Goal: Transaction & Acquisition: Purchase product/service

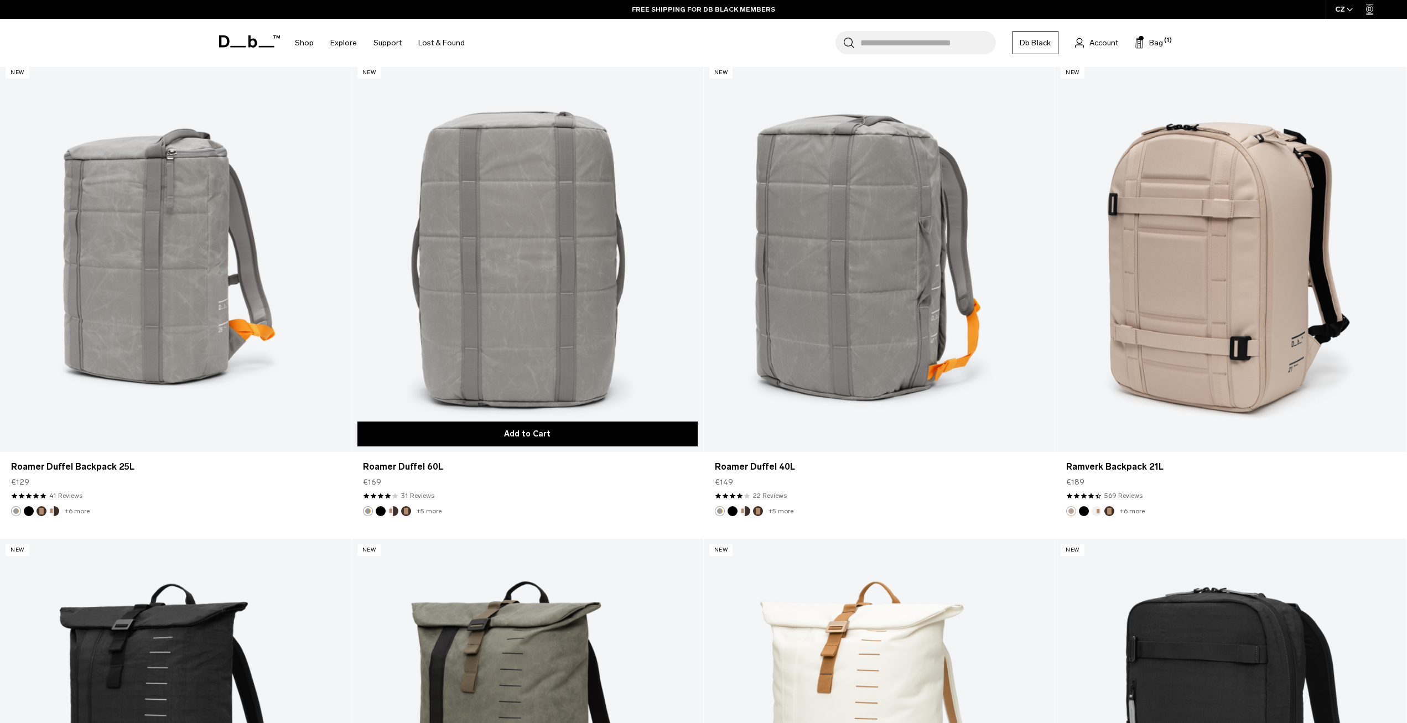
scroll to position [2767, 0]
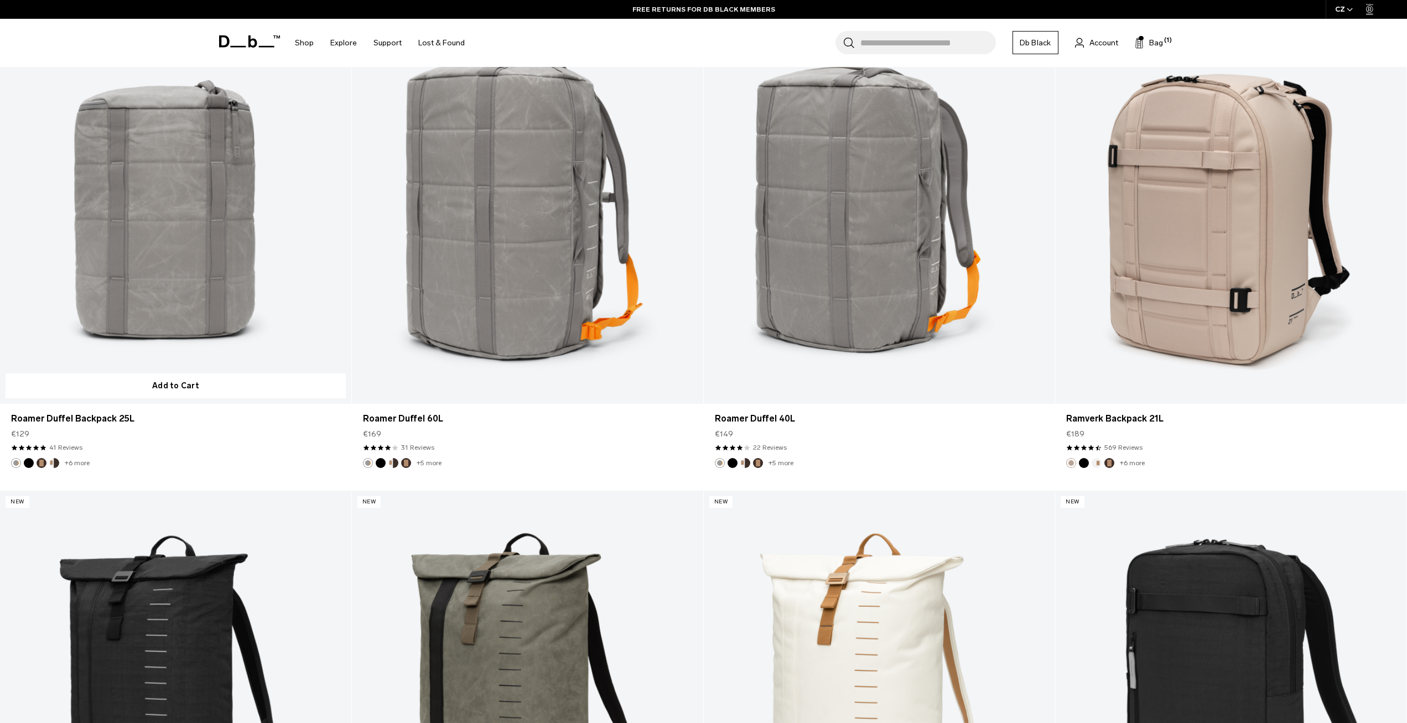
click at [226, 259] on link "Roamer Duffel Backpack 25L" at bounding box center [175, 208] width 351 height 390
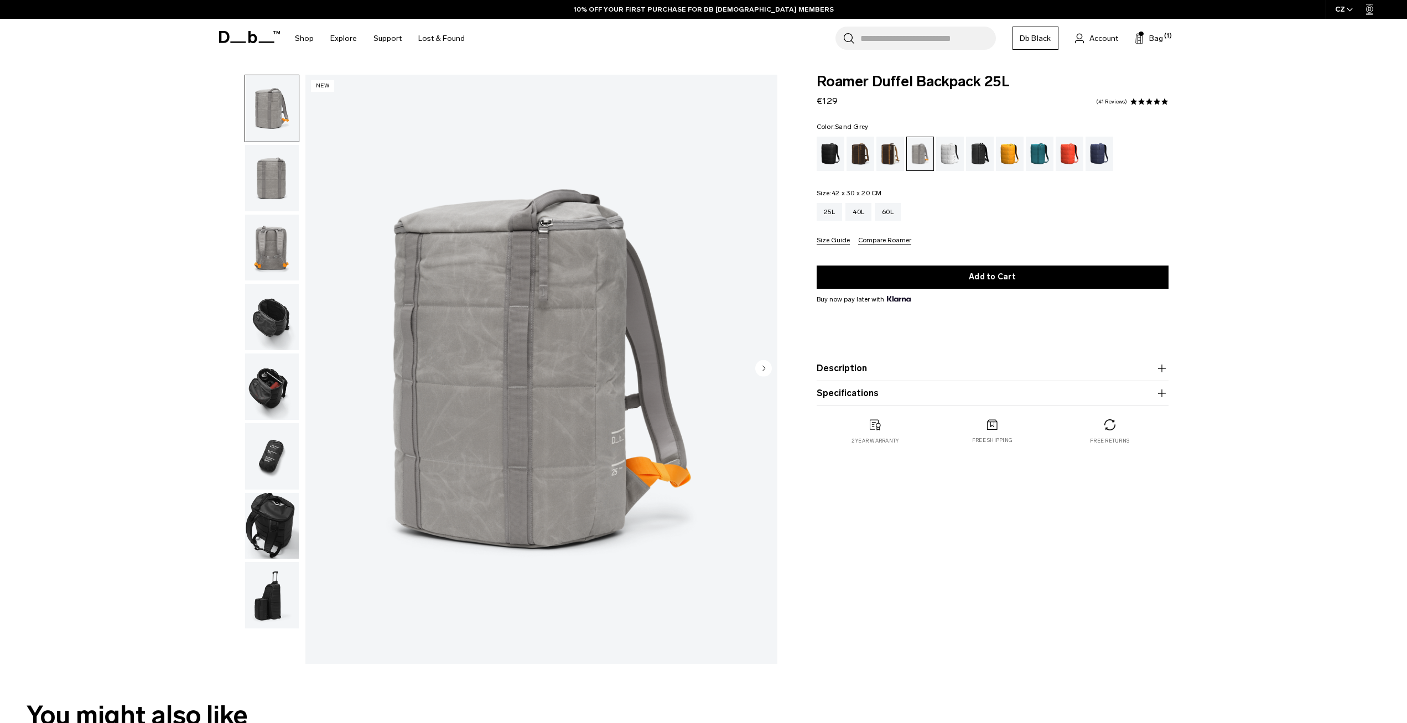
click at [282, 179] on img "button" at bounding box center [272, 178] width 54 height 66
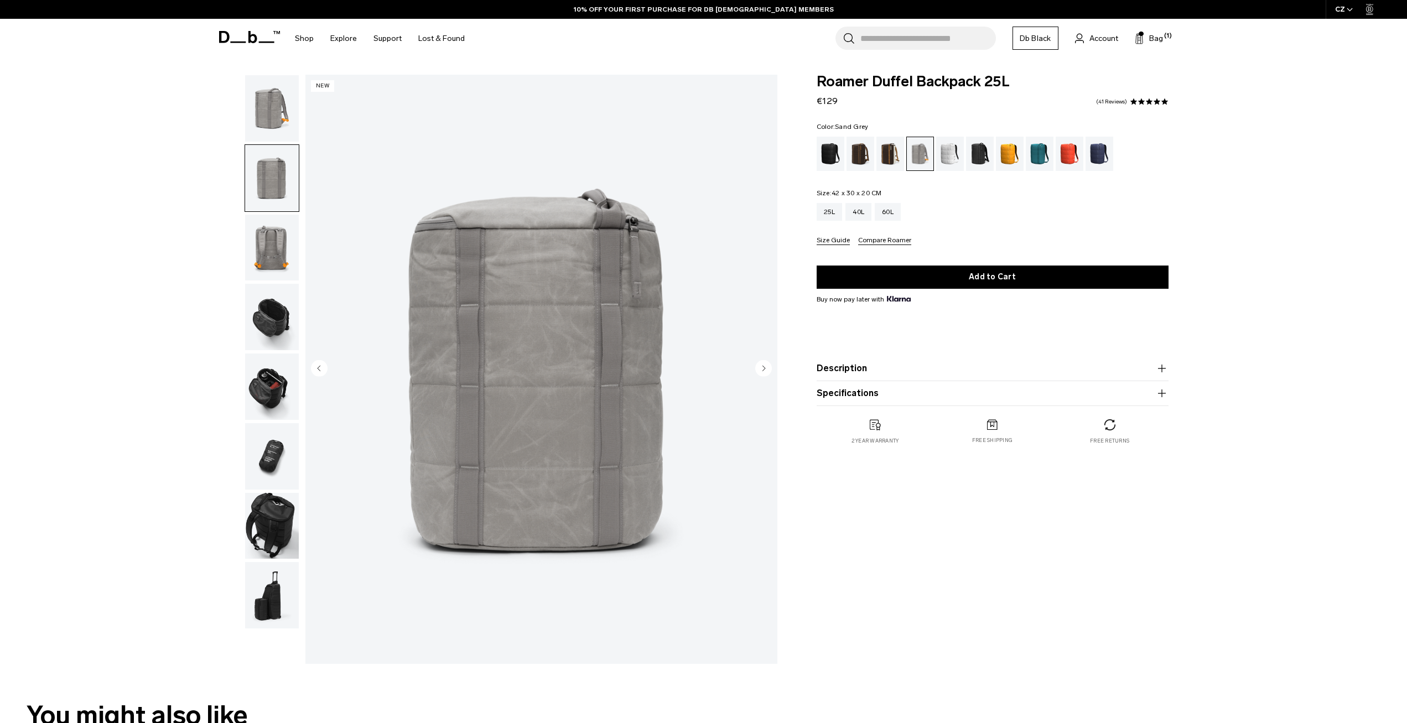
click at [267, 230] on img "button" at bounding box center [272, 248] width 54 height 66
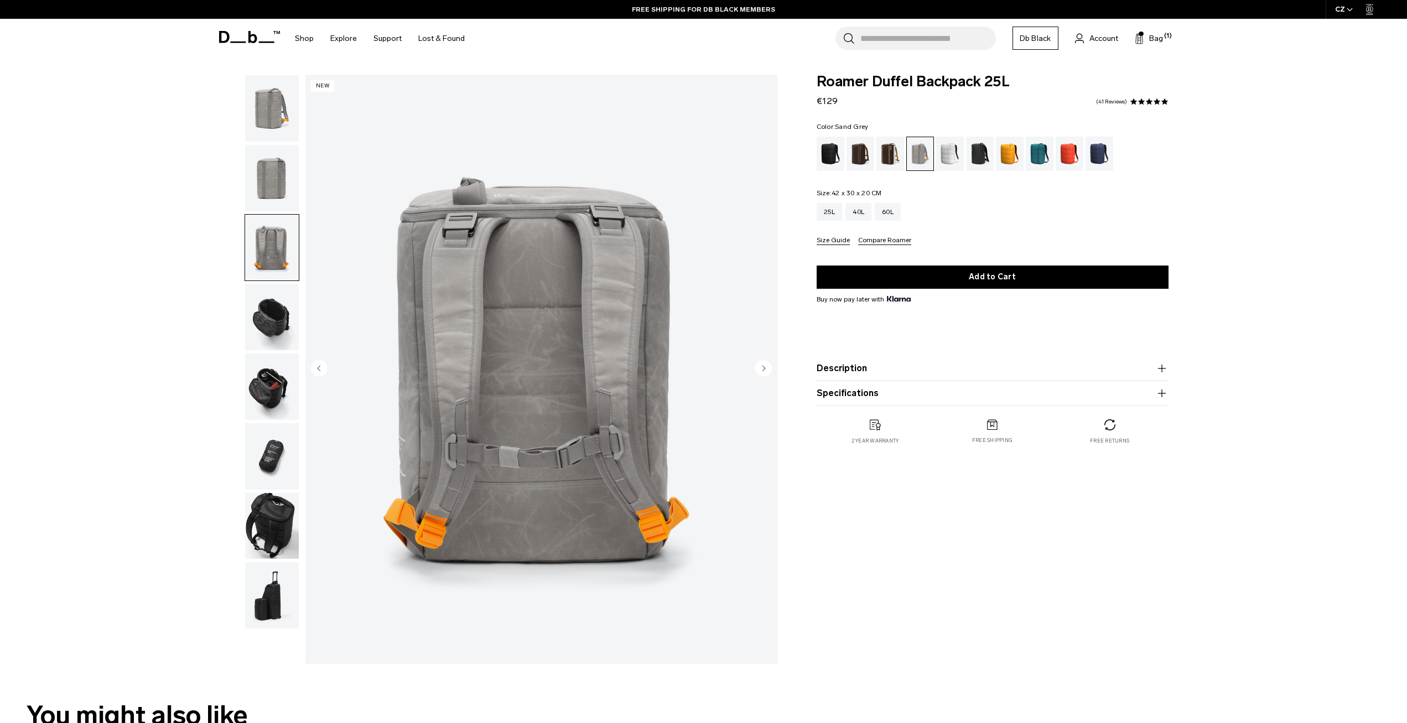
click at [274, 315] on img "button" at bounding box center [272, 317] width 54 height 66
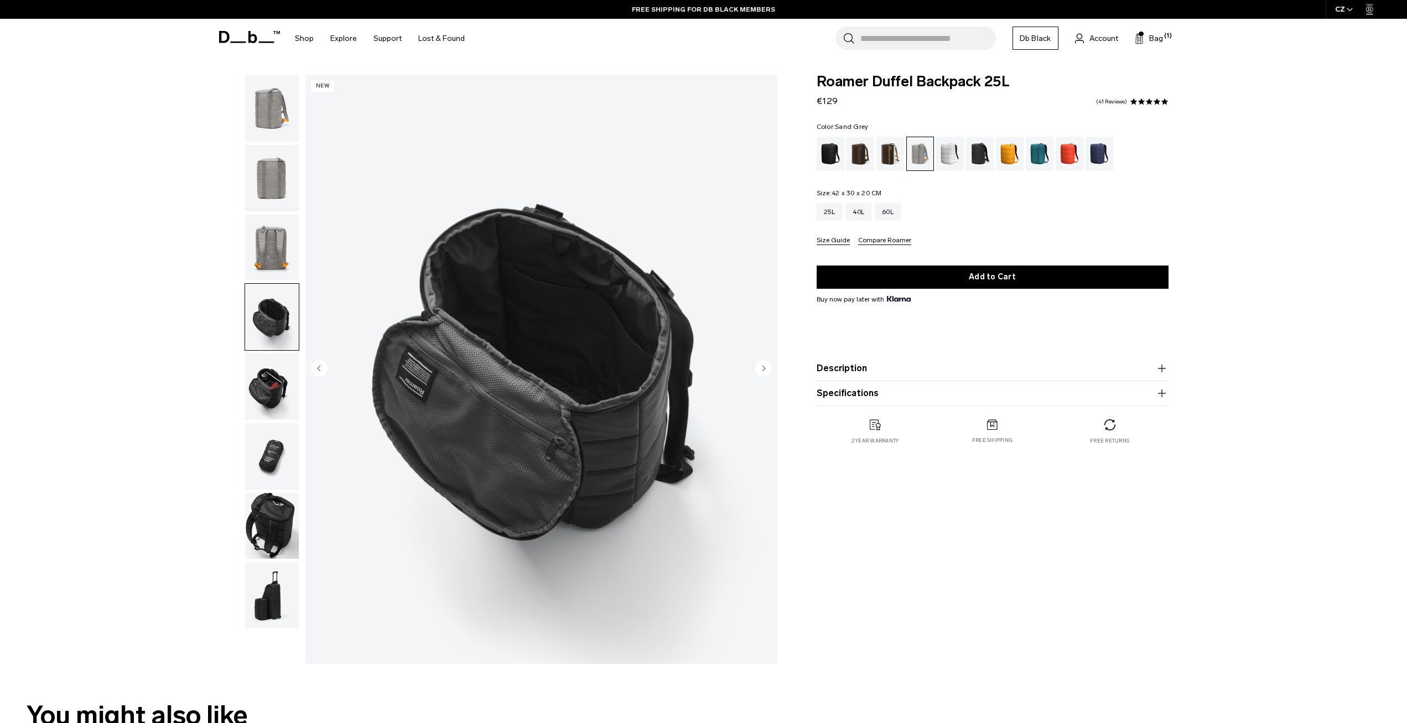
click at [271, 384] on img "button" at bounding box center [272, 387] width 54 height 66
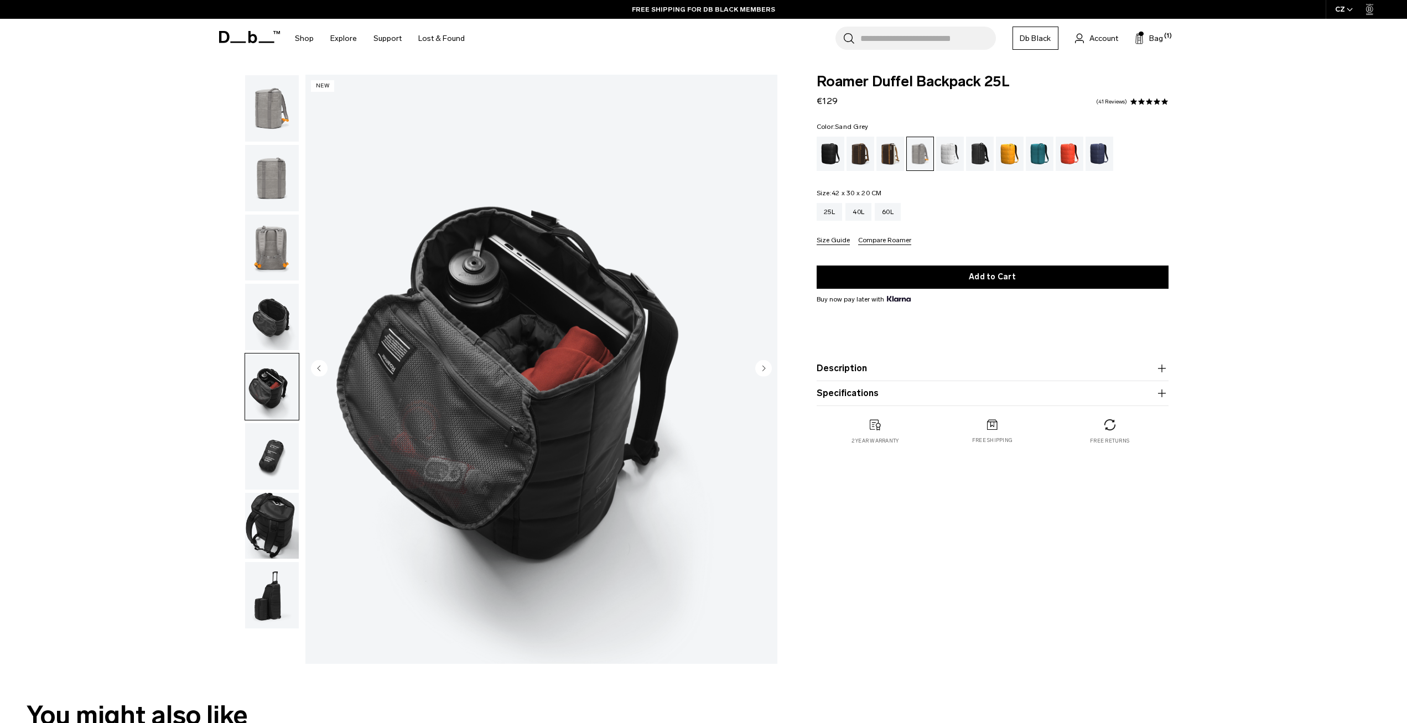
click at [278, 449] on img "button" at bounding box center [272, 456] width 54 height 66
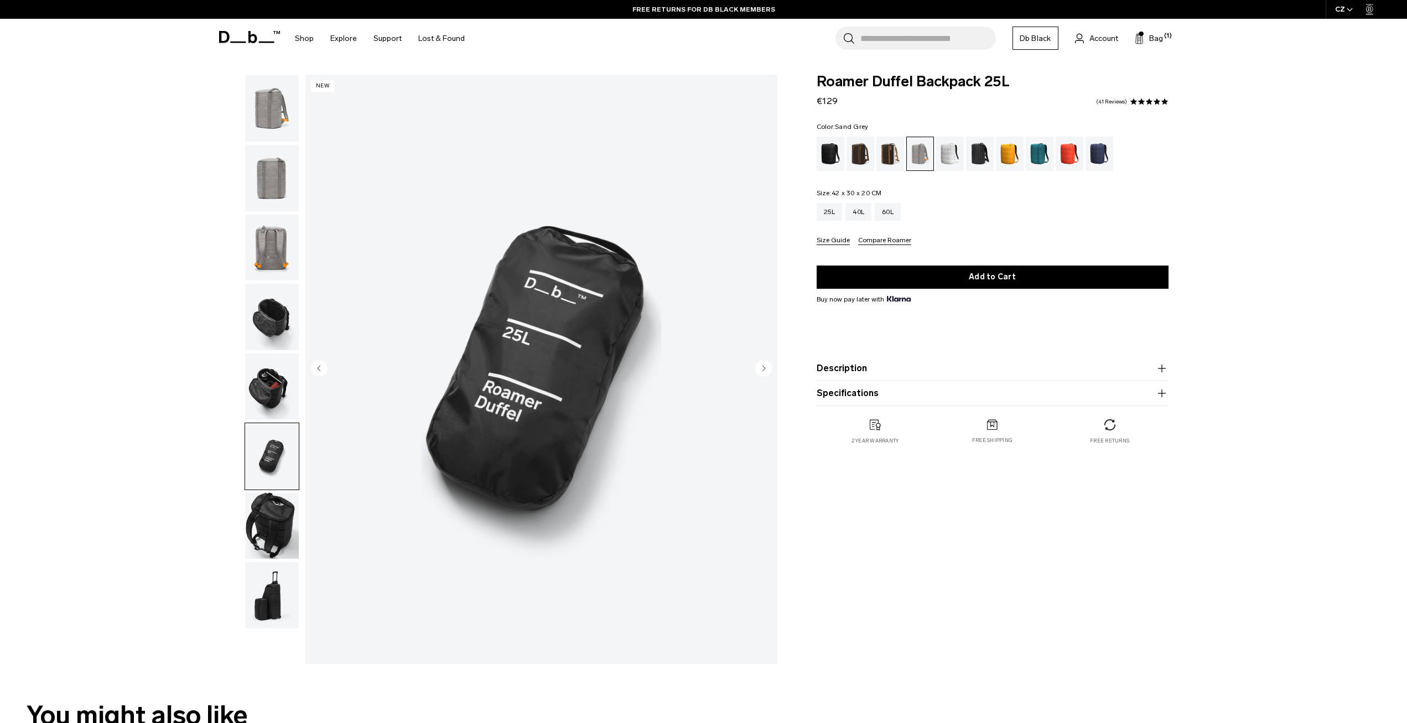
click at [271, 513] on img "button" at bounding box center [272, 526] width 54 height 66
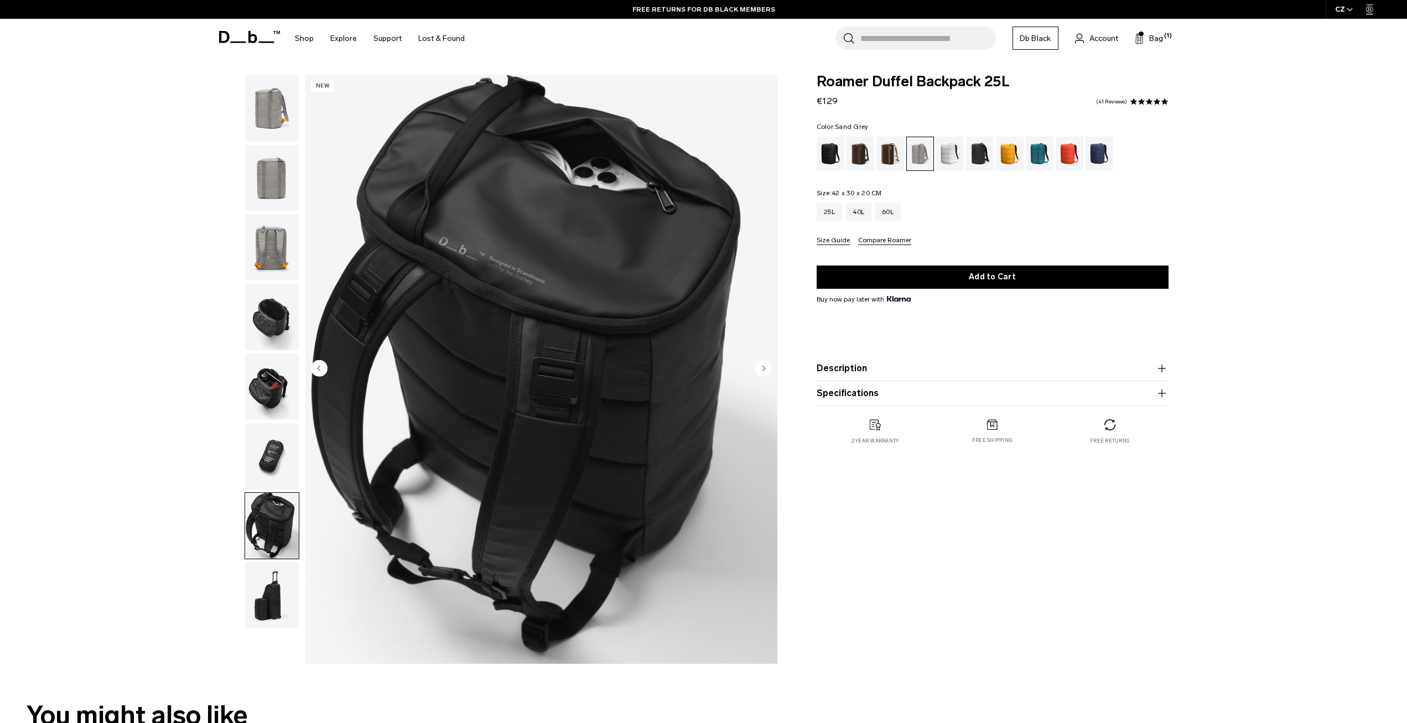
click at [270, 586] on img "button" at bounding box center [272, 595] width 54 height 66
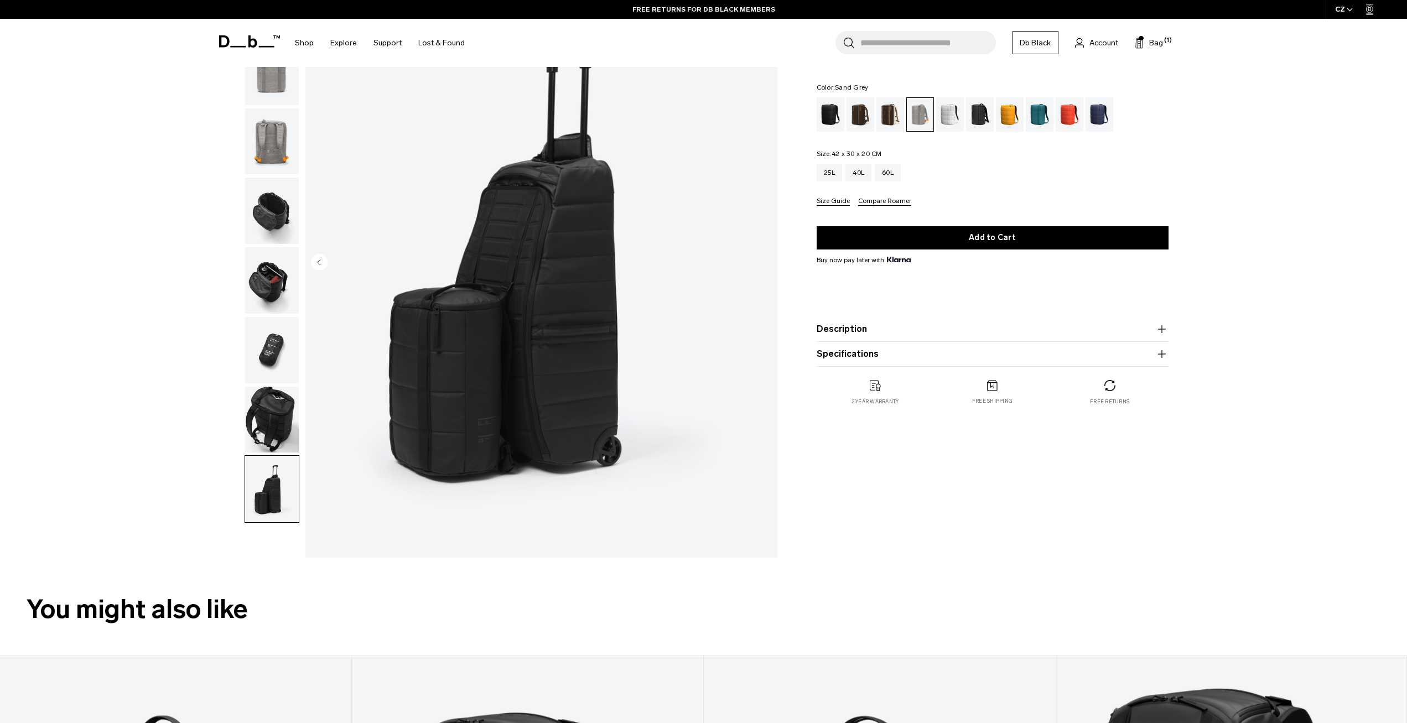
scroll to position [111, 0]
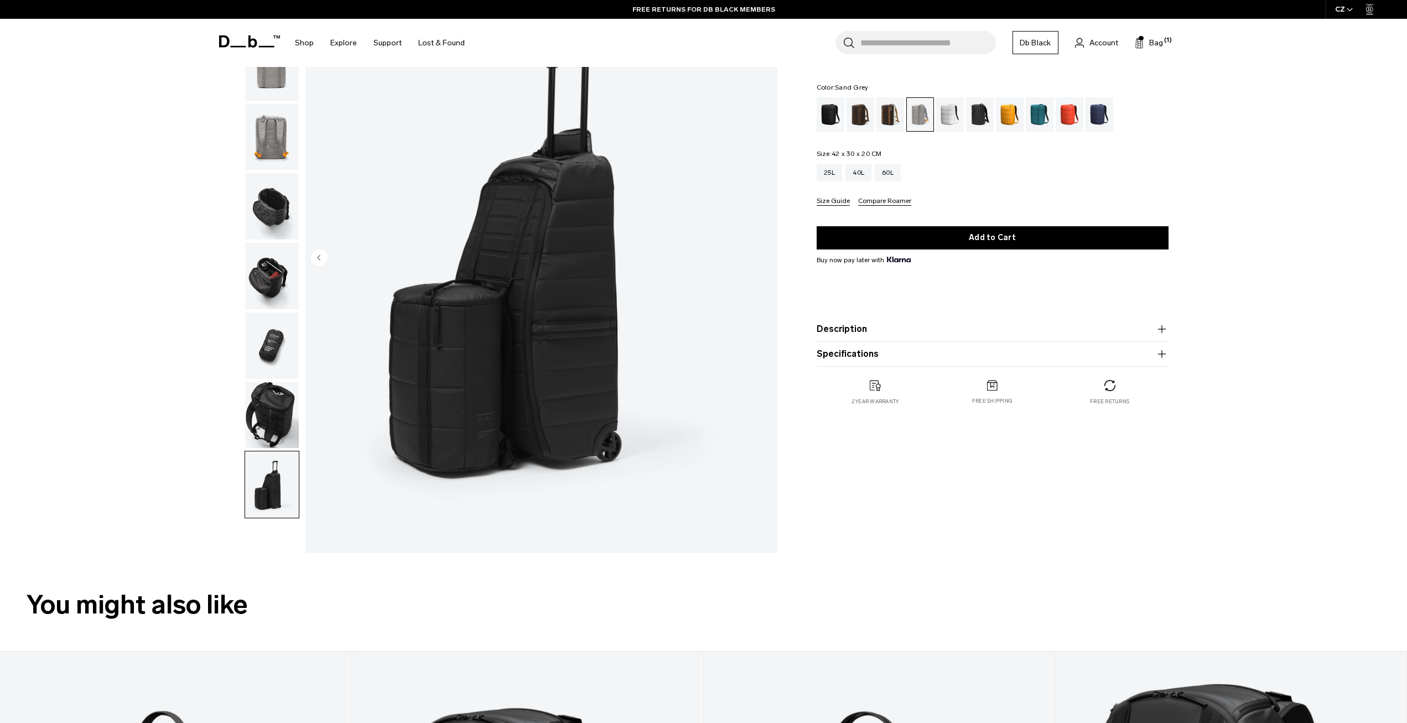
click at [261, 422] on img "button" at bounding box center [272, 415] width 54 height 66
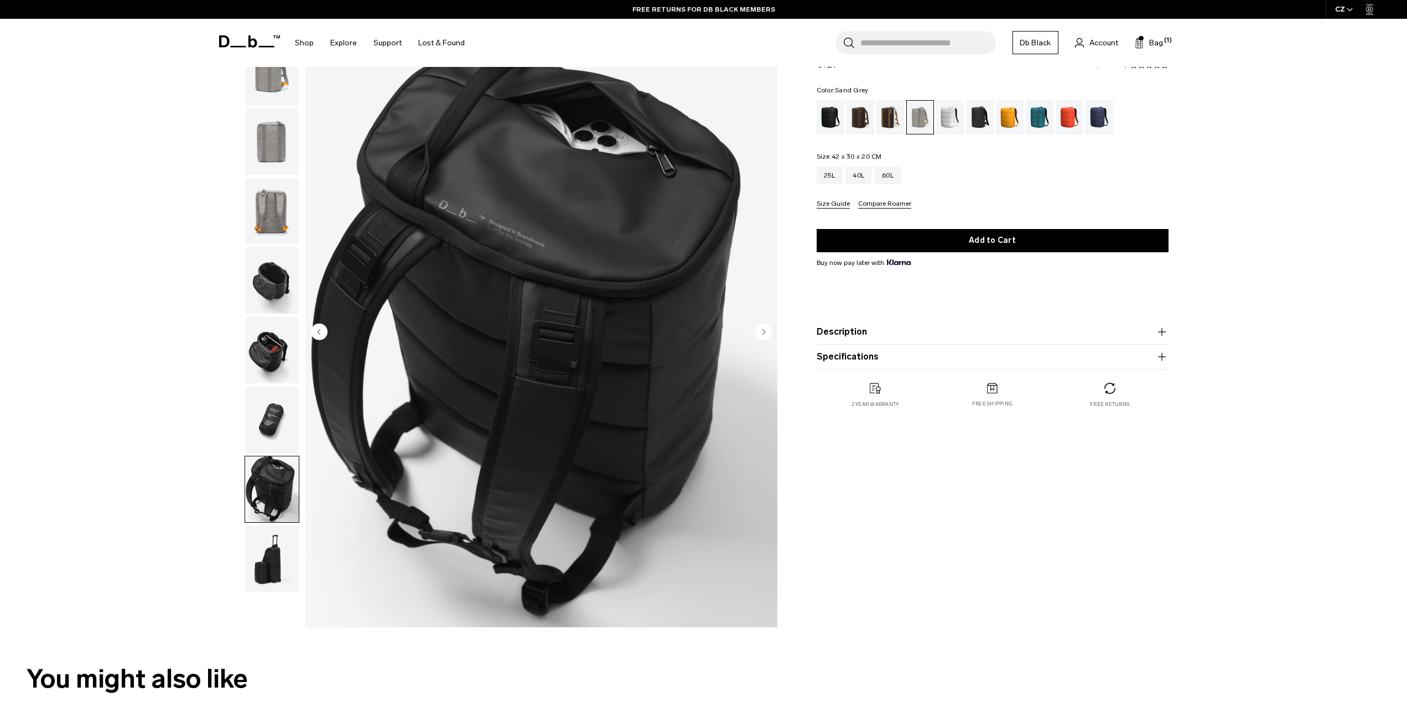
scroll to position [0, 0]
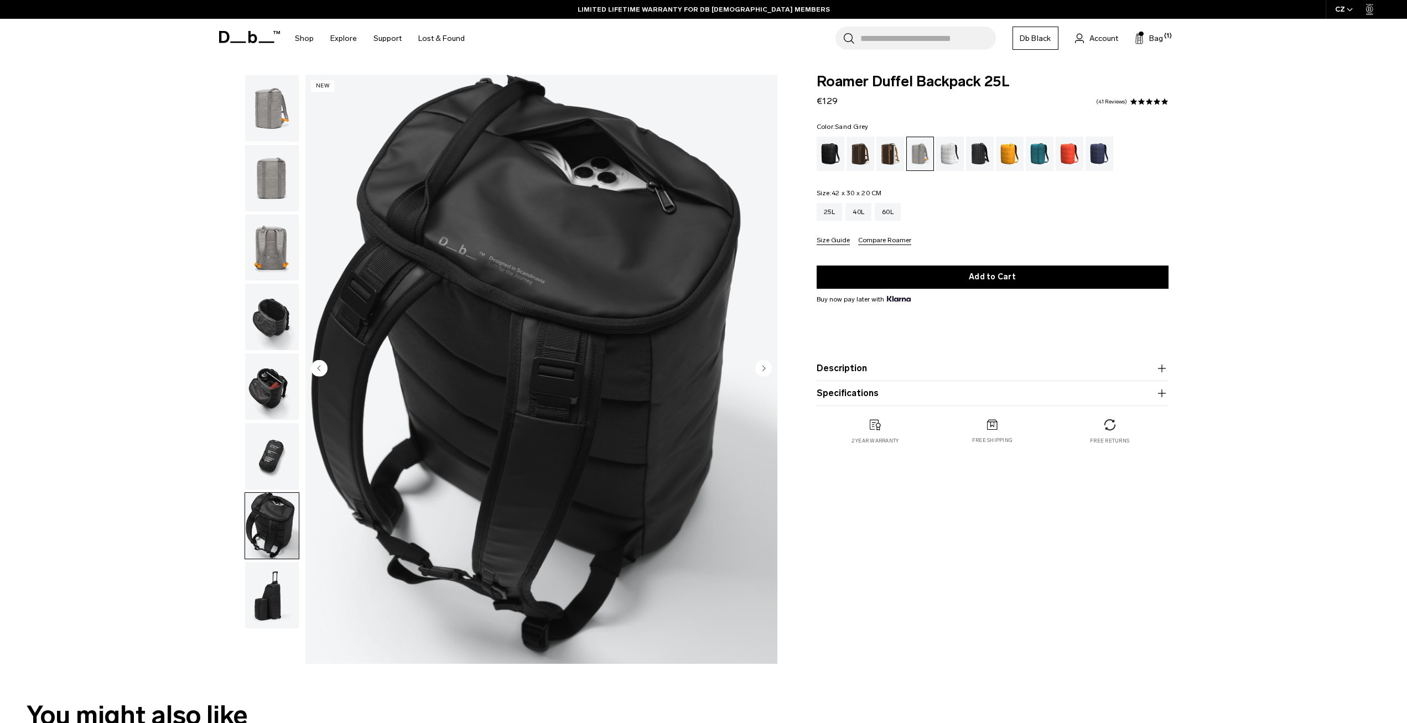
click at [264, 453] on img "button" at bounding box center [272, 456] width 54 height 66
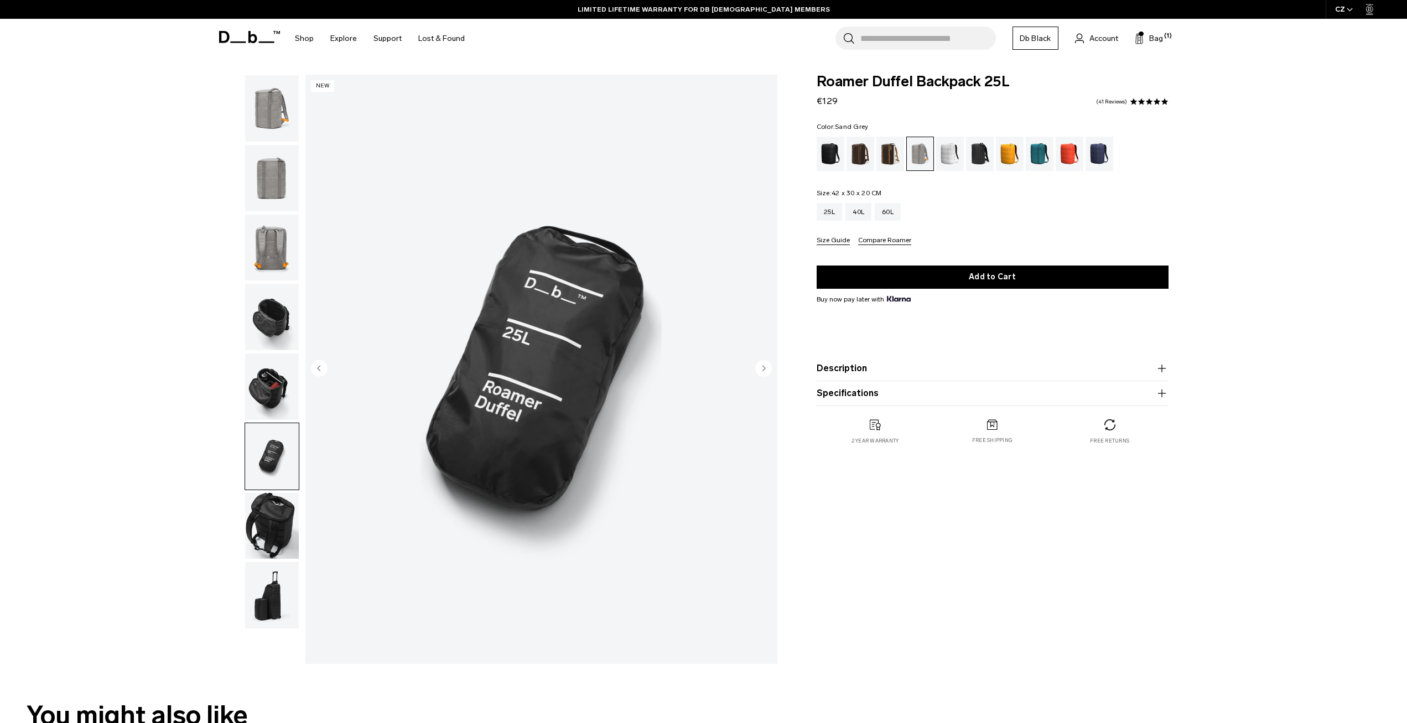
click at [260, 378] on img "button" at bounding box center [272, 387] width 54 height 66
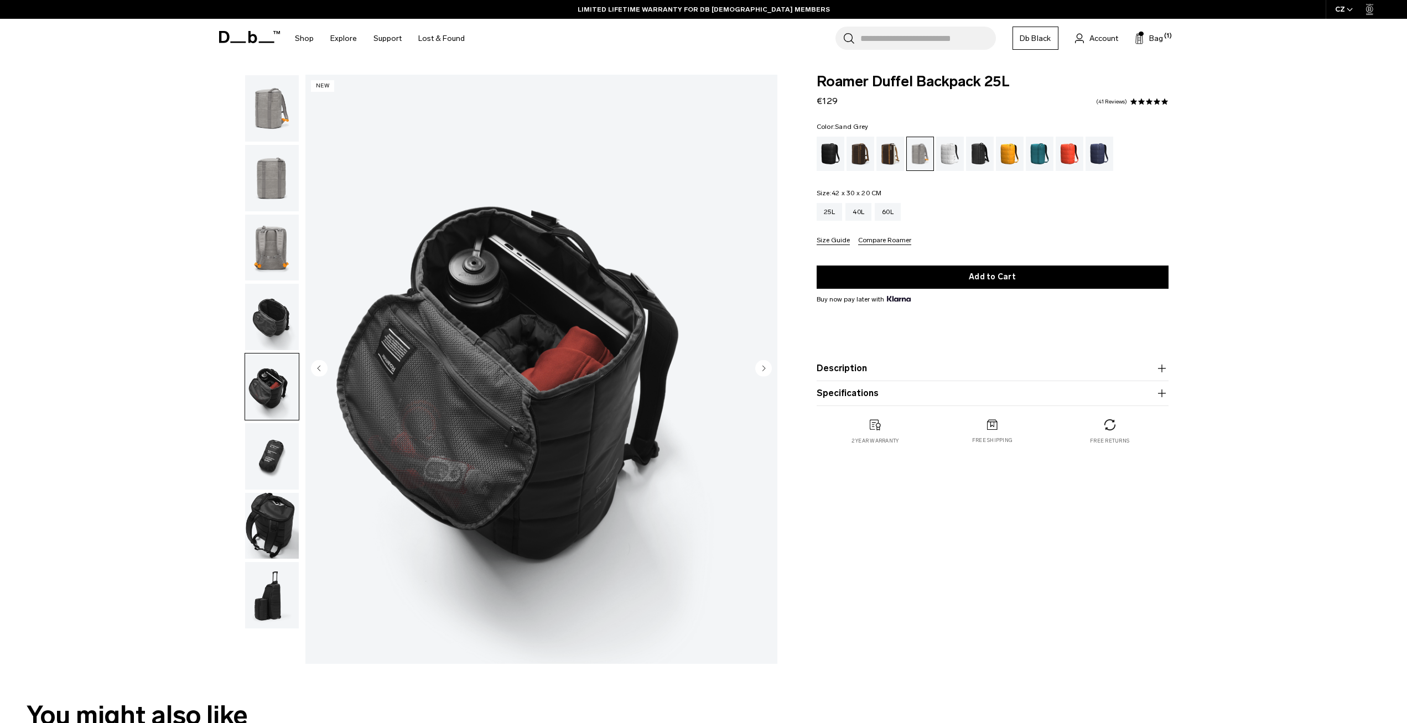
click at [261, 315] on img "button" at bounding box center [272, 317] width 54 height 66
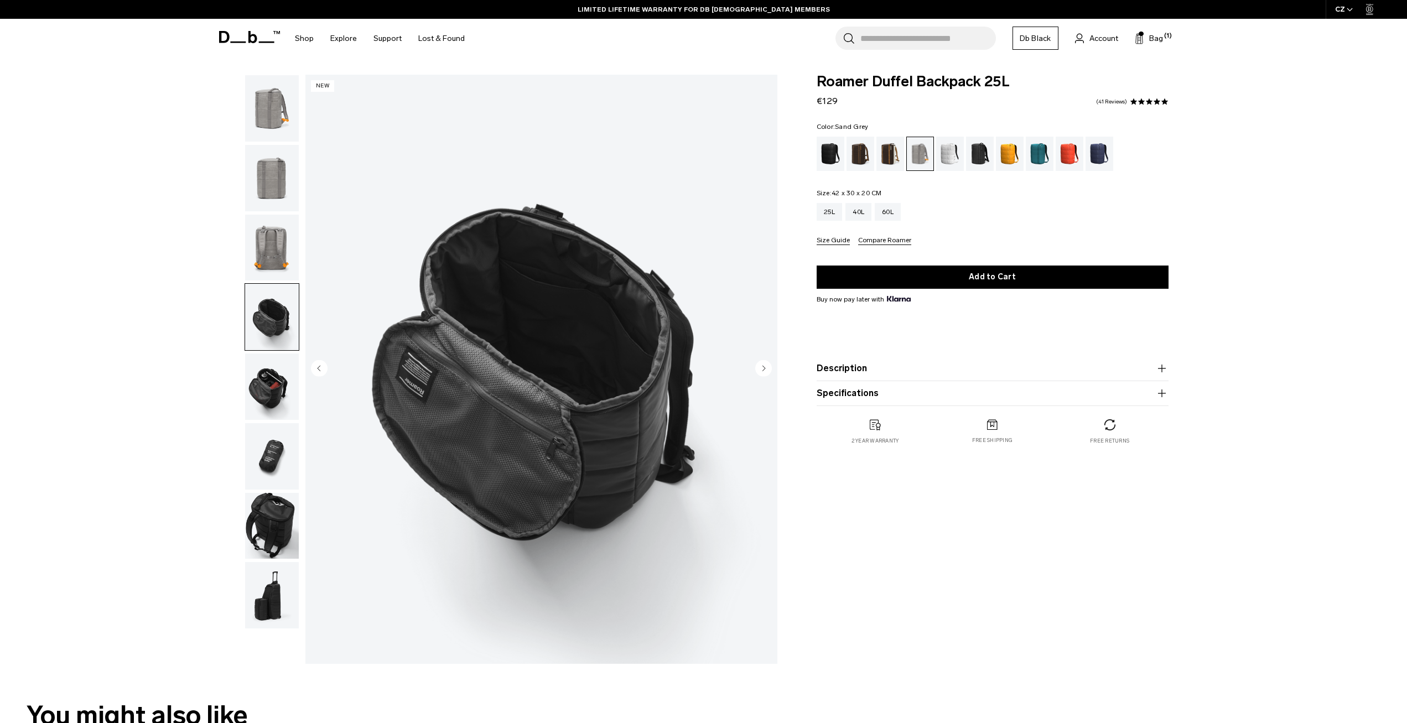
click at [268, 250] on img "button" at bounding box center [272, 248] width 54 height 66
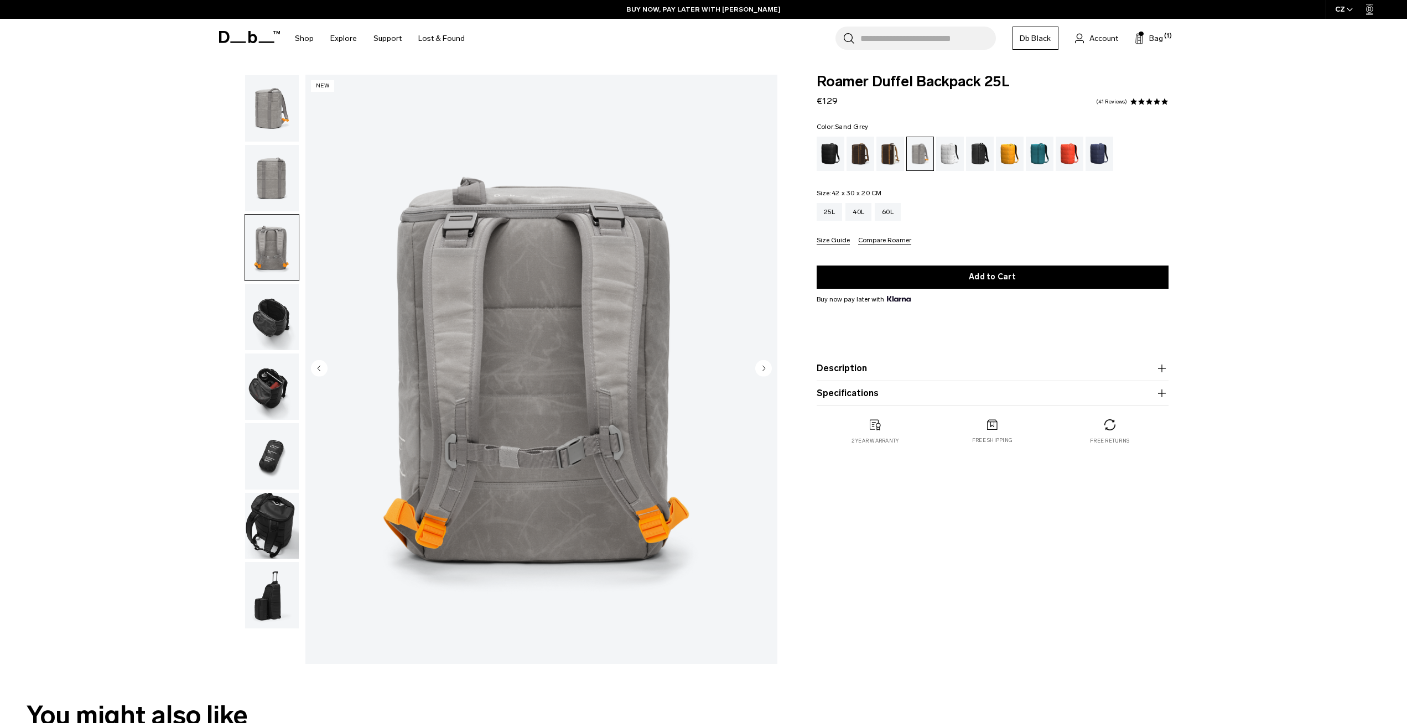
click at [259, 340] on img "button" at bounding box center [272, 317] width 54 height 66
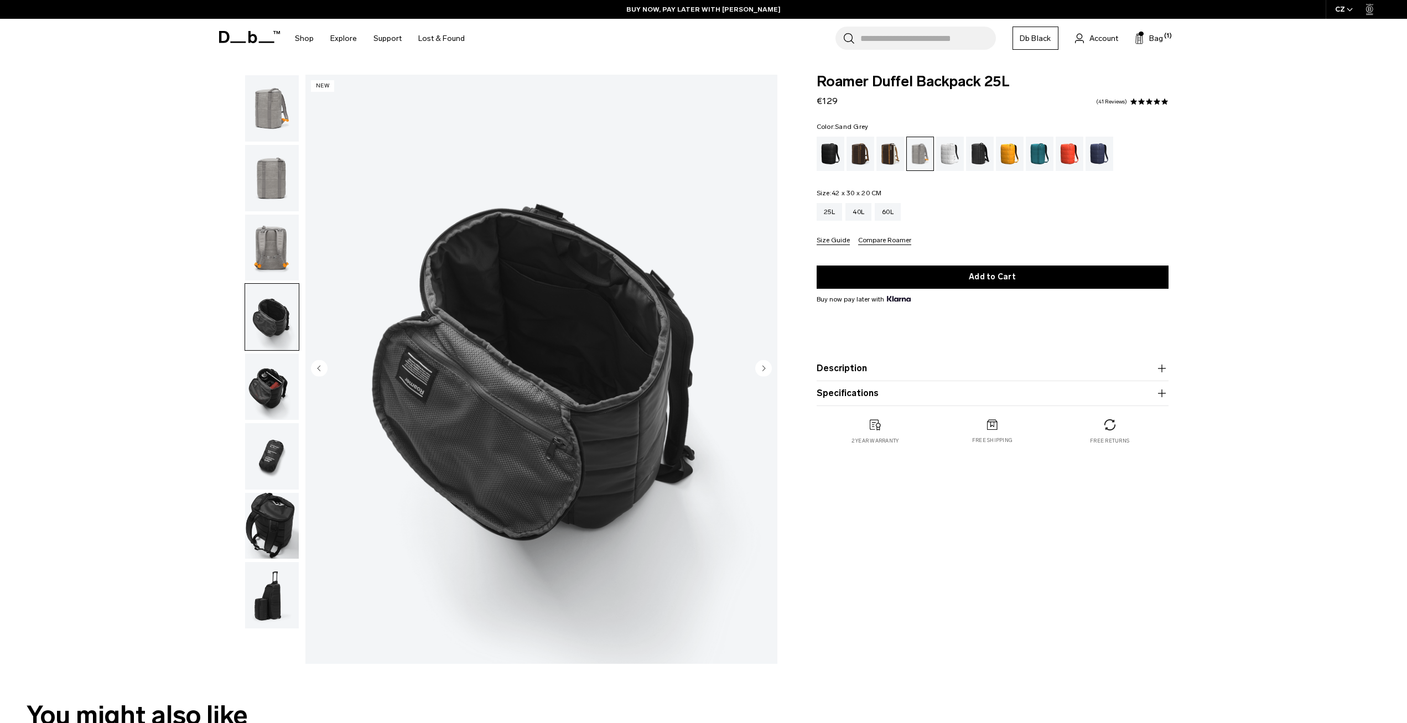
click at [273, 376] on img "button" at bounding box center [272, 387] width 54 height 66
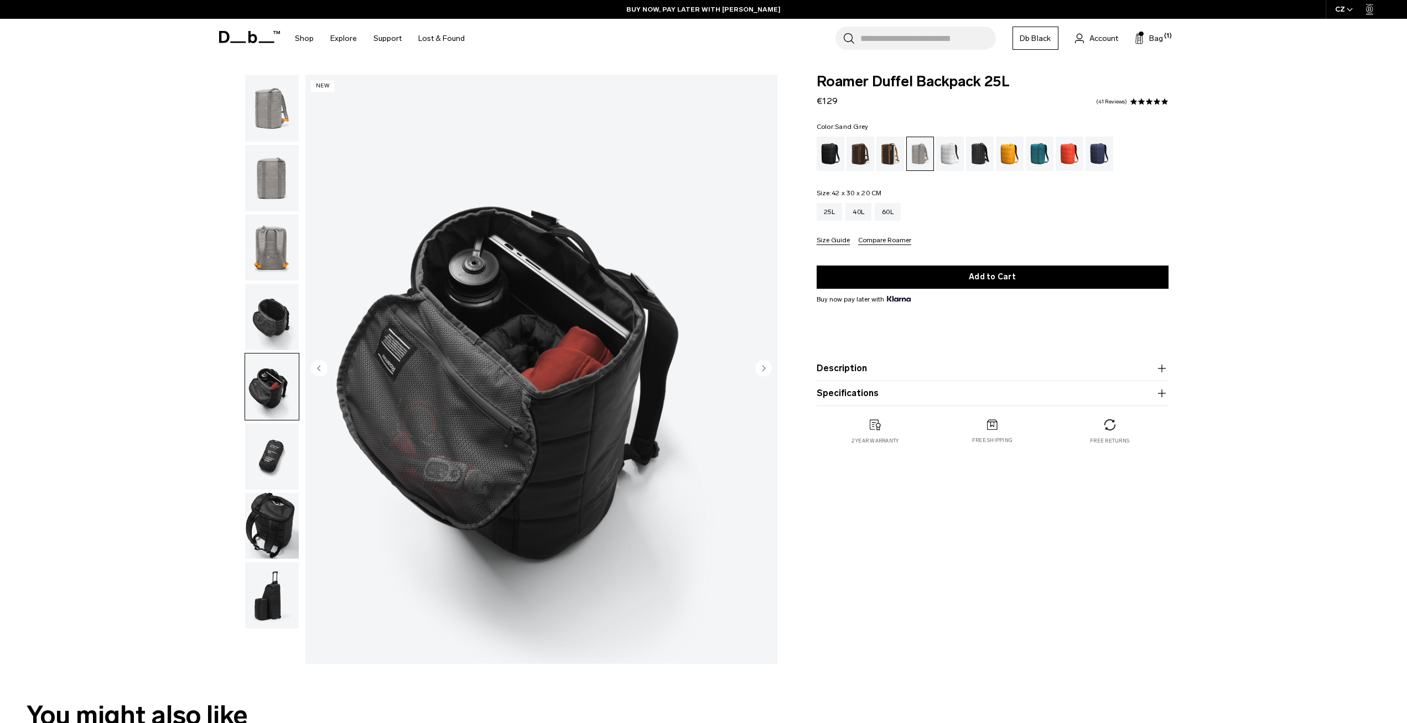
click at [271, 420] on button "button" at bounding box center [272, 387] width 55 height 68
click at [268, 459] on img "button" at bounding box center [272, 456] width 54 height 66
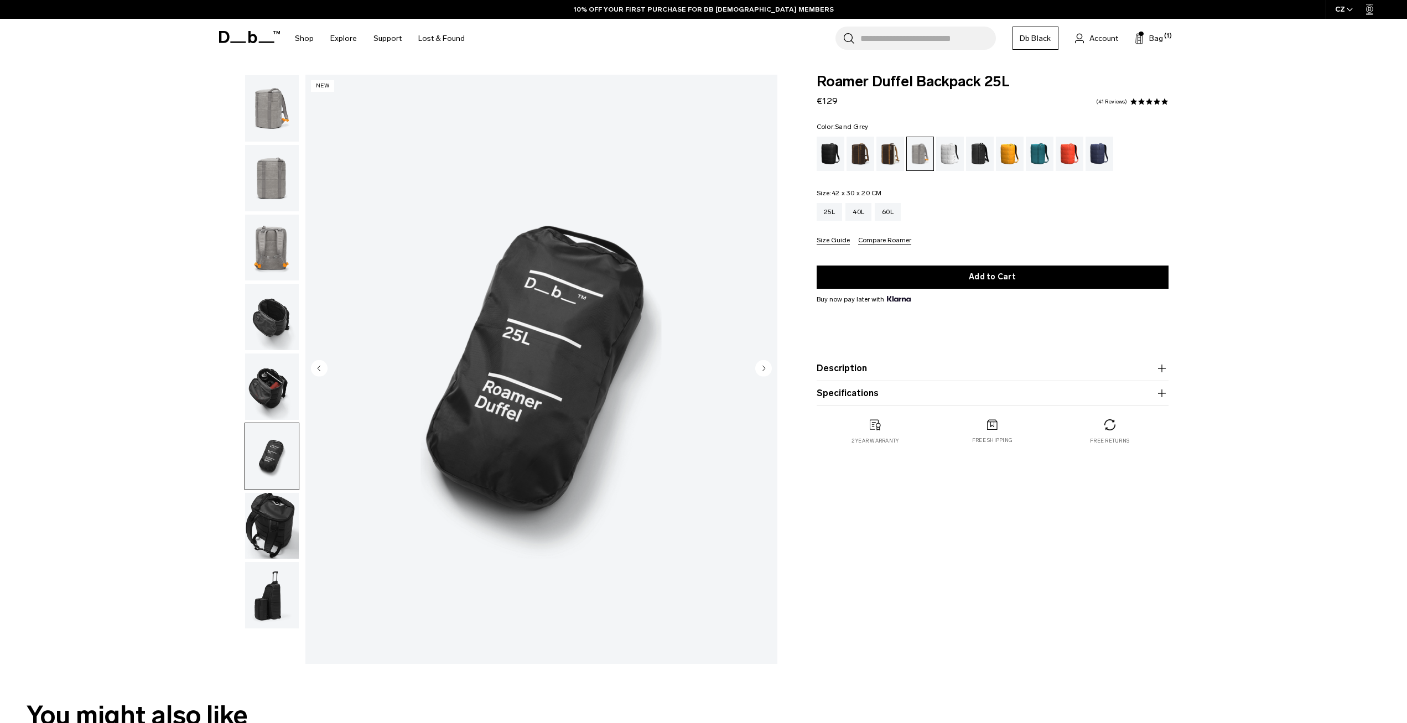
click at [279, 184] on img "button" at bounding box center [272, 178] width 54 height 66
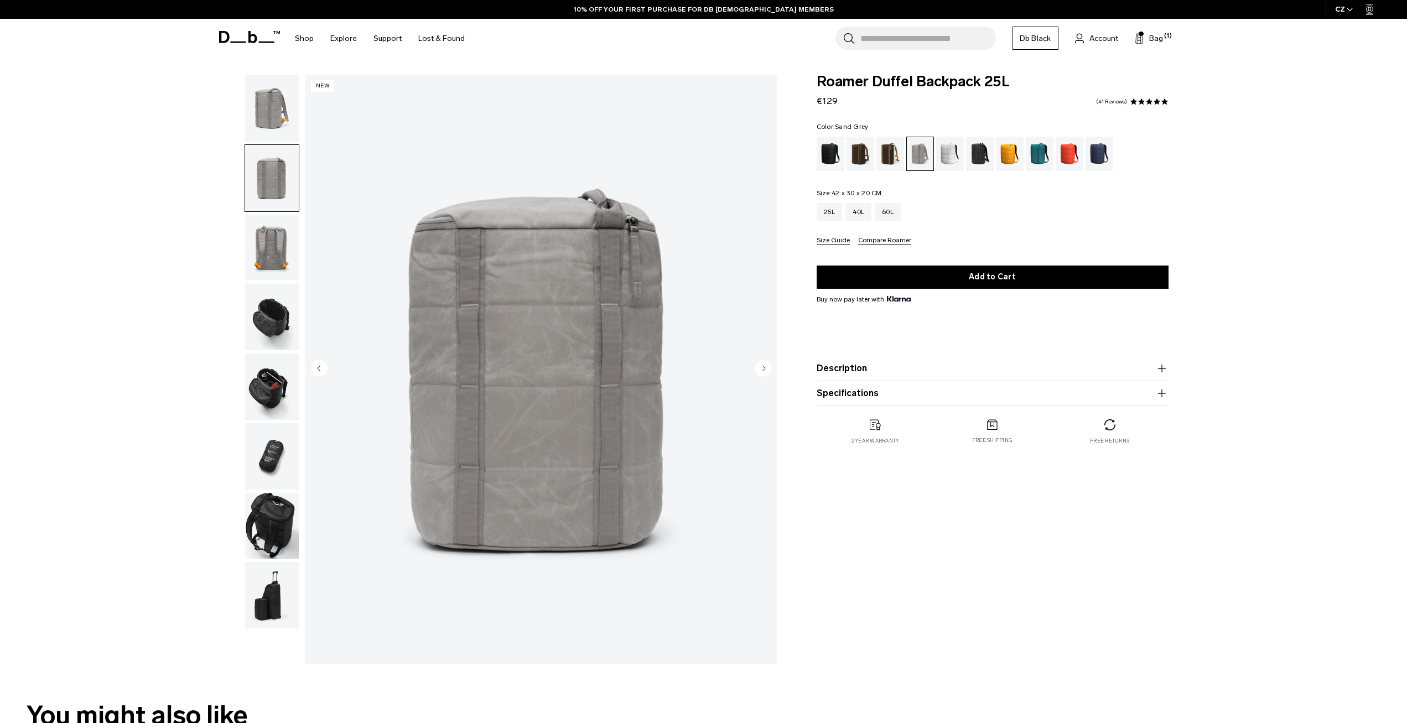
click at [268, 235] on img "button" at bounding box center [272, 248] width 54 height 66
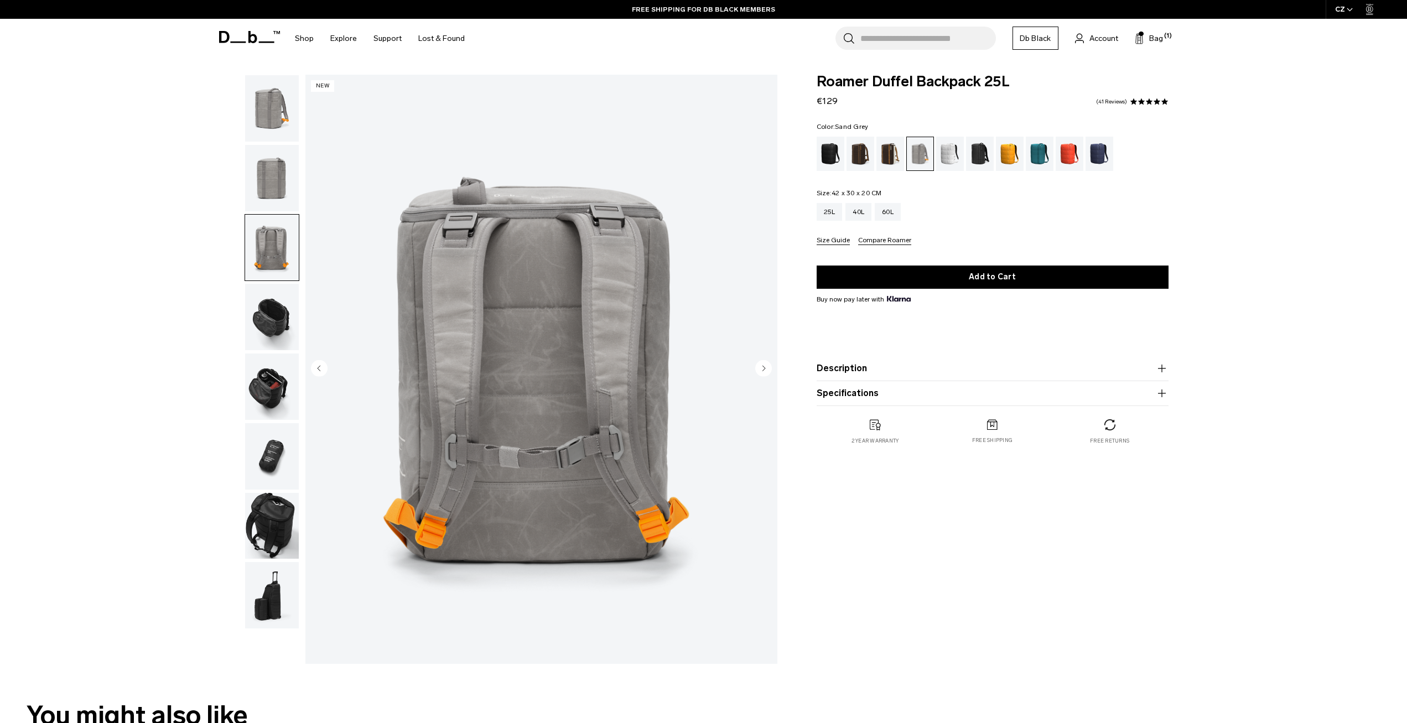
click at [269, 170] on img "button" at bounding box center [272, 178] width 54 height 66
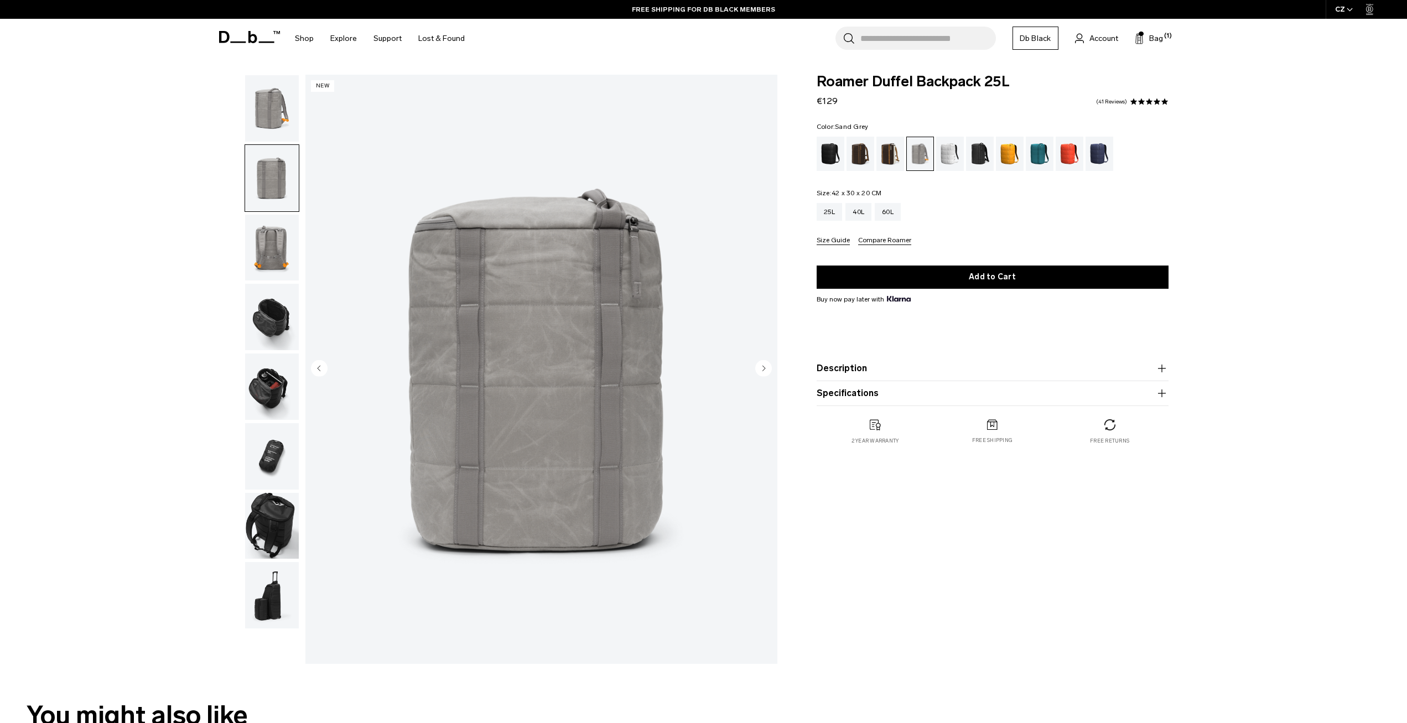
click at [259, 117] on img "button" at bounding box center [272, 108] width 54 height 66
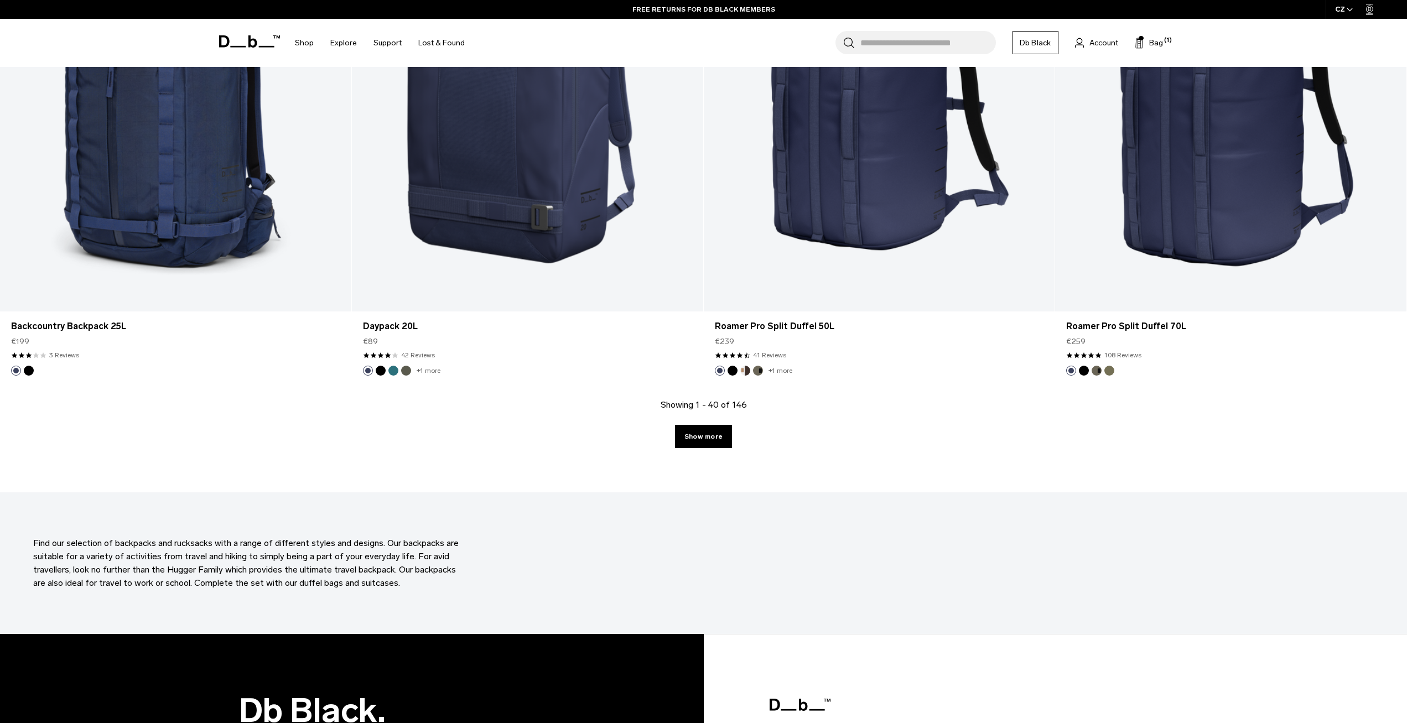
scroll to position [4735, 0]
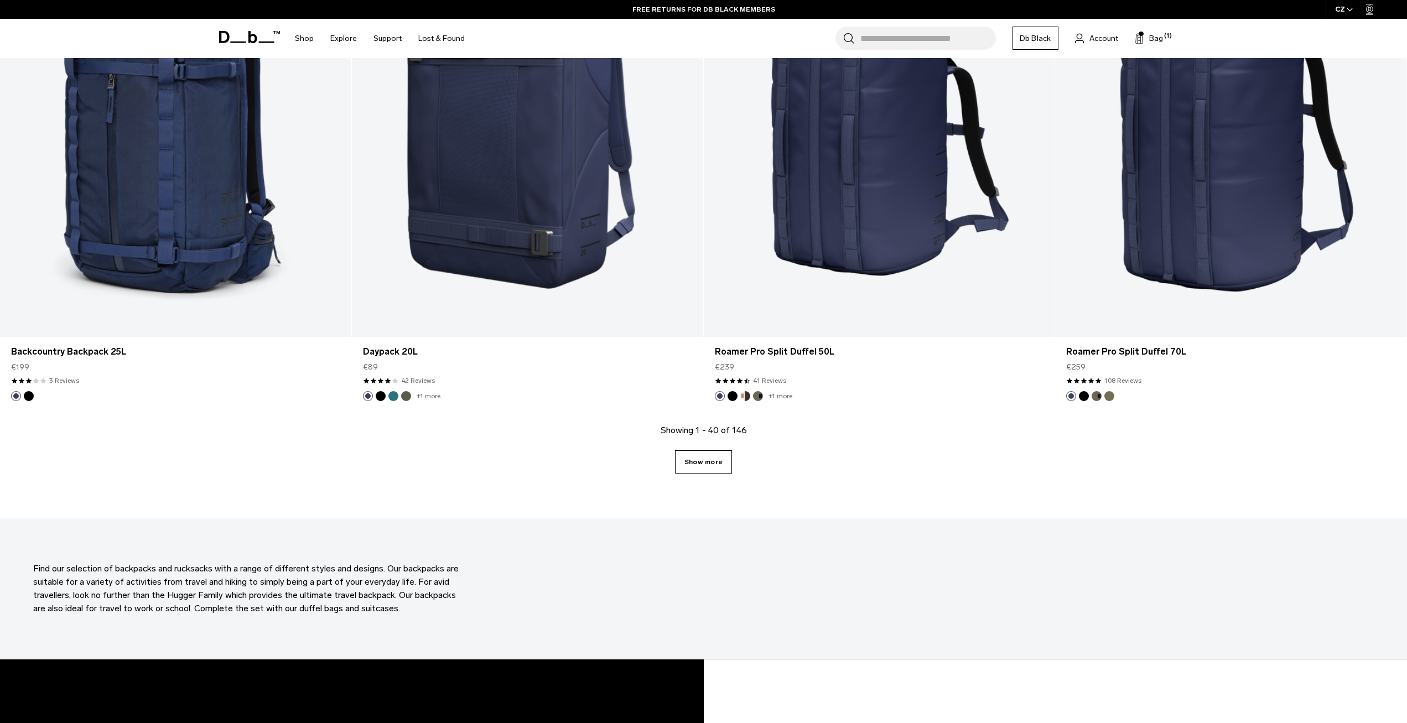
click at [710, 463] on link "Show more" at bounding box center [703, 461] width 57 height 23
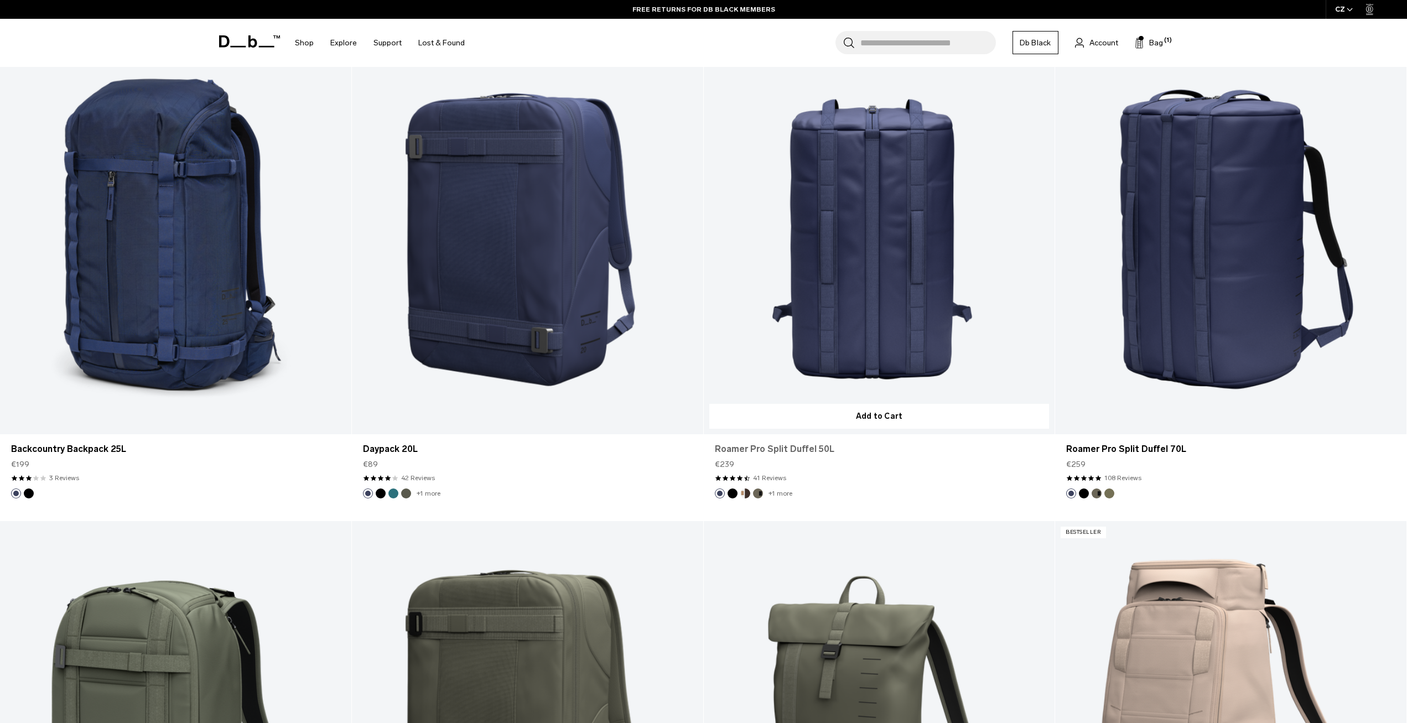
scroll to position [4569, 0]
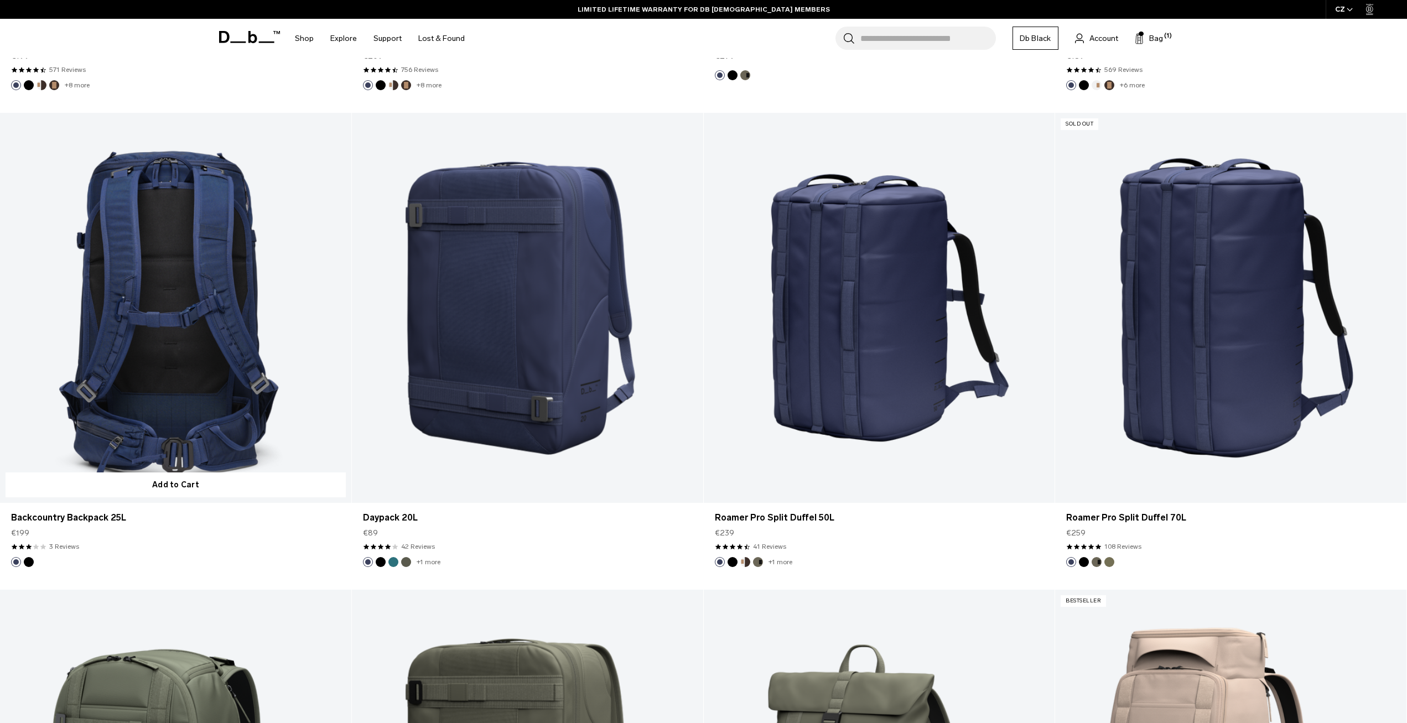
click at [203, 344] on link "Backcountry Backpack 25L" at bounding box center [175, 308] width 351 height 390
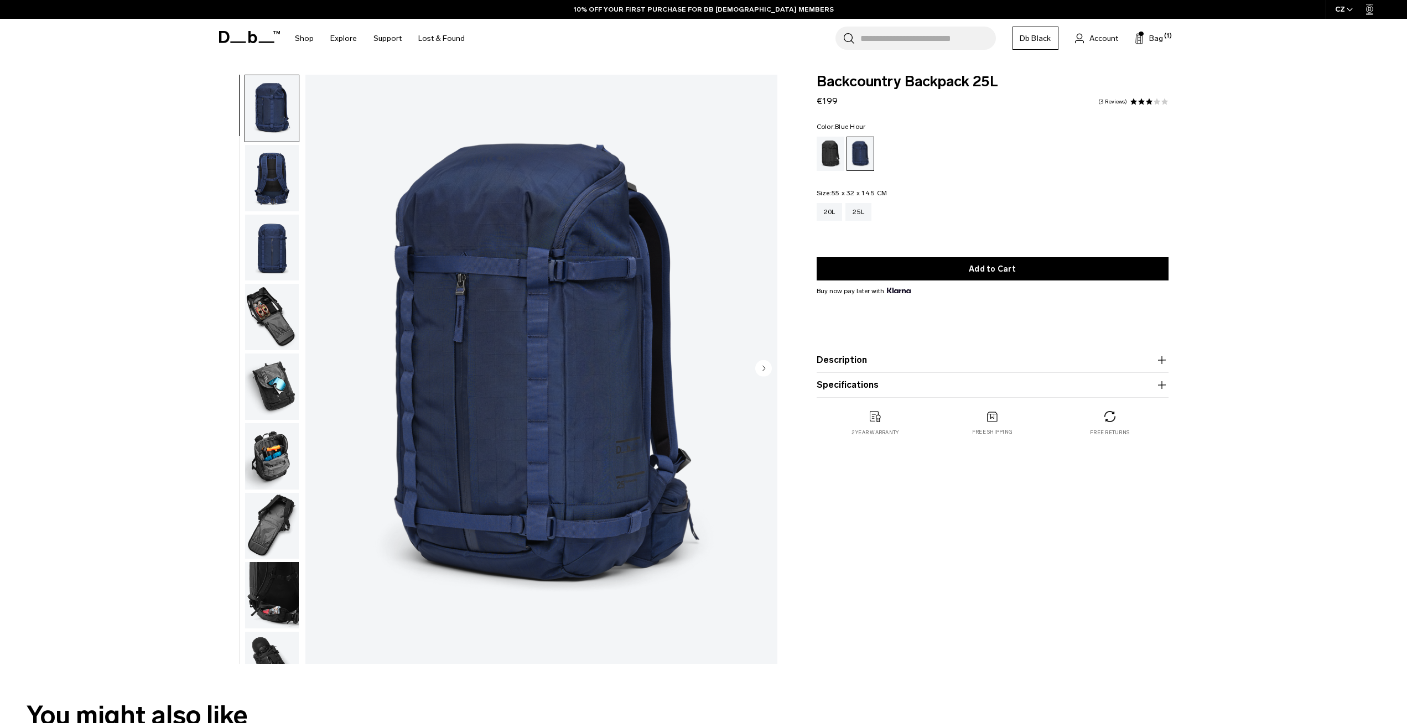
click at [272, 330] on img "button" at bounding box center [272, 317] width 54 height 66
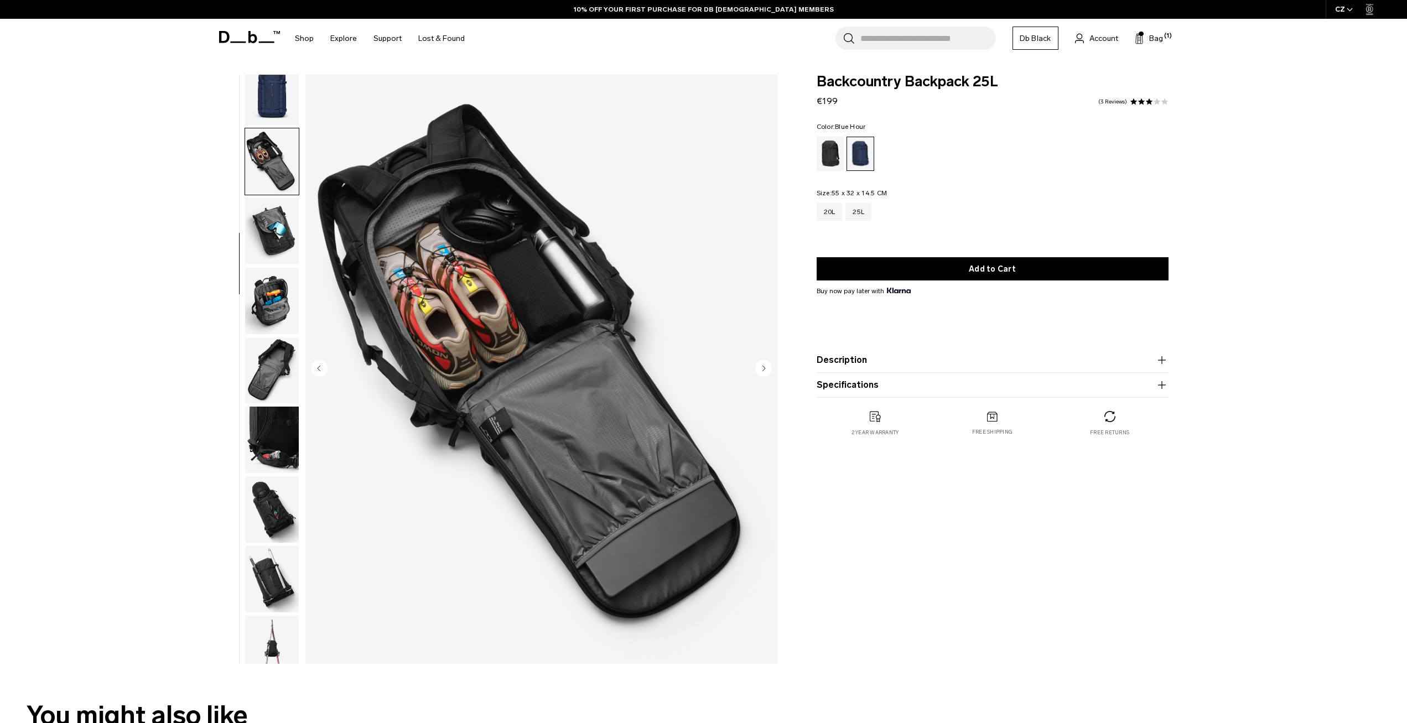
scroll to position [174, 0]
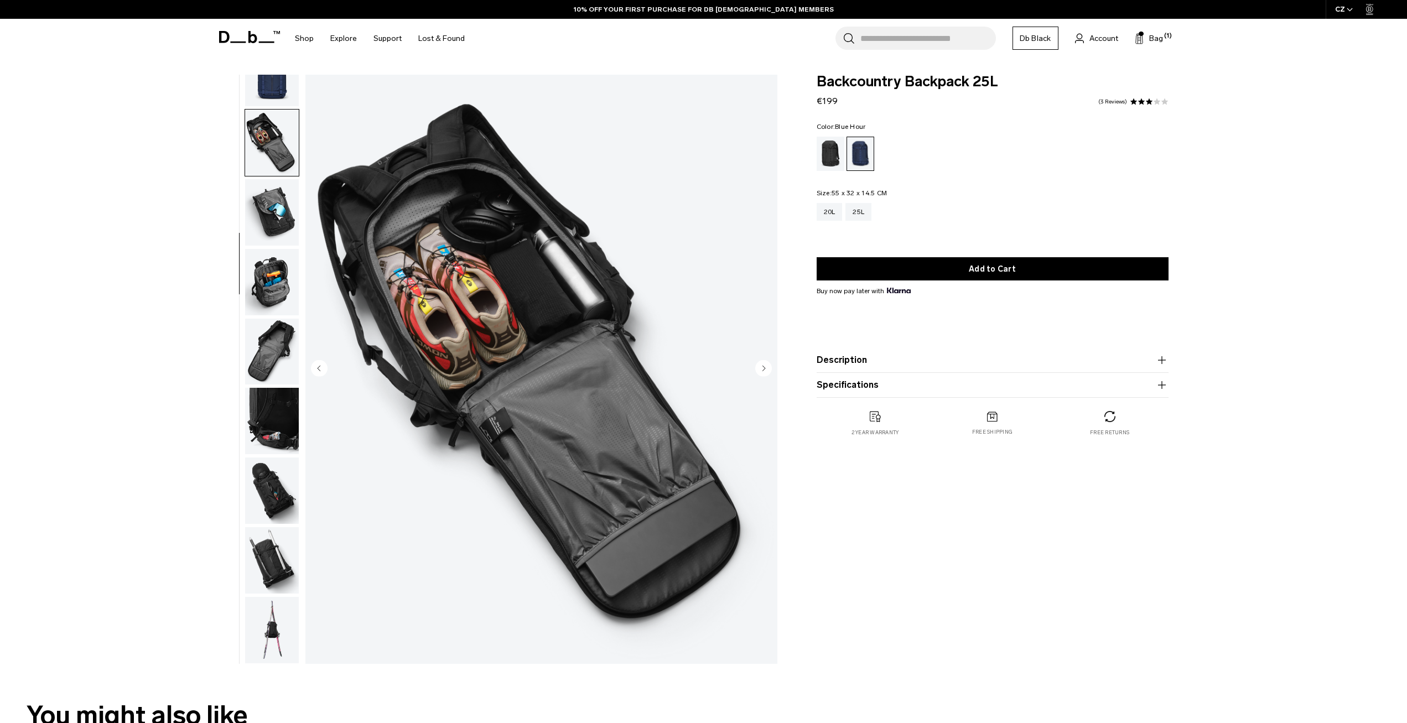
click at [253, 271] on img "button" at bounding box center [272, 282] width 54 height 66
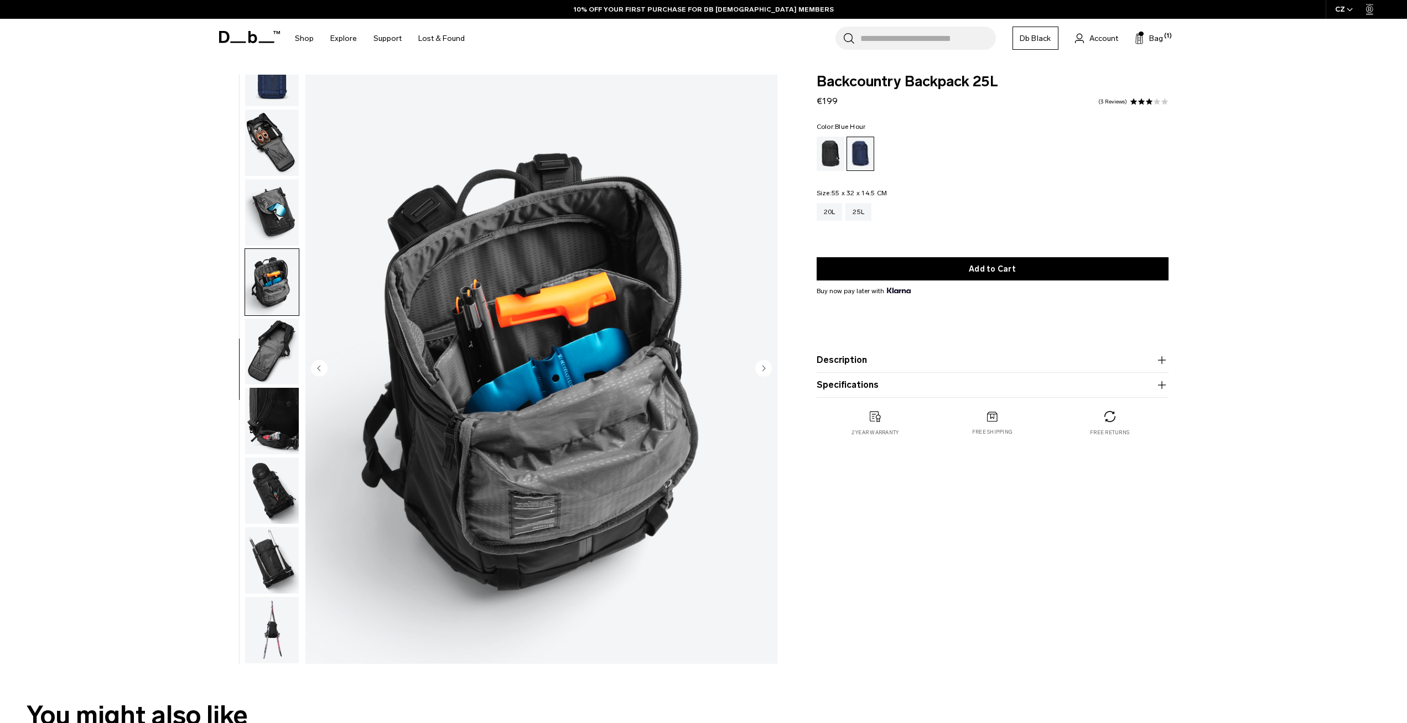
click at [287, 223] on img "button" at bounding box center [272, 212] width 54 height 66
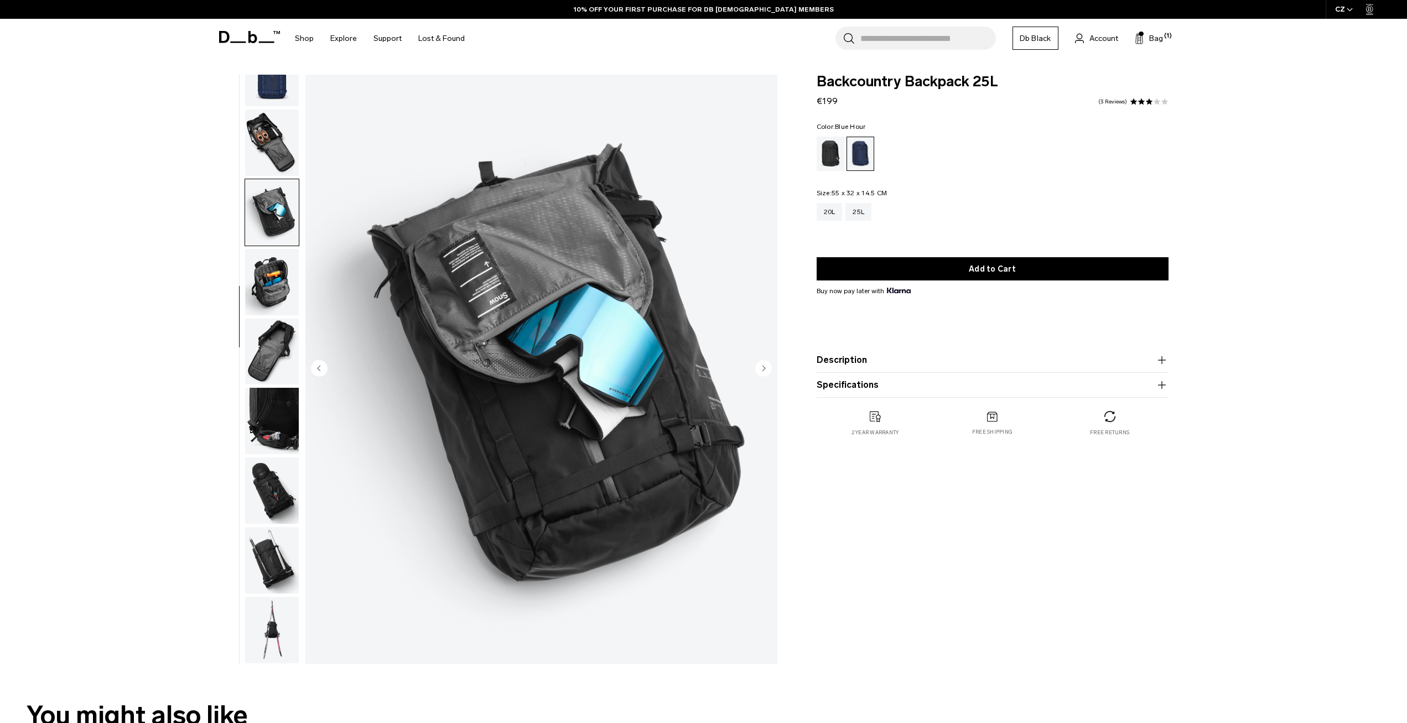
click at [267, 154] on img "button" at bounding box center [272, 143] width 54 height 66
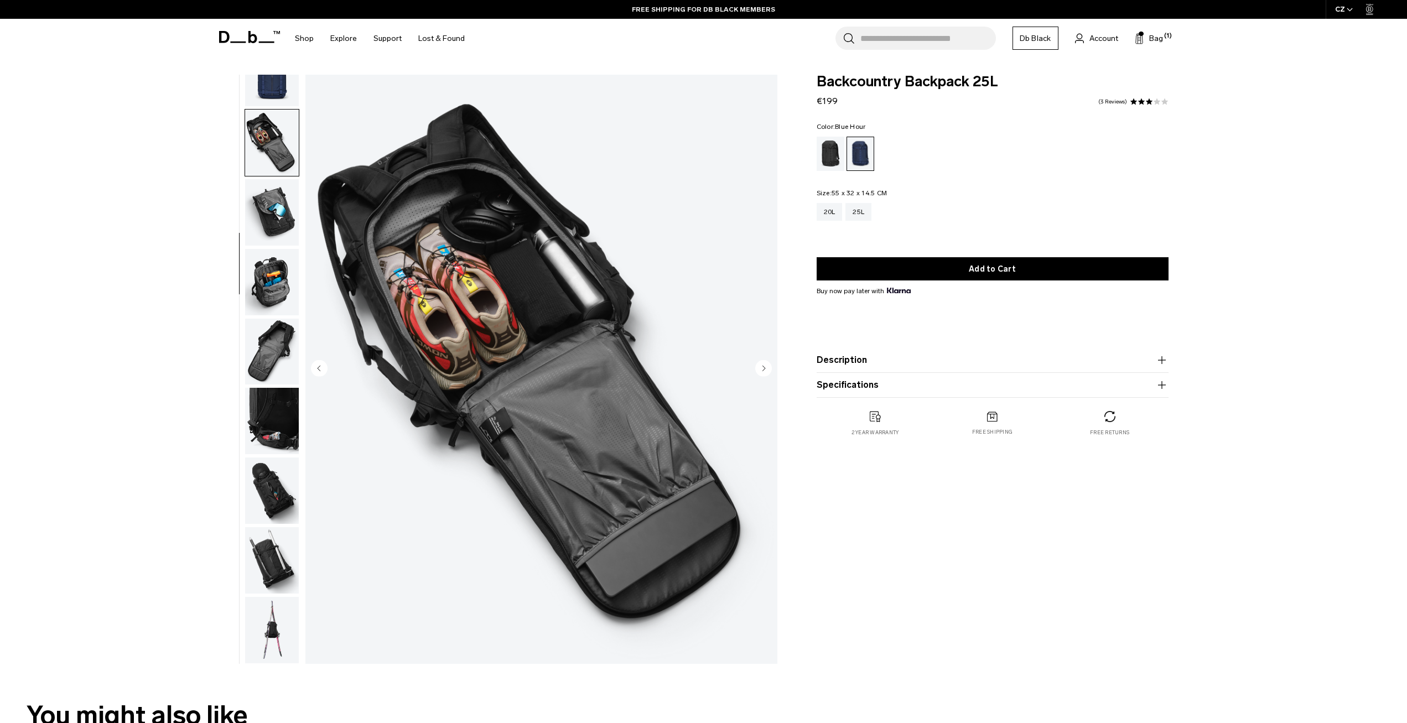
click at [257, 489] on img "button" at bounding box center [272, 491] width 54 height 66
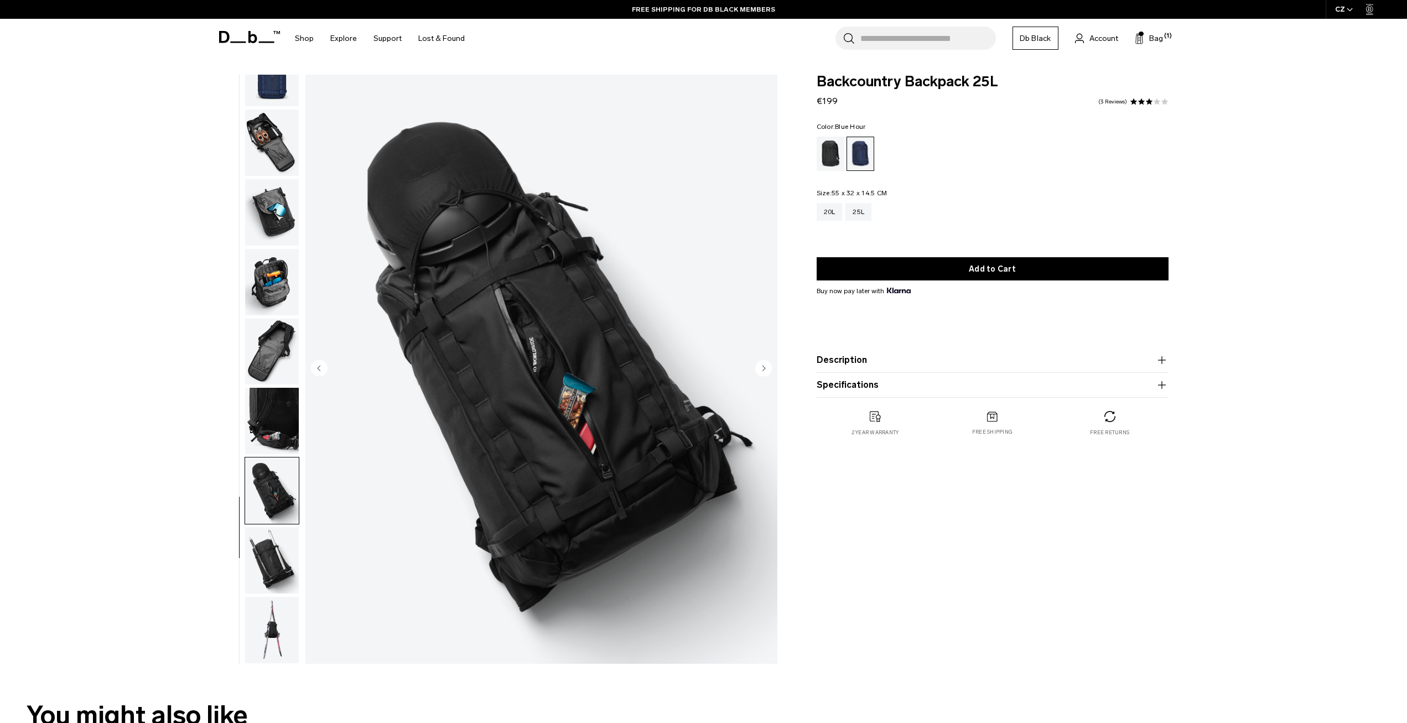
click at [278, 552] on img "button" at bounding box center [272, 560] width 54 height 66
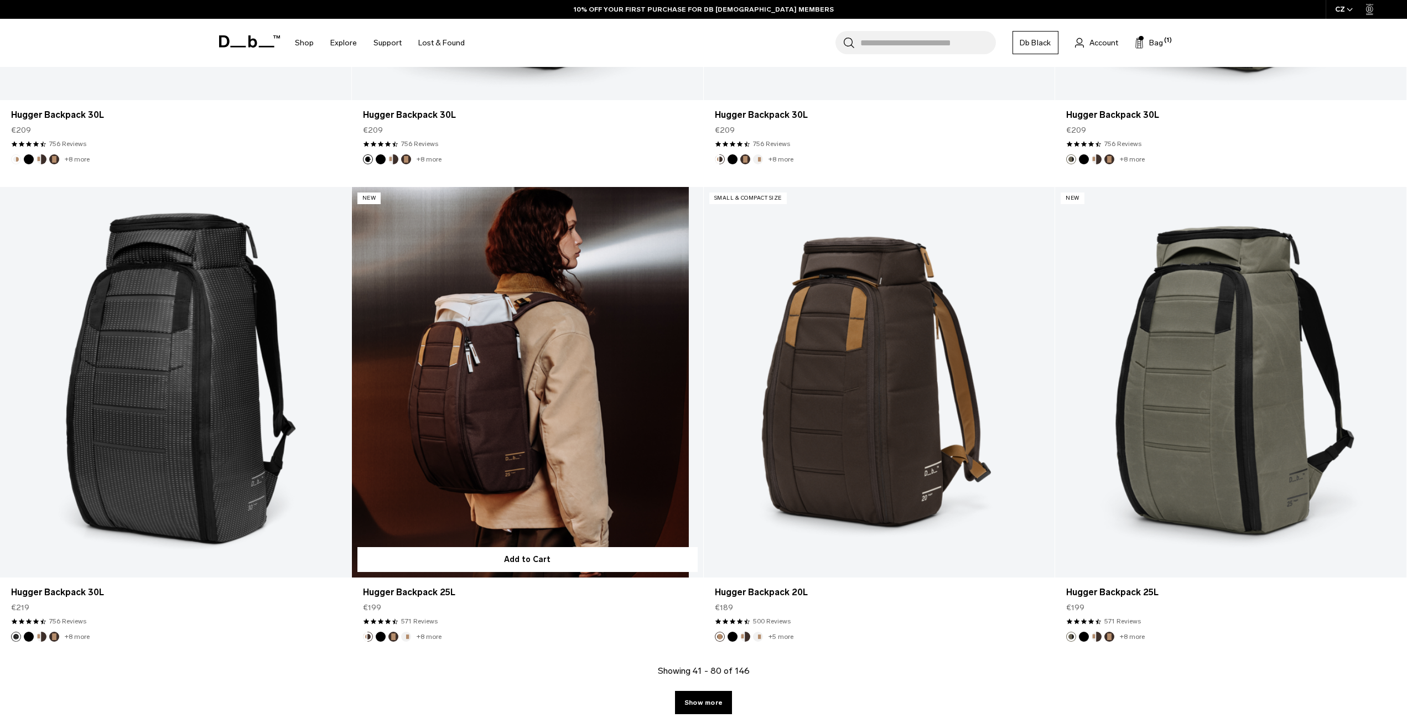
scroll to position [4679, 0]
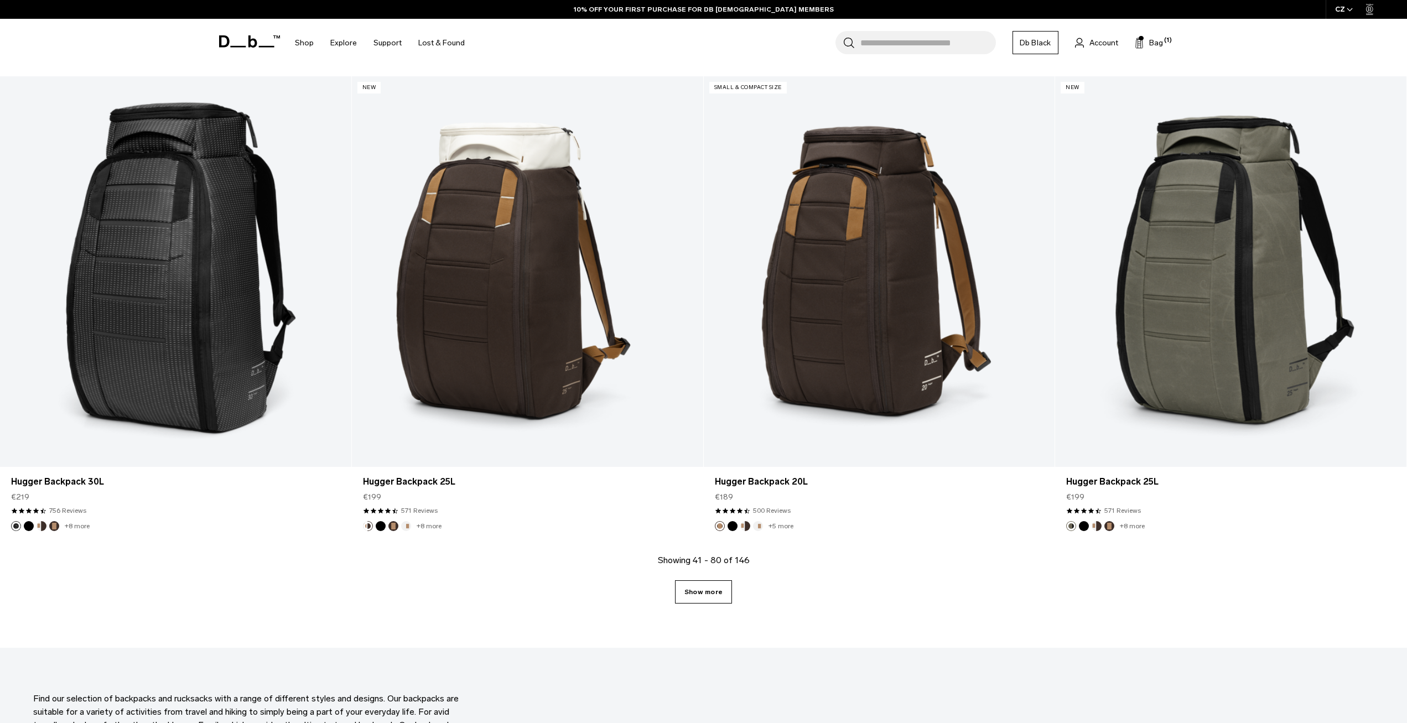
click at [708, 594] on link "Show more" at bounding box center [703, 591] width 57 height 23
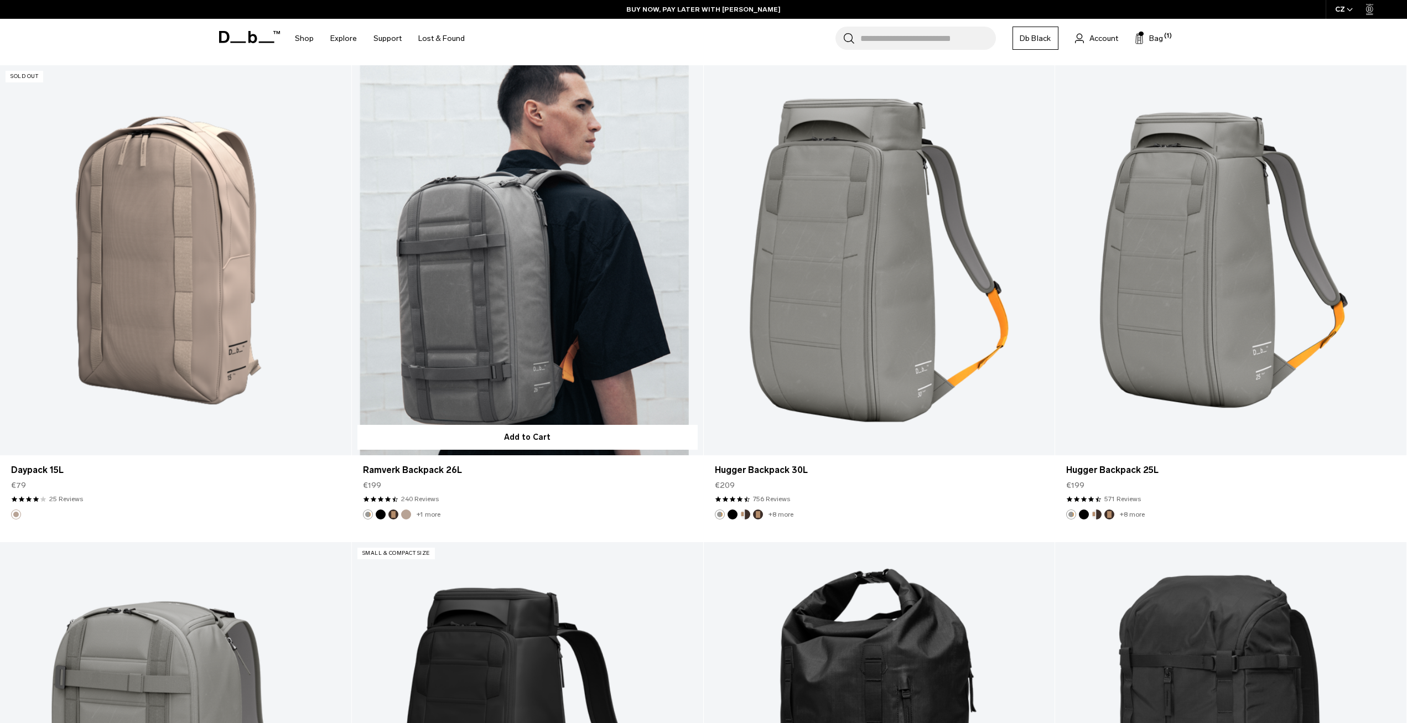
scroll to position [1808, 0]
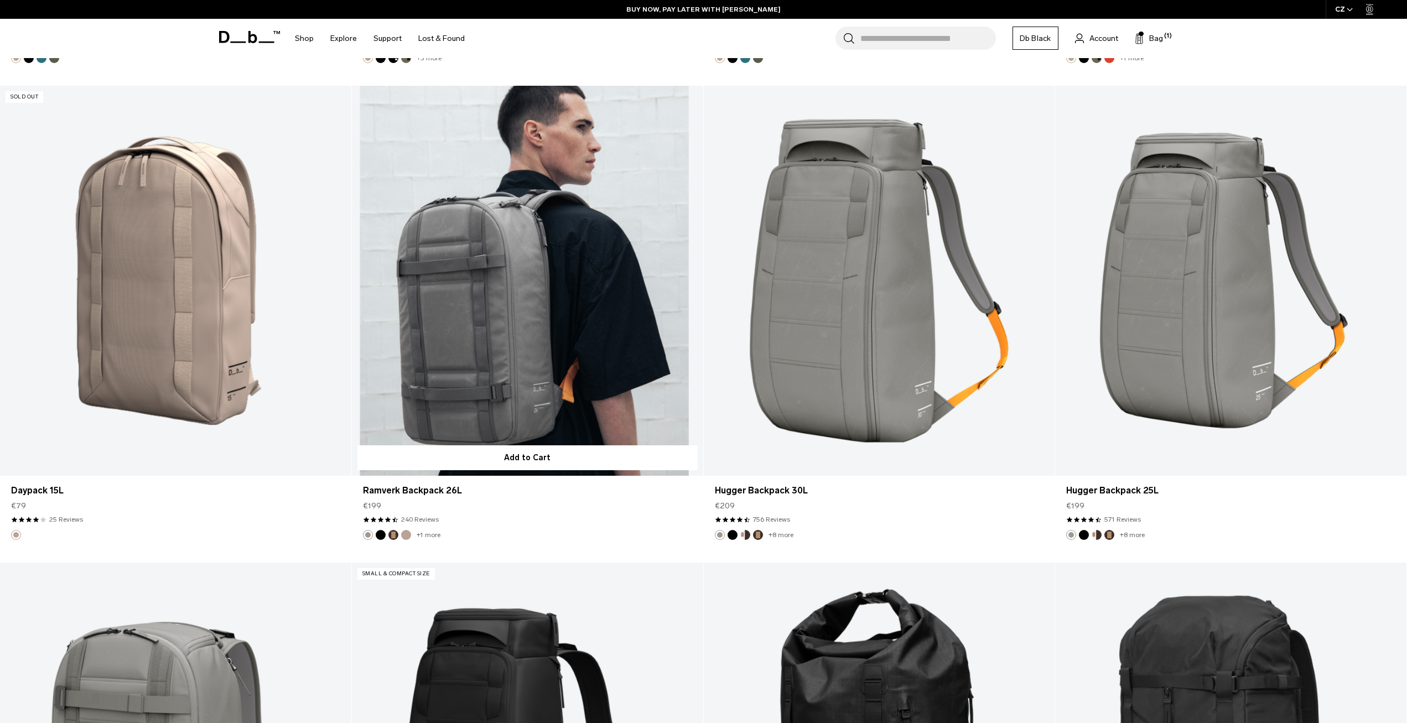
click at [563, 318] on link "Ramverk Backpack 26L" at bounding box center [527, 281] width 351 height 390
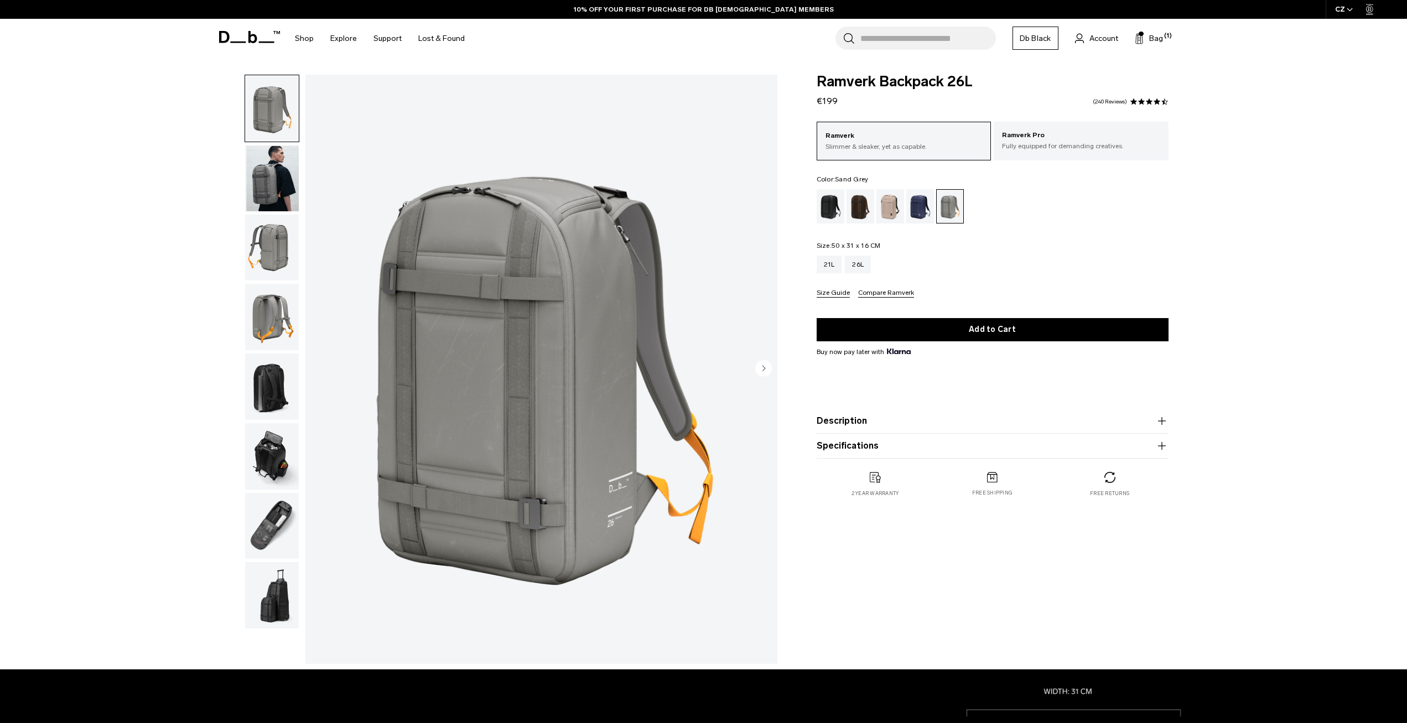
click at [274, 191] on img "button" at bounding box center [272, 178] width 54 height 66
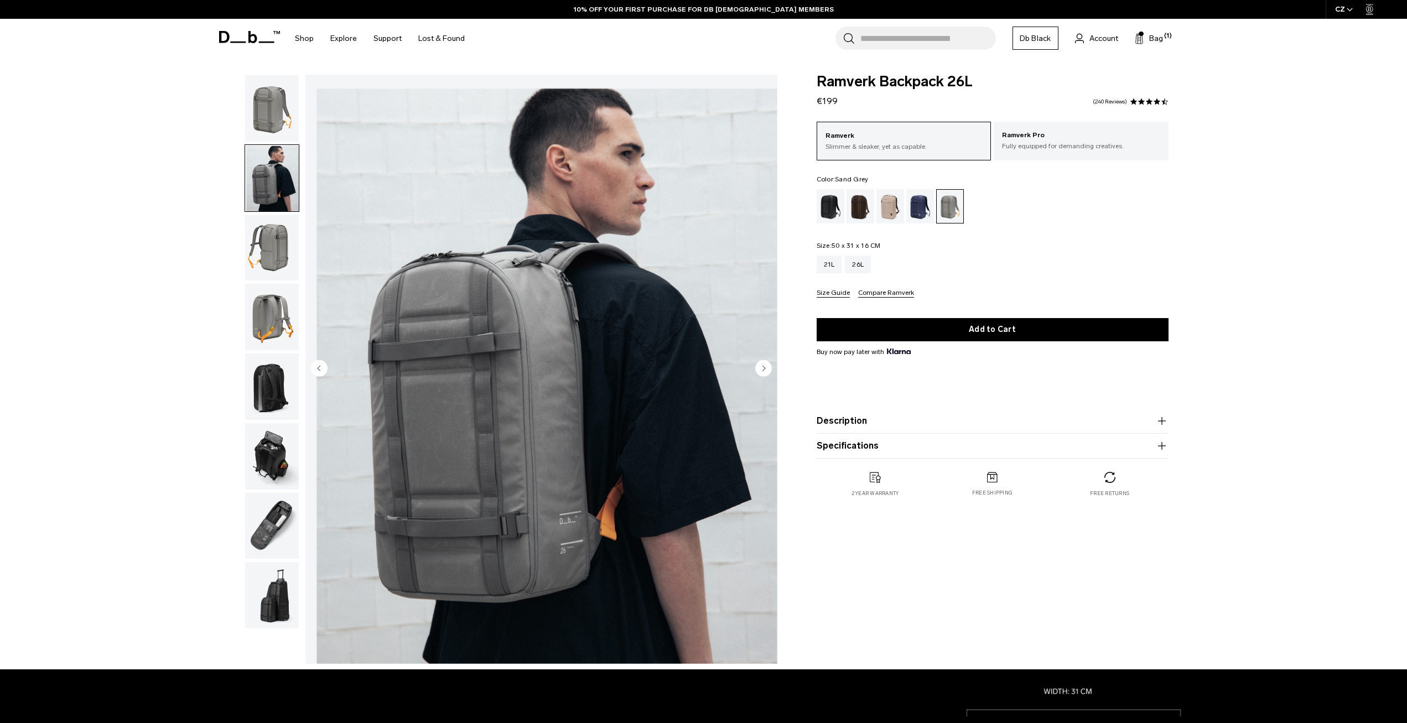
click at [282, 258] on img "button" at bounding box center [272, 248] width 54 height 66
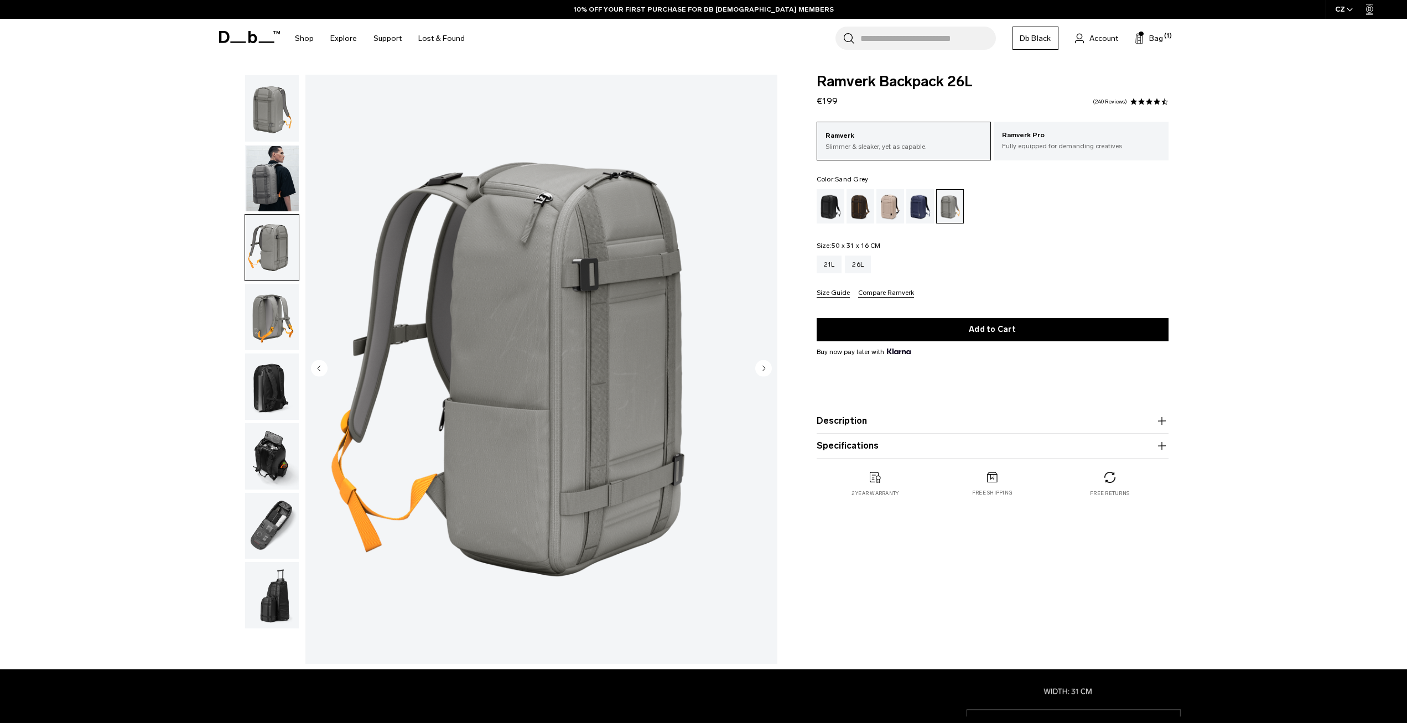
click at [273, 299] on img "button" at bounding box center [272, 317] width 54 height 66
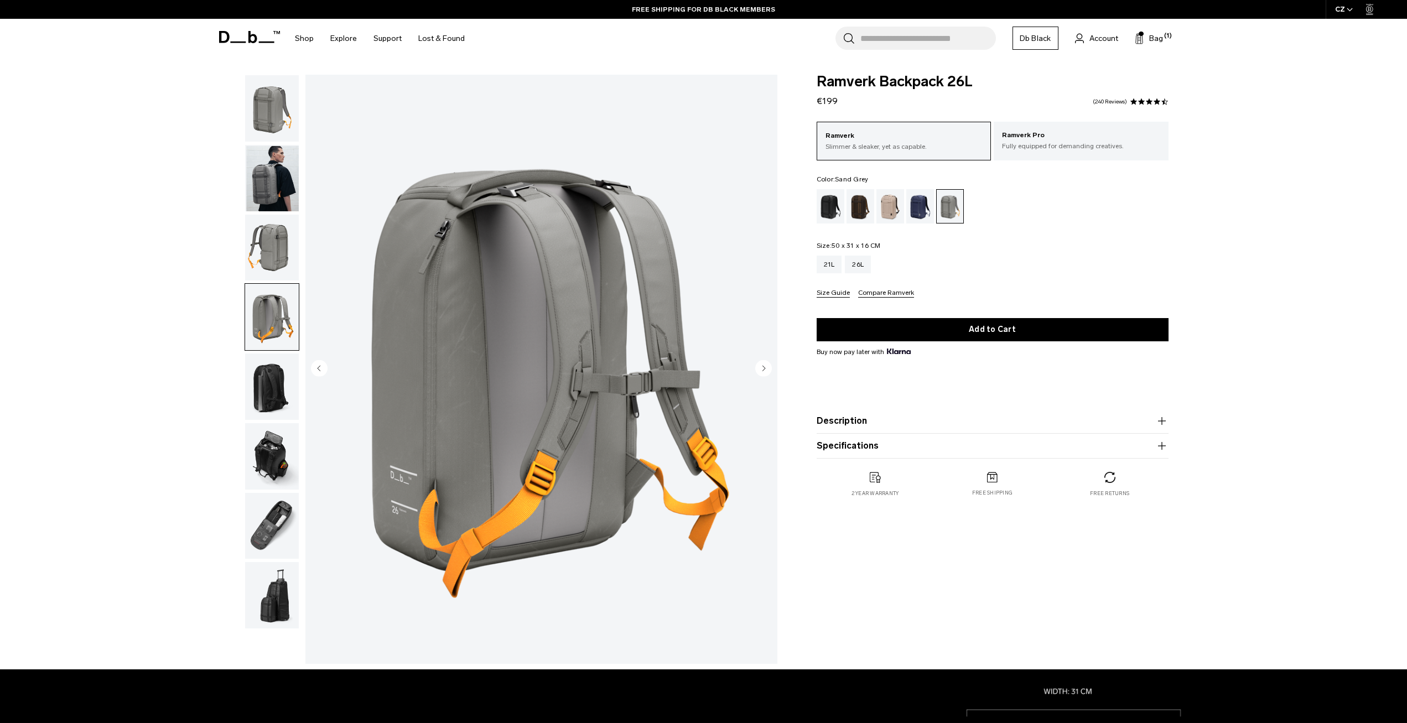
click at [267, 370] on img "button" at bounding box center [272, 387] width 54 height 66
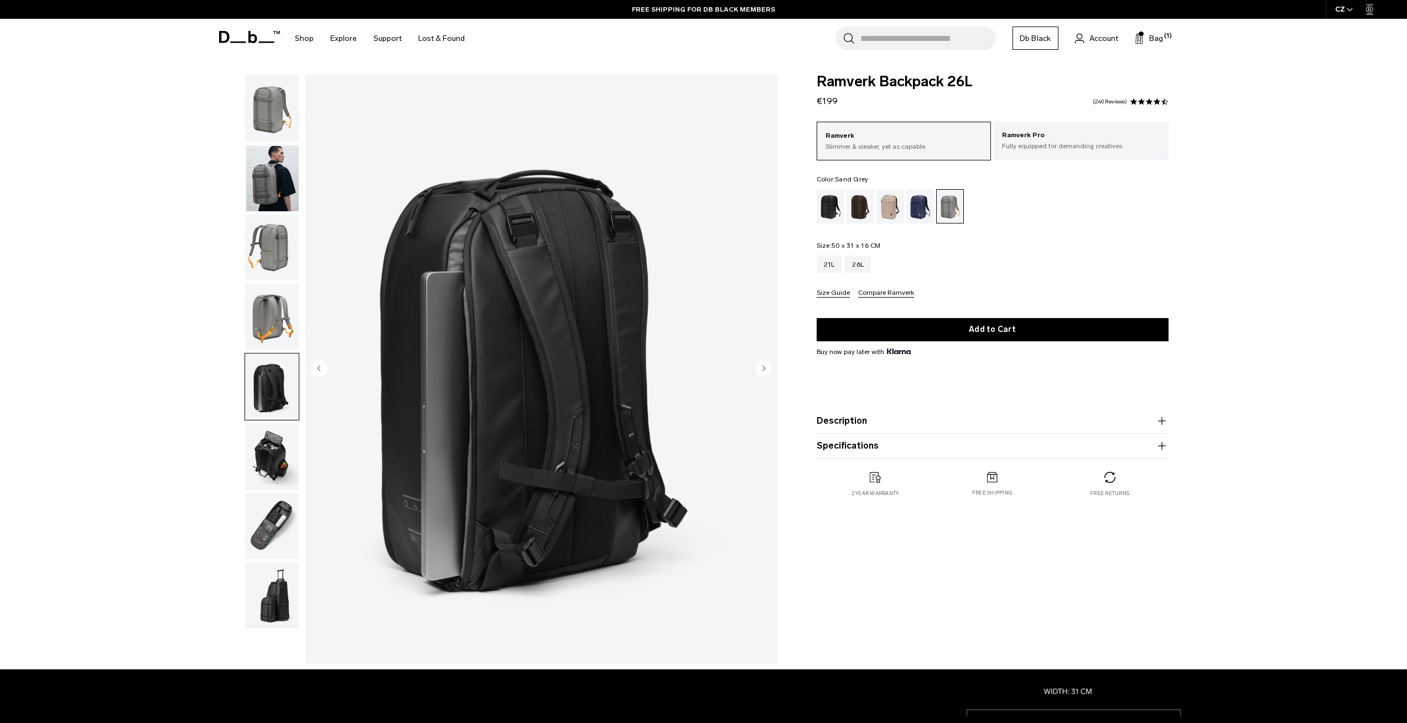
click at [285, 453] on img "button" at bounding box center [272, 456] width 54 height 66
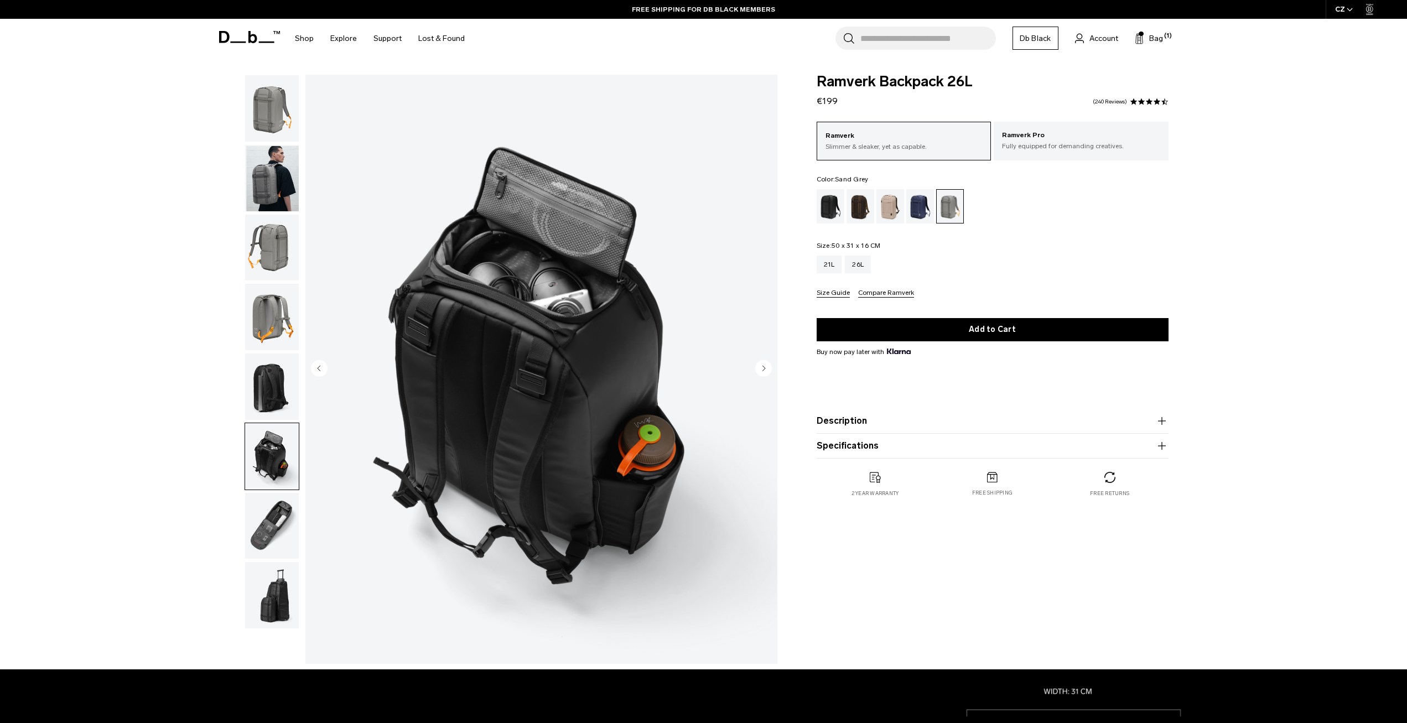
click at [276, 520] on img "button" at bounding box center [272, 526] width 54 height 66
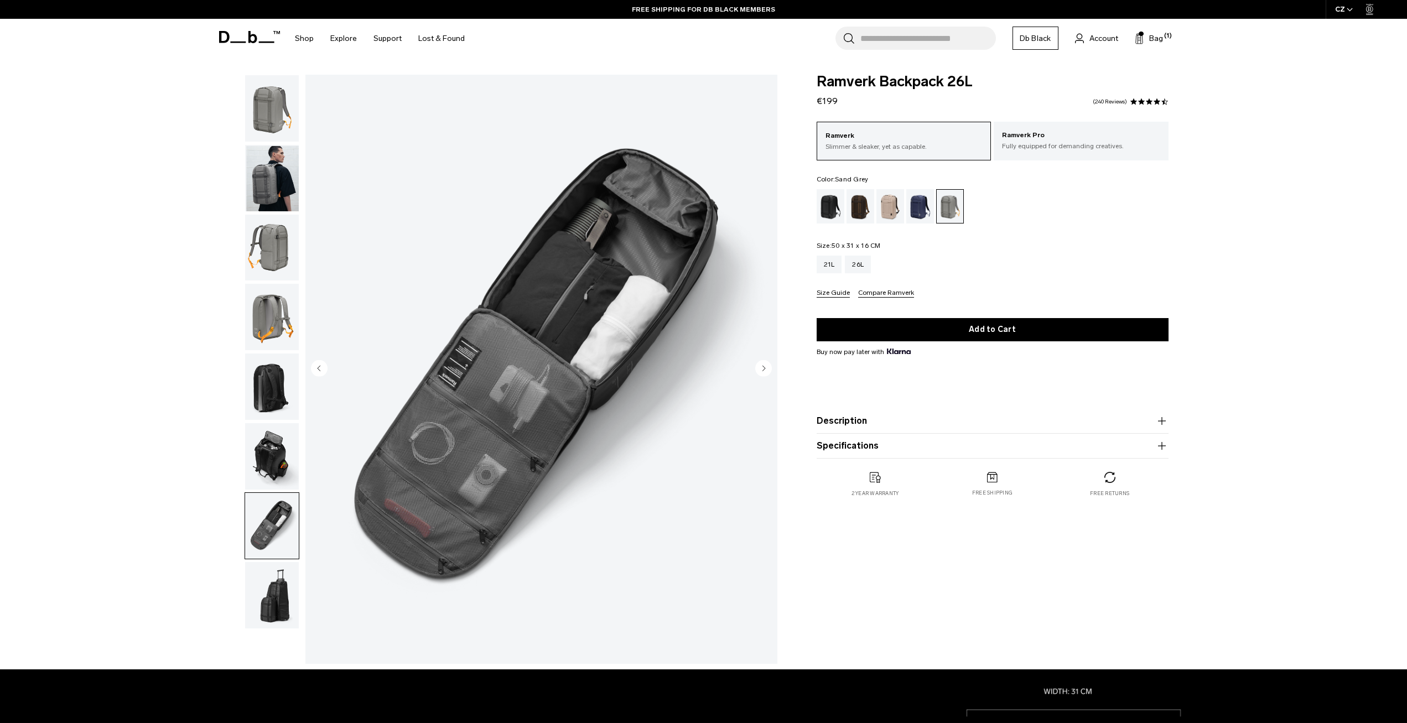
click at [274, 433] on img "button" at bounding box center [272, 456] width 54 height 66
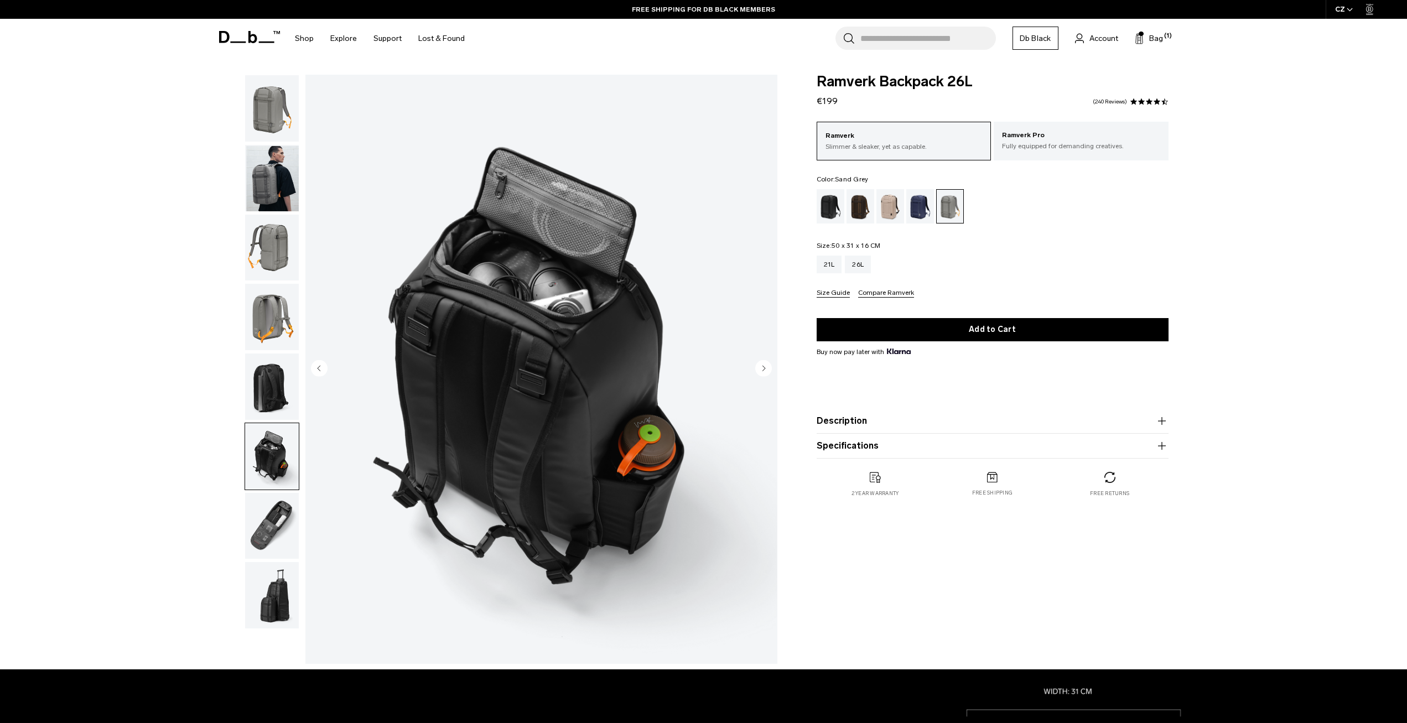
click at [264, 381] on img "button" at bounding box center [272, 387] width 54 height 66
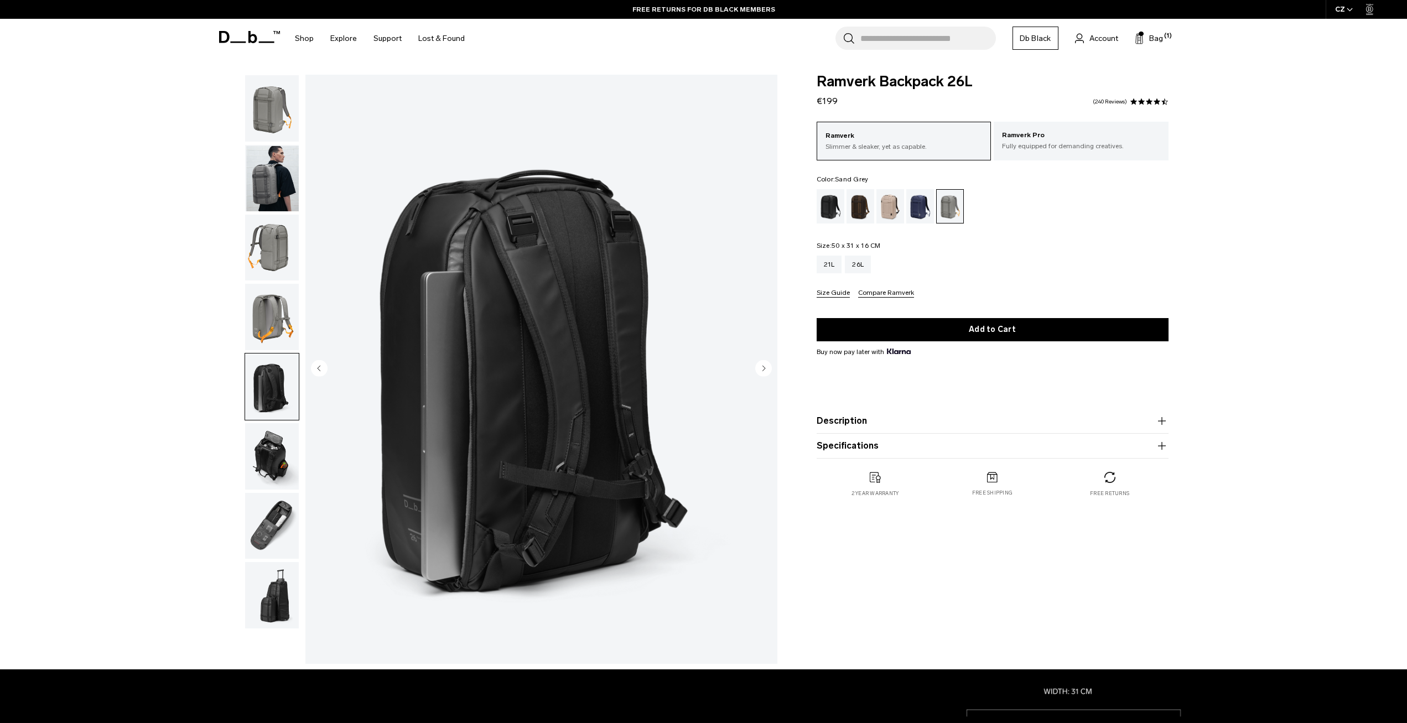
click at [262, 321] on img "button" at bounding box center [272, 317] width 54 height 66
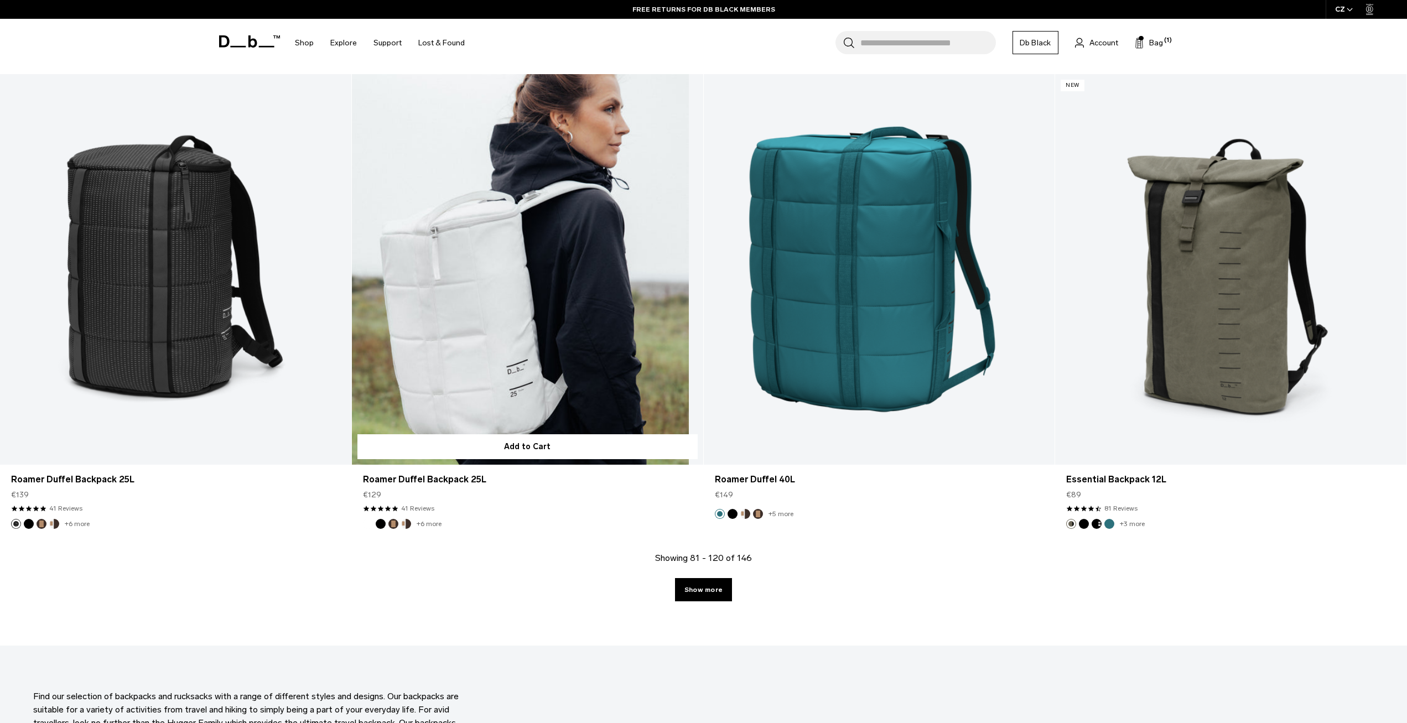
scroll to position [4869, 0]
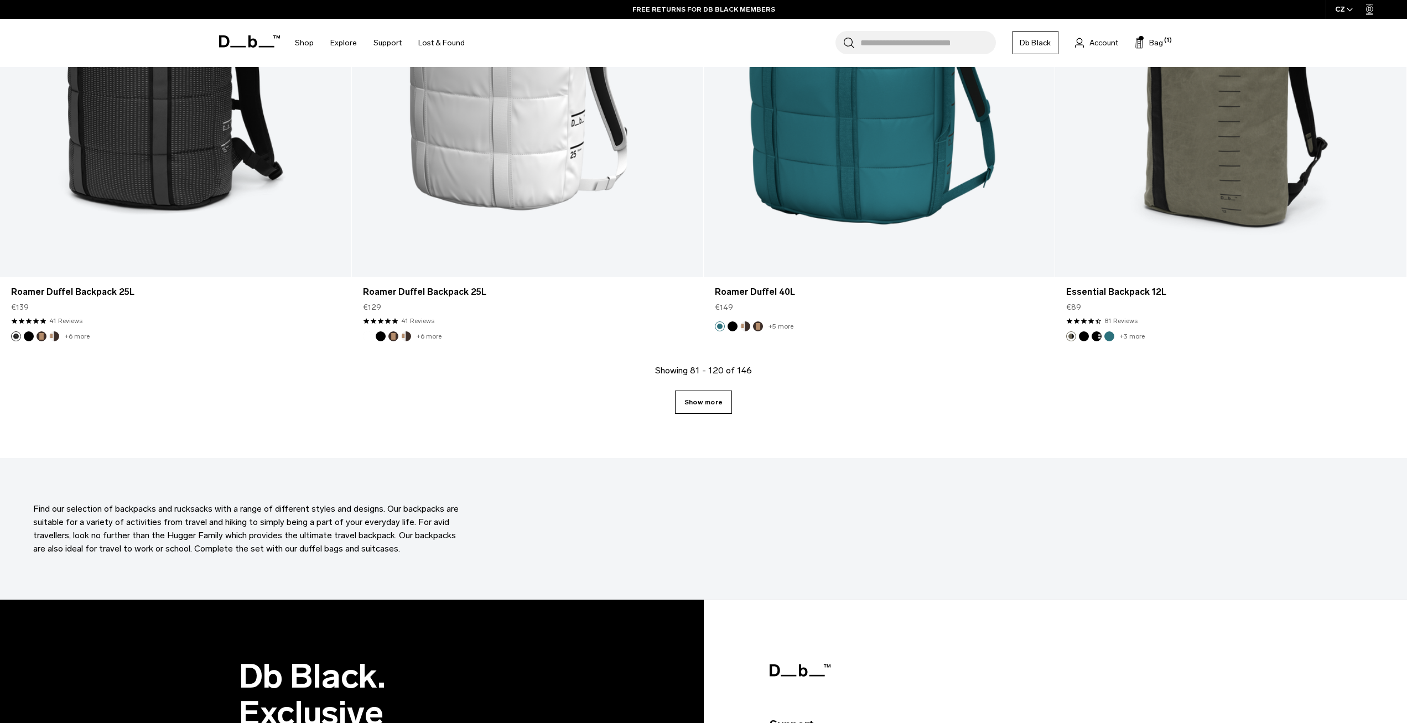
click at [686, 401] on link "Show more" at bounding box center [703, 402] width 57 height 23
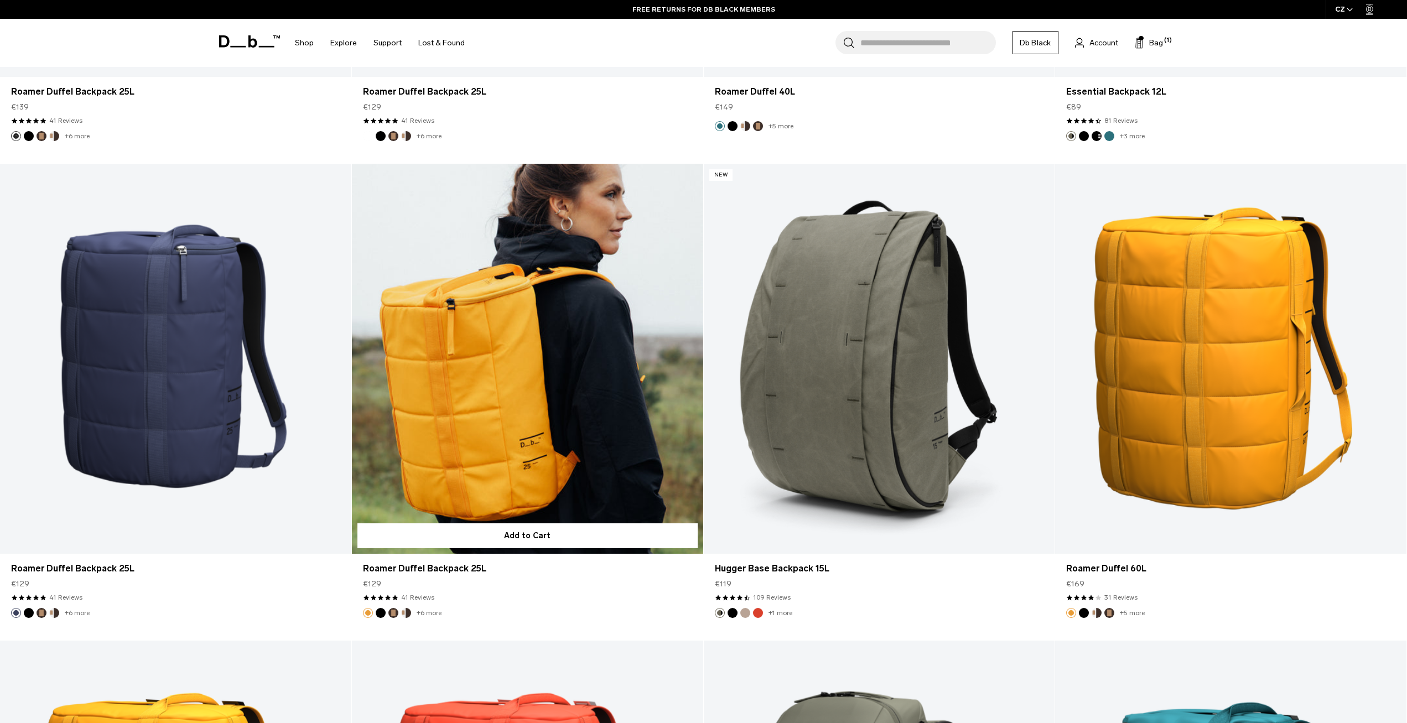
scroll to position [5089, 0]
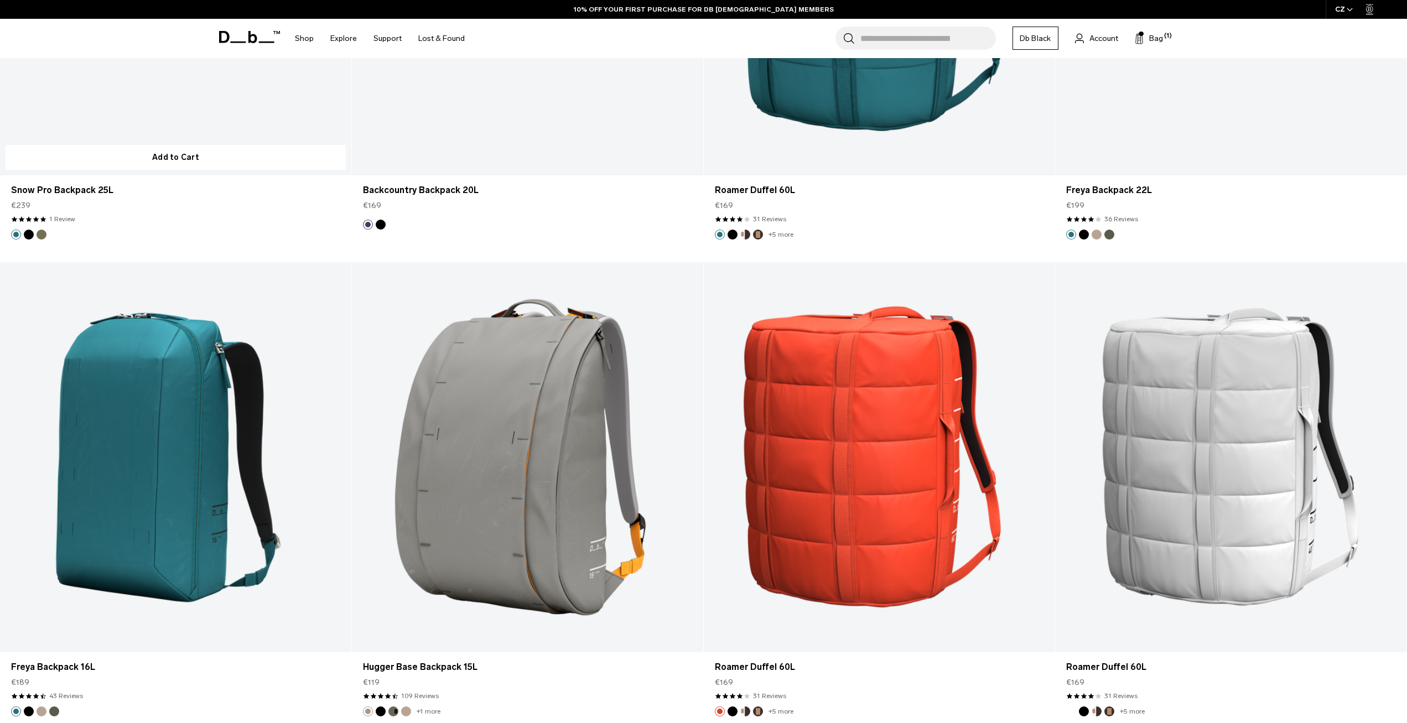
scroll to position [6584, 0]
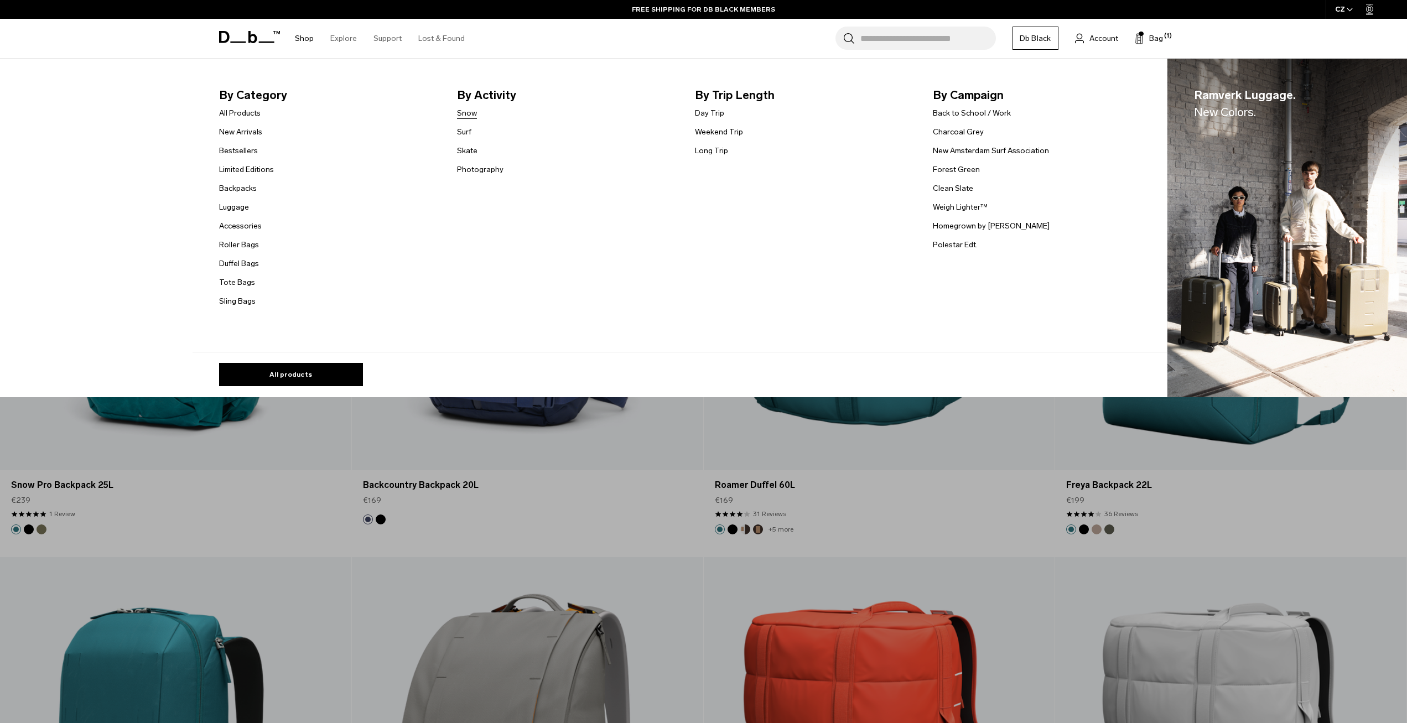
click at [474, 111] on link "Snow" at bounding box center [467, 113] width 20 height 12
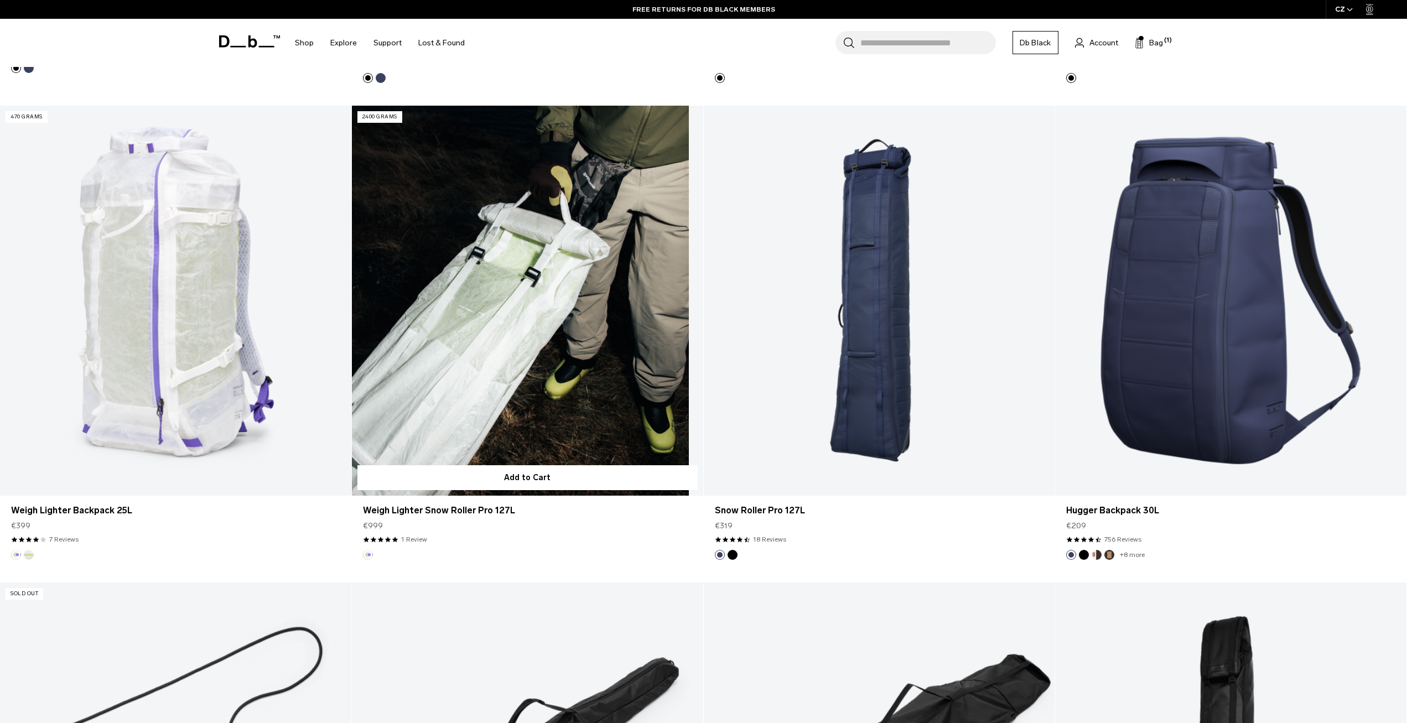
scroll to position [1217, 0]
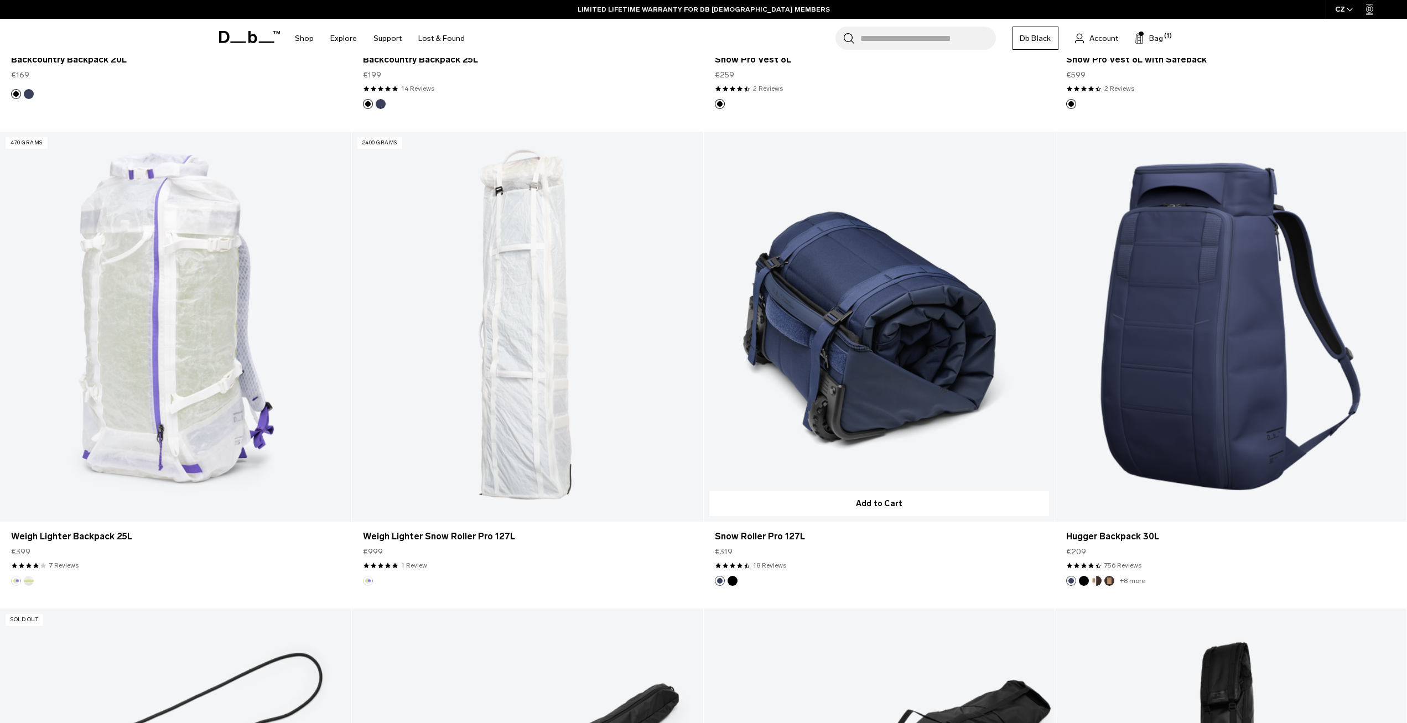
drag, startPoint x: 734, startPoint y: 552, endPoint x: 712, endPoint y: 555, distance: 22.4
click at [712, 555] on div "Snow Roller Pro 127L €319 4.6 star rating 18 Reviews" at bounding box center [879, 549] width 351 height 54
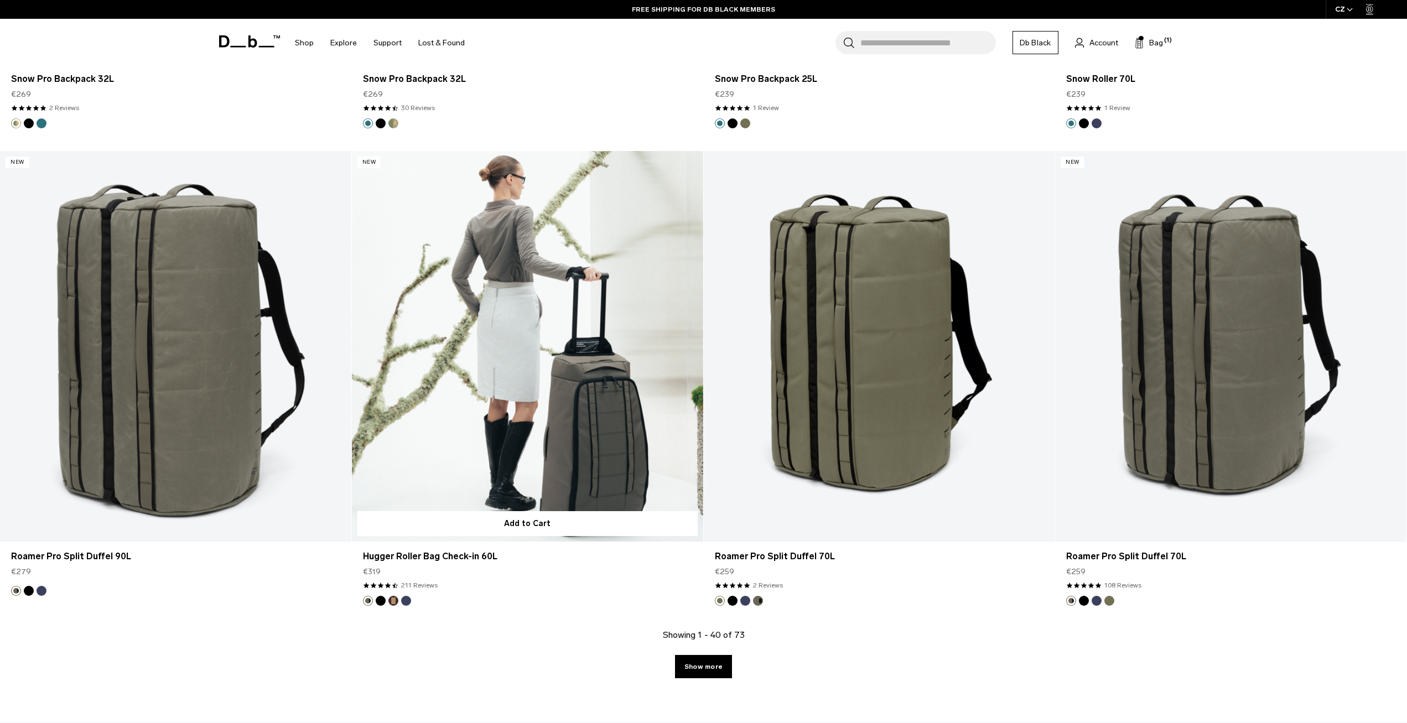
scroll to position [4869, 0]
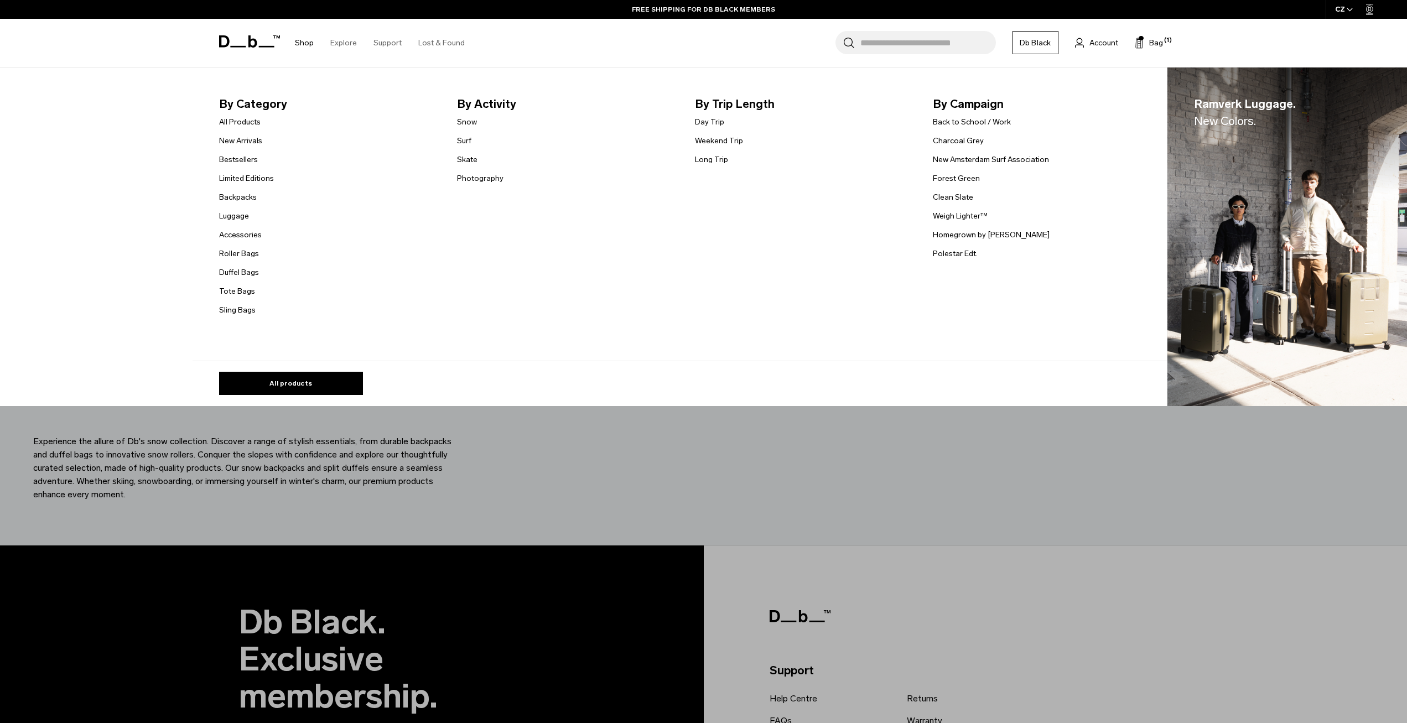
click at [300, 40] on link "Shop" at bounding box center [304, 42] width 19 height 39
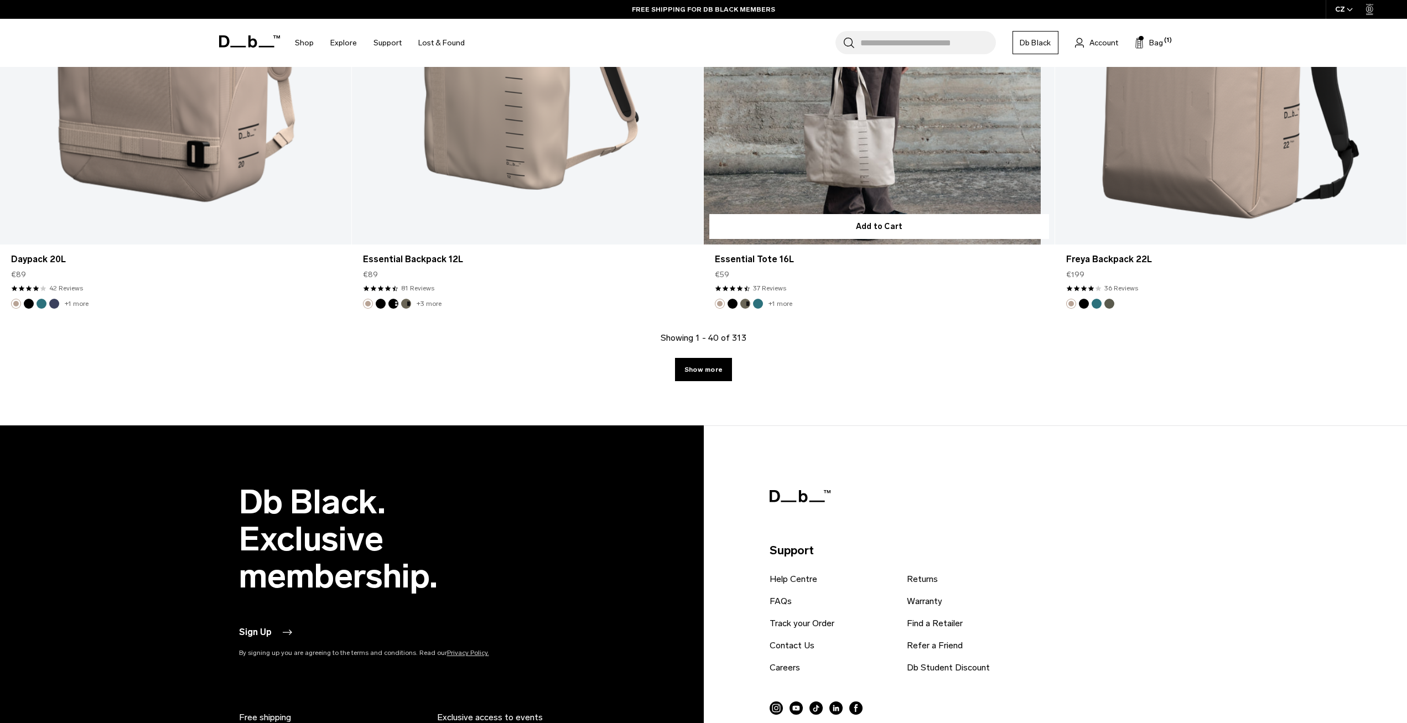
scroll to position [5256, 0]
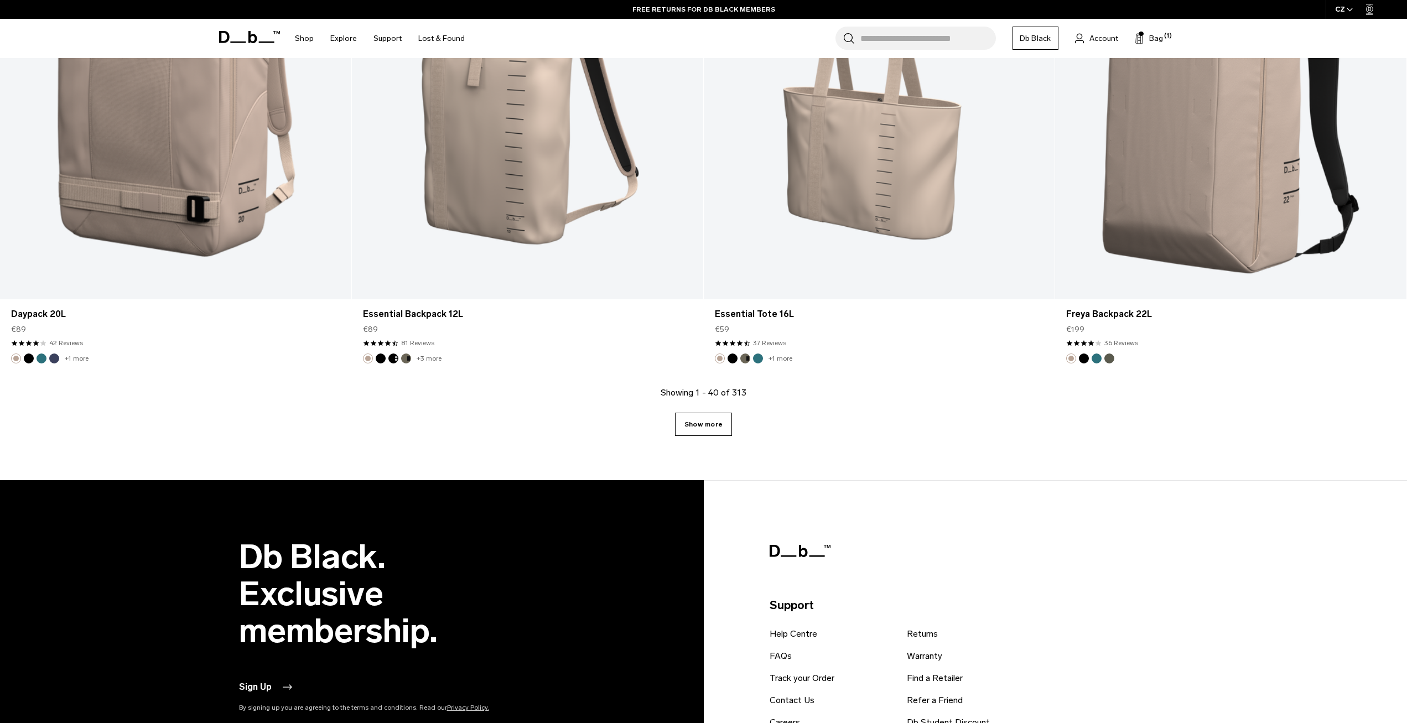
click at [697, 417] on link "Show more" at bounding box center [703, 424] width 57 height 23
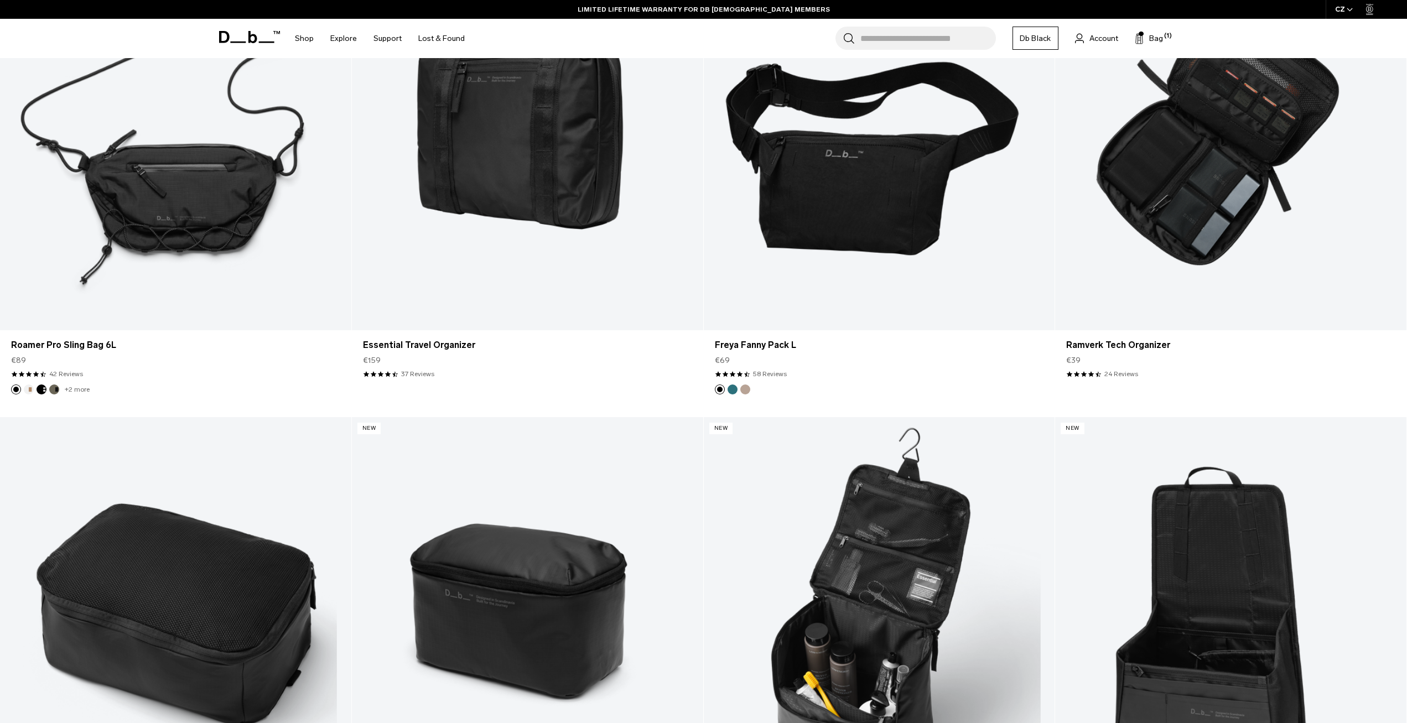
scroll to position [7912, 0]
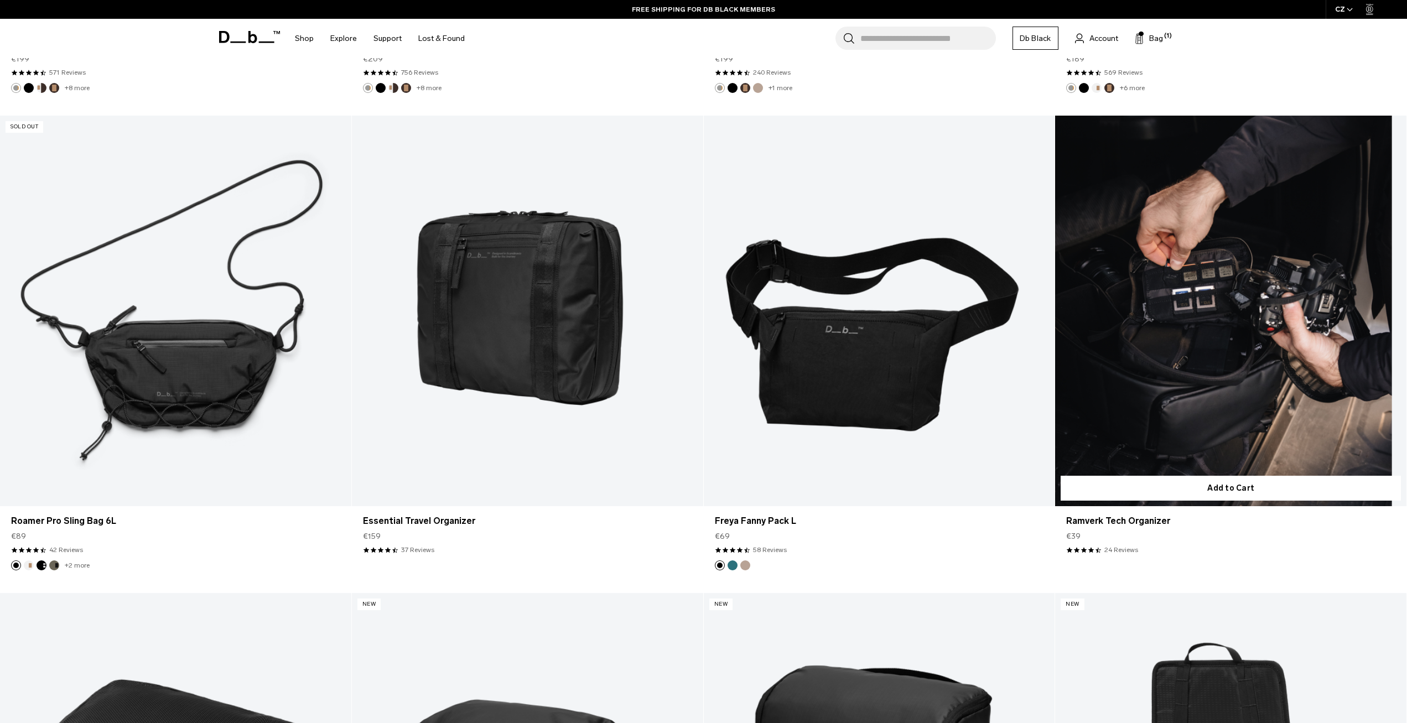
click at [1191, 375] on link "Ramverk Tech Organizer" at bounding box center [1230, 311] width 351 height 390
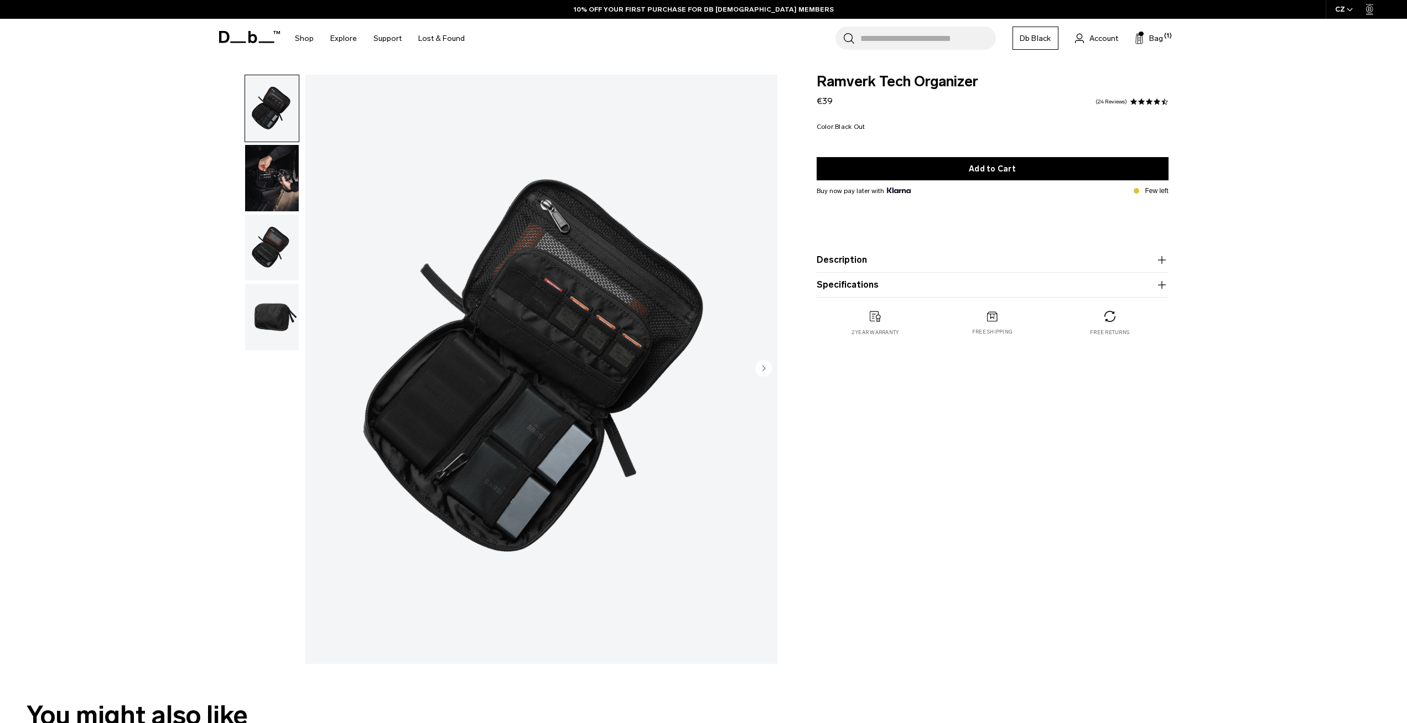
click at [279, 237] on img "button" at bounding box center [272, 248] width 54 height 66
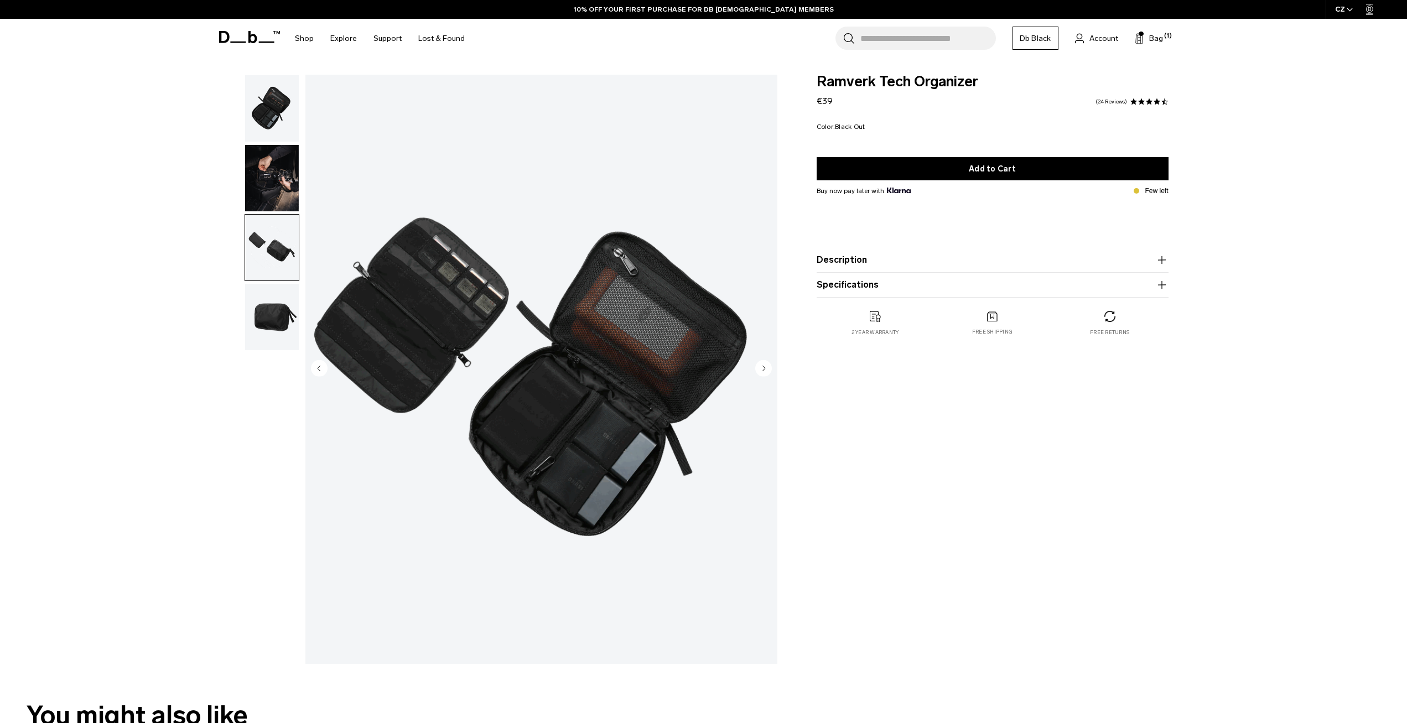
click at [276, 313] on img "button" at bounding box center [272, 317] width 54 height 66
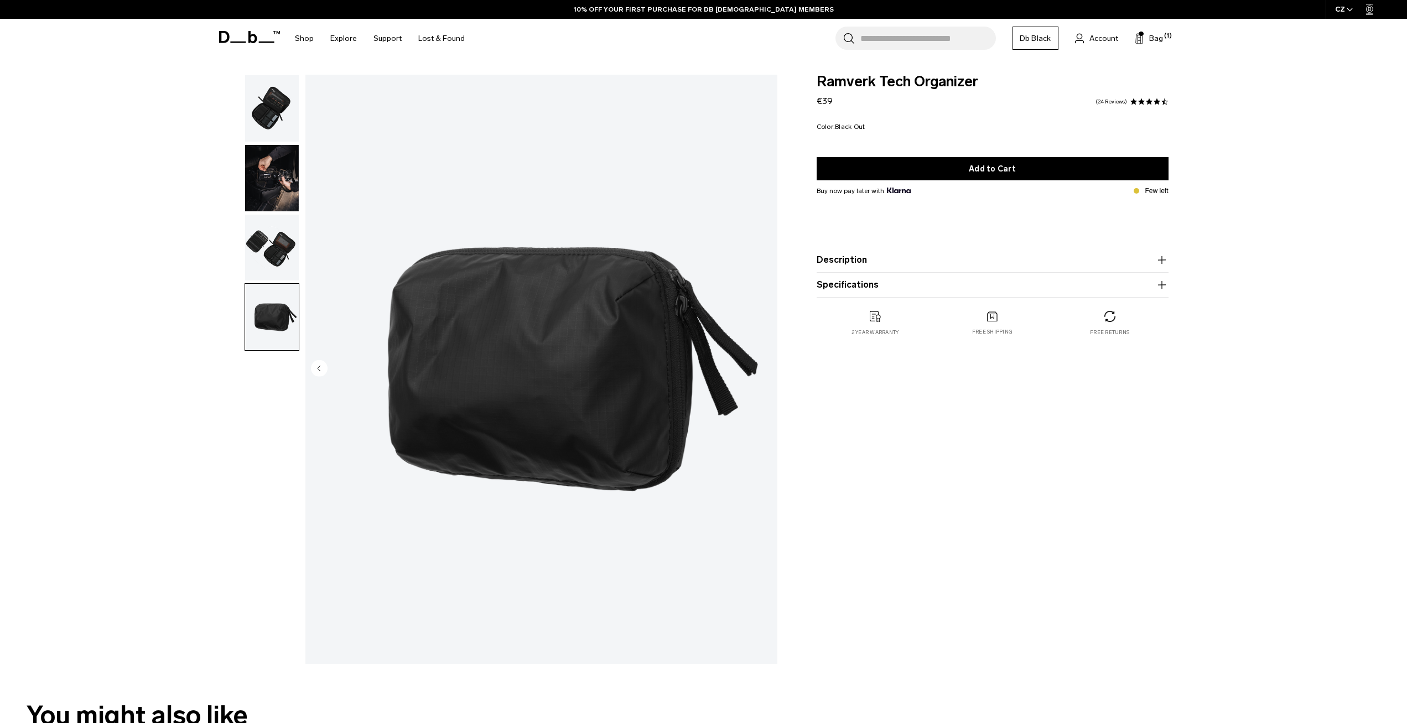
click at [259, 157] on img "button" at bounding box center [272, 178] width 54 height 66
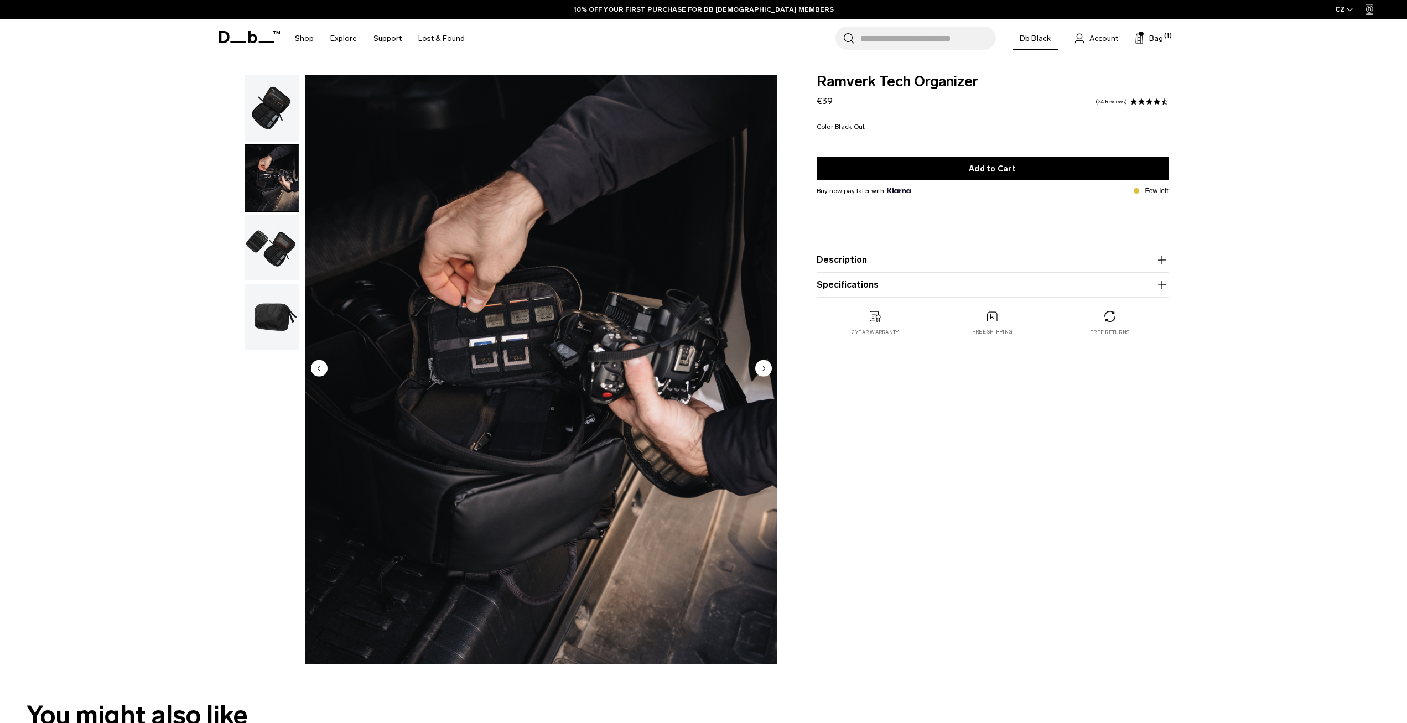
click at [274, 115] on img "button" at bounding box center [272, 108] width 54 height 66
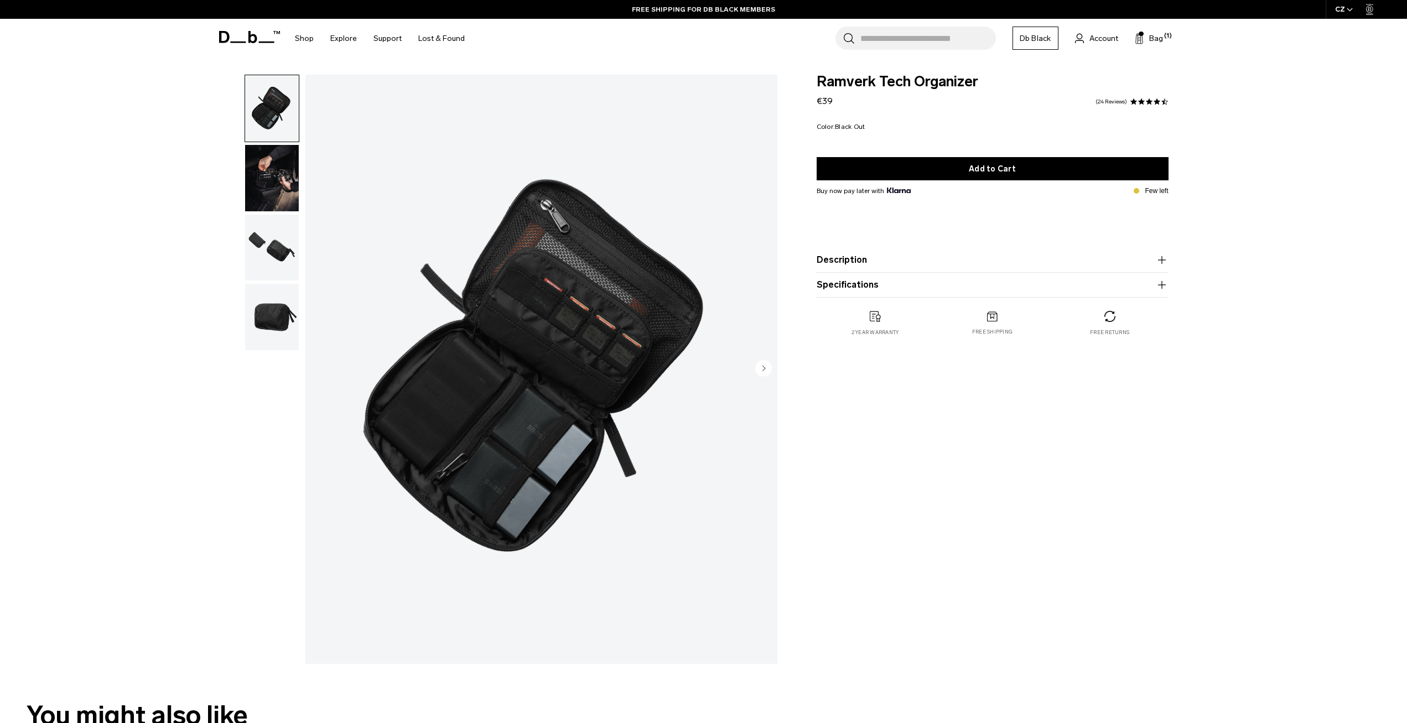
drag, startPoint x: 859, startPoint y: 106, endPoint x: 824, endPoint y: 103, distance: 35.0
click at [824, 103] on div "Ramverk Tech Organizer €39 4.7 star rating 24 Reviews" at bounding box center [993, 91] width 352 height 33
click at [844, 102] on div "Ramverk Tech Organizer €39 4.7 star rating 24 Reviews" at bounding box center [993, 91] width 352 height 33
drag, startPoint x: 829, startPoint y: 102, endPoint x: 824, endPoint y: 99, distance: 6.2
click at [812, 100] on div "Ramverk Tech Organizer €39 4.7 star rating 24 Reviews Color: Black Out Out of s…" at bounding box center [992, 217] width 418 height 284
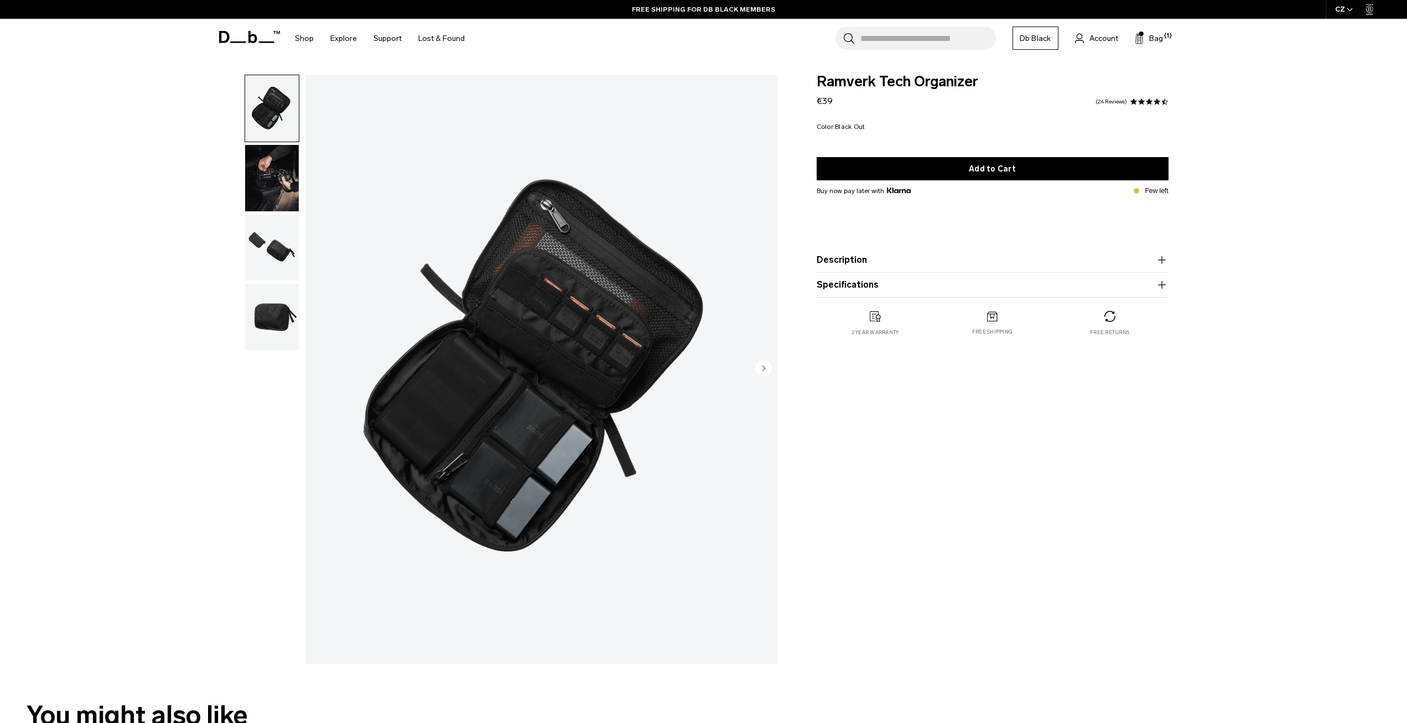
drag, startPoint x: 840, startPoint y: 100, endPoint x: 831, endPoint y: 103, distance: 9.8
click at [838, 101] on div "Ramverk Tech Organizer €39 4.7 star rating 24 Reviews" at bounding box center [993, 91] width 352 height 33
drag, startPoint x: 831, startPoint y: 103, endPoint x: 801, endPoint y: 100, distance: 29.5
click at [802, 100] on div "Ramverk Tech Organizer €39 4.7 star rating 24 Reviews Color: Black Out Out of s…" at bounding box center [992, 217] width 418 height 284
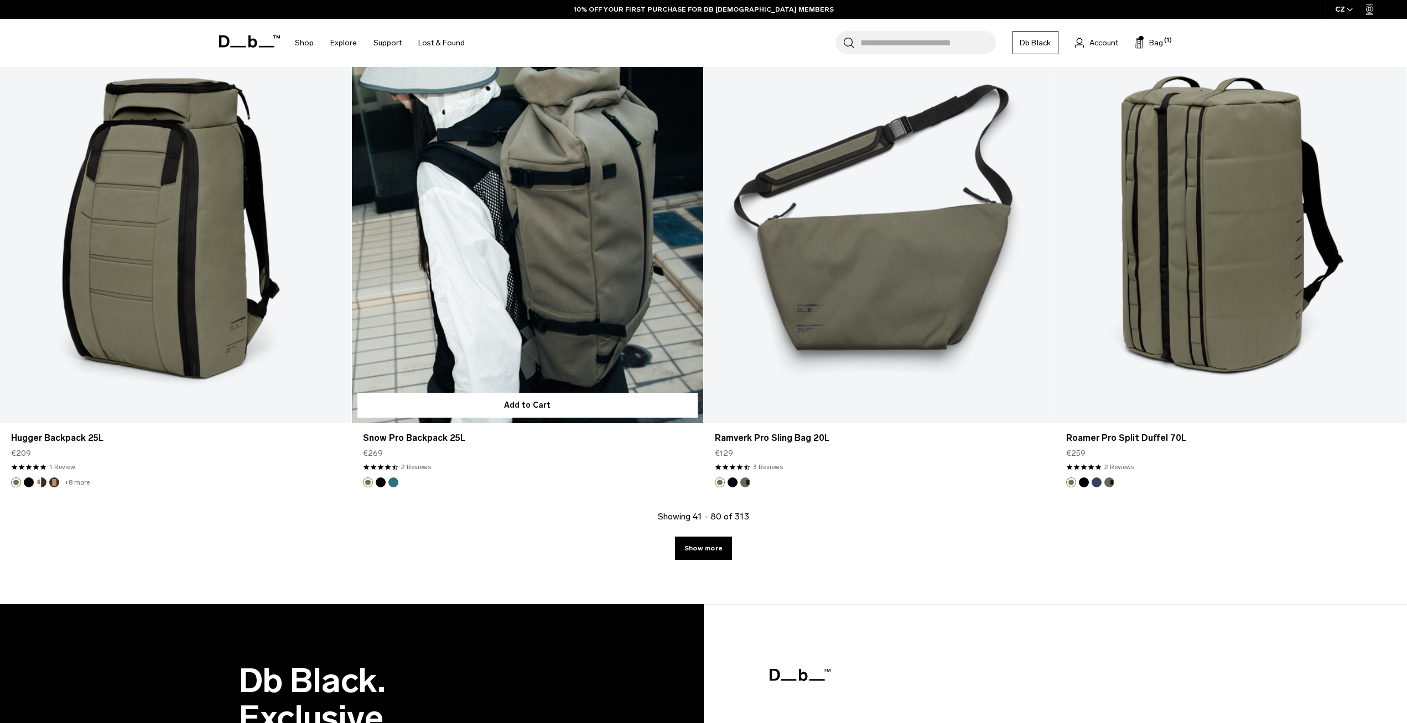
scroll to position [4710, 0]
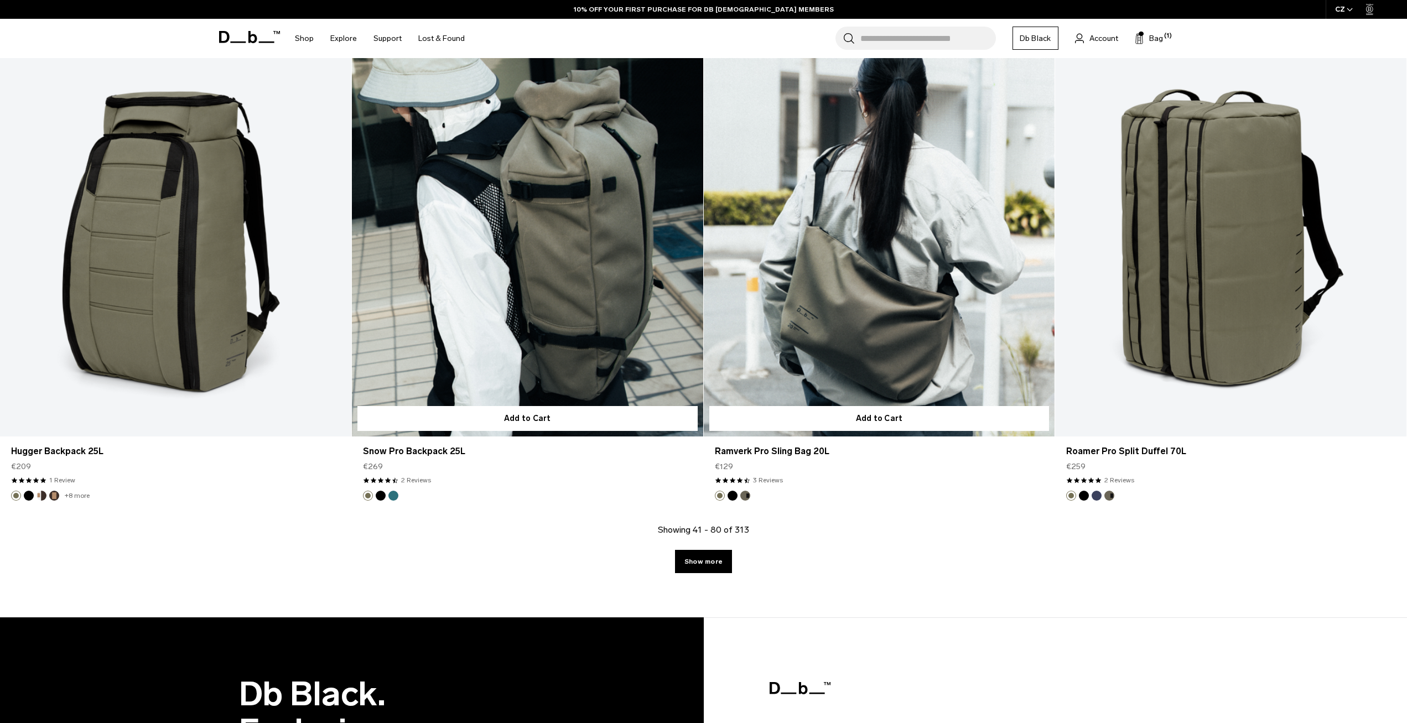
drag, startPoint x: 738, startPoint y: 468, endPoint x: 698, endPoint y: 464, distance: 40.1
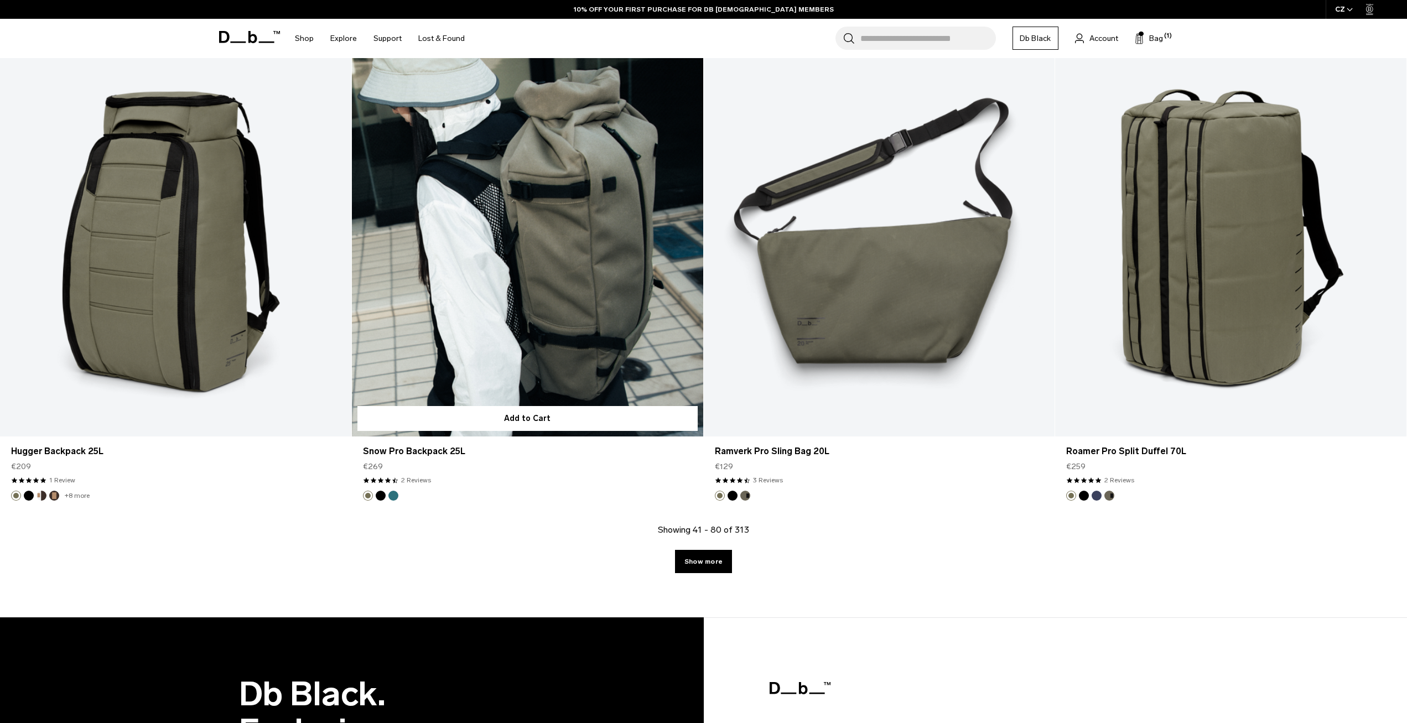
click at [698, 470] on div "Snow Pro Backpack 25L €269 4.5 star rating 2 Reviews" at bounding box center [527, 464] width 351 height 54
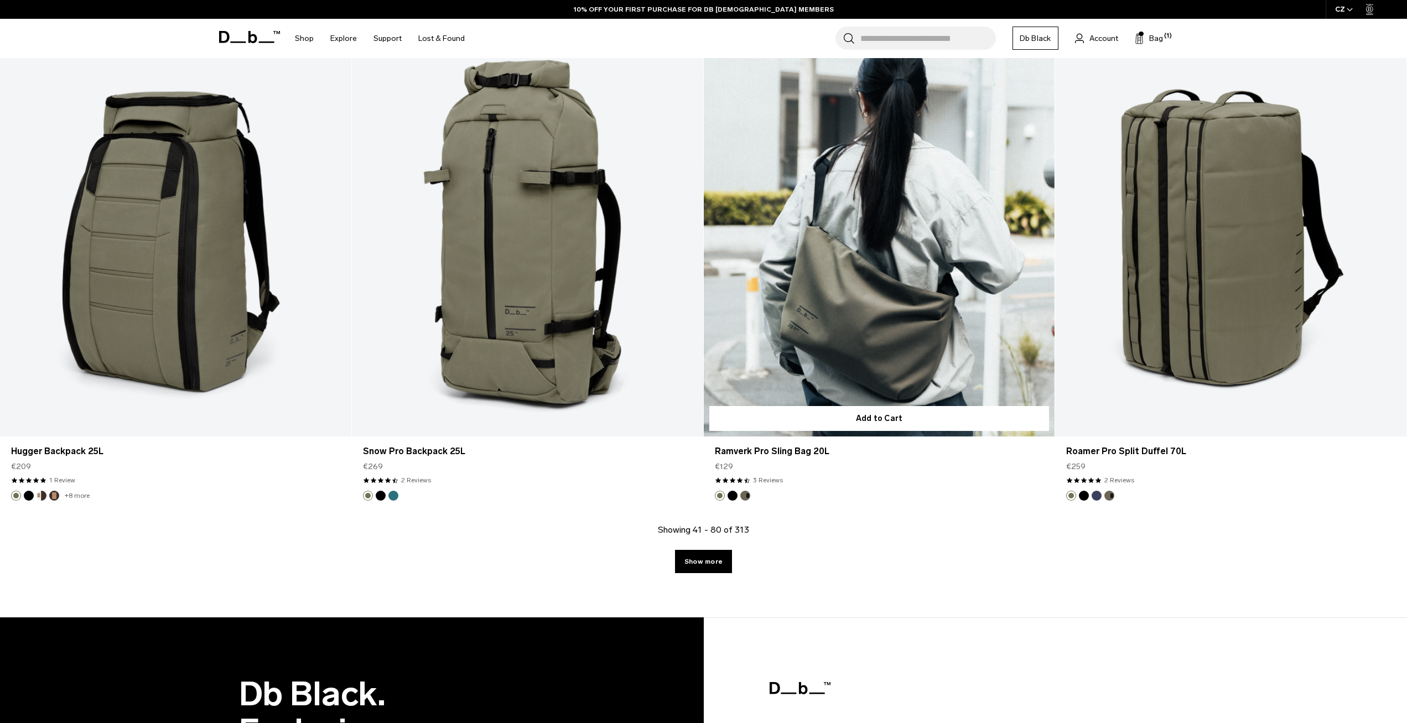
click at [740, 469] on div "€129" at bounding box center [879, 467] width 329 height 12
drag, startPoint x: 730, startPoint y: 469, endPoint x: 709, endPoint y: 468, distance: 21.1
click at [709, 468] on div "Ramverk Pro Sling Bag 20L €129 4.3 star rating 3 Reviews" at bounding box center [879, 464] width 351 height 54
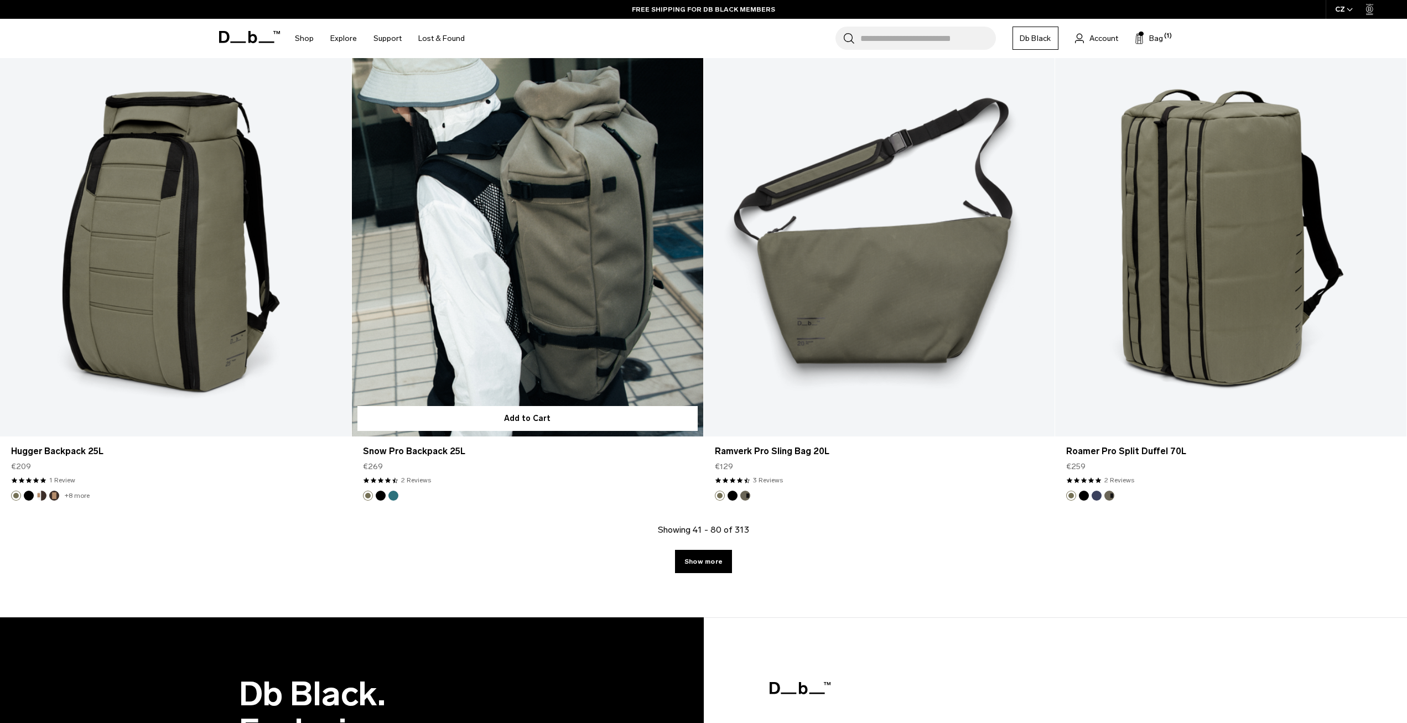
click at [656, 480] on div "4.5 star rating 2 Reviews" at bounding box center [527, 480] width 329 height 10
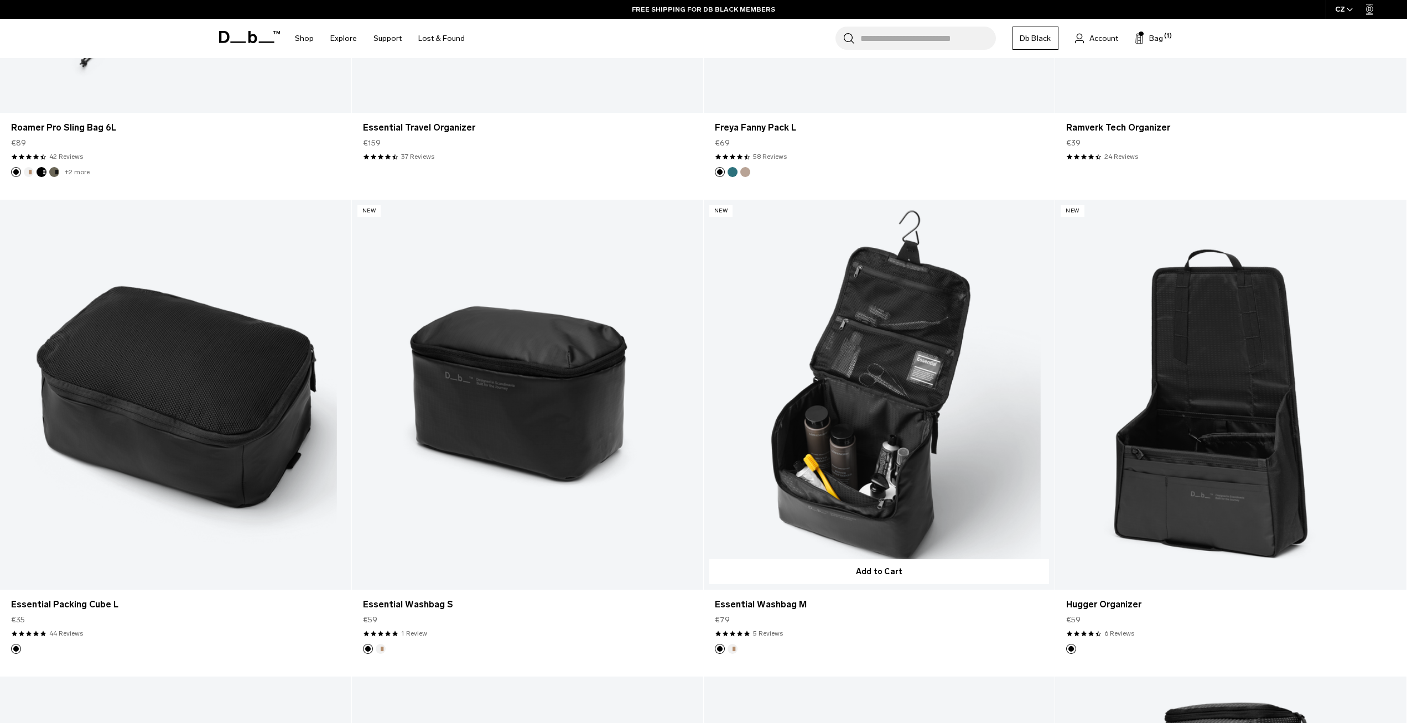
scroll to position [3105, 0]
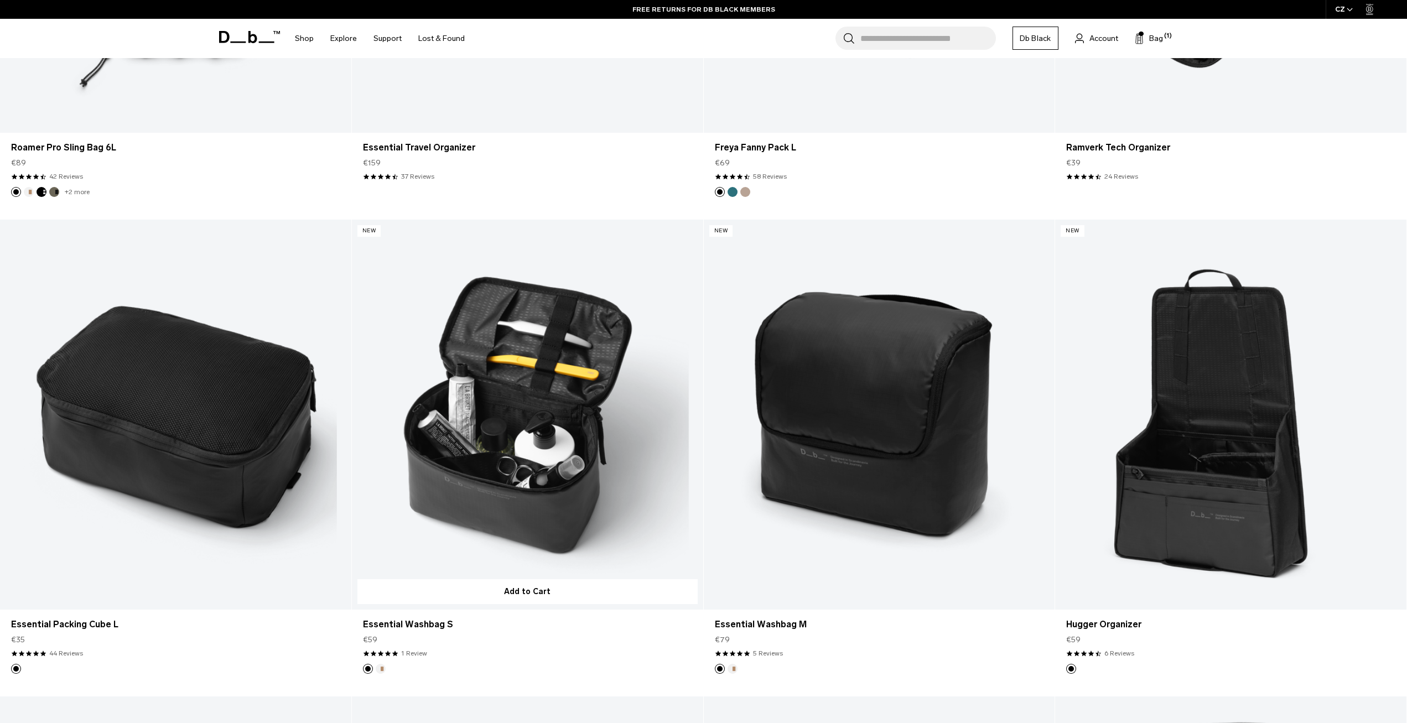
click at [497, 456] on link "Essential Washbag S" at bounding box center [527, 415] width 351 height 390
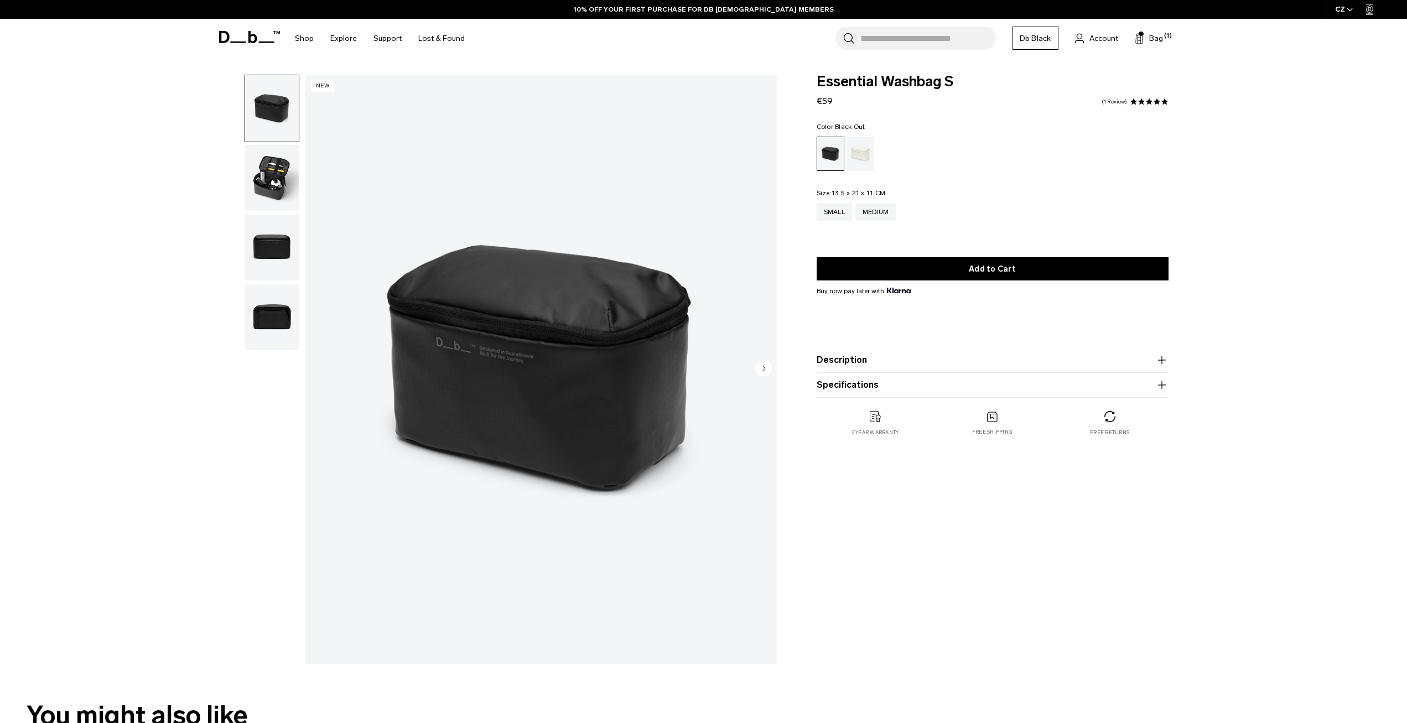
click at [270, 184] on img "button" at bounding box center [272, 178] width 54 height 66
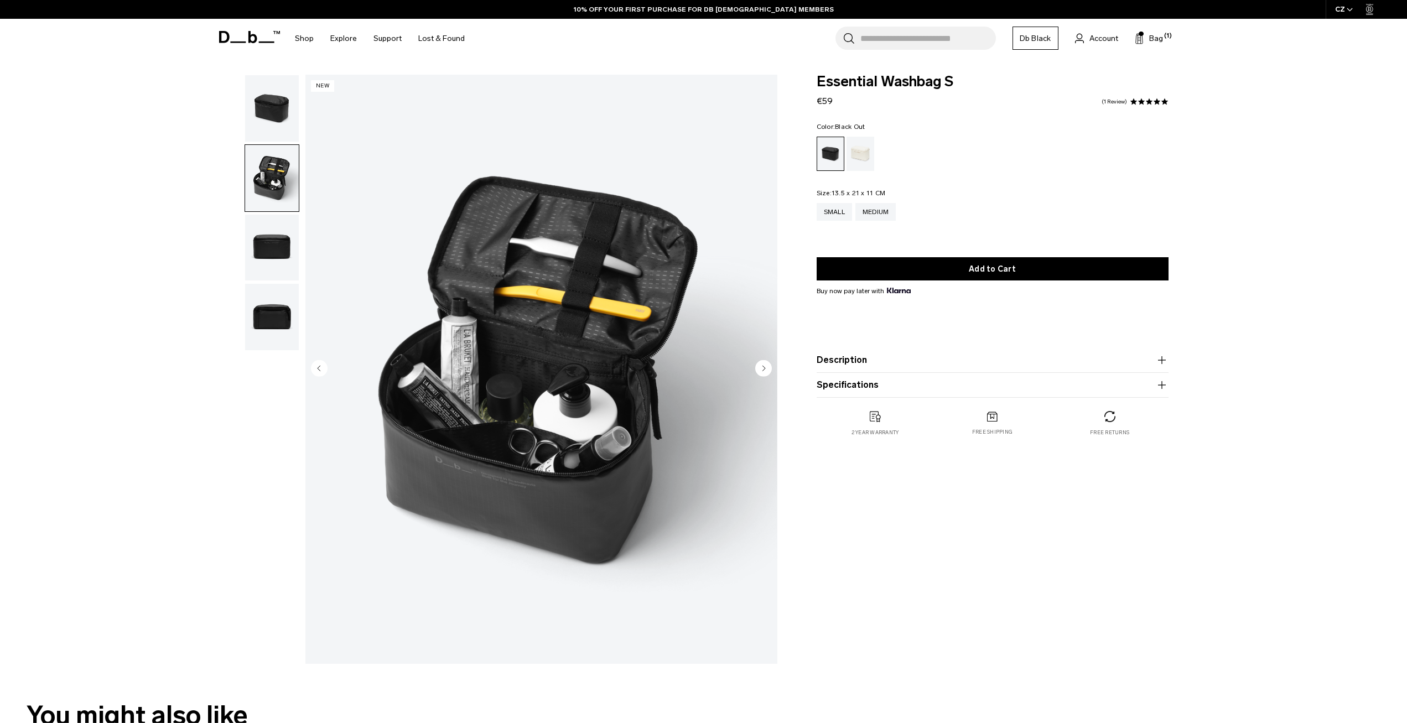
click at [292, 295] on img "button" at bounding box center [272, 317] width 54 height 66
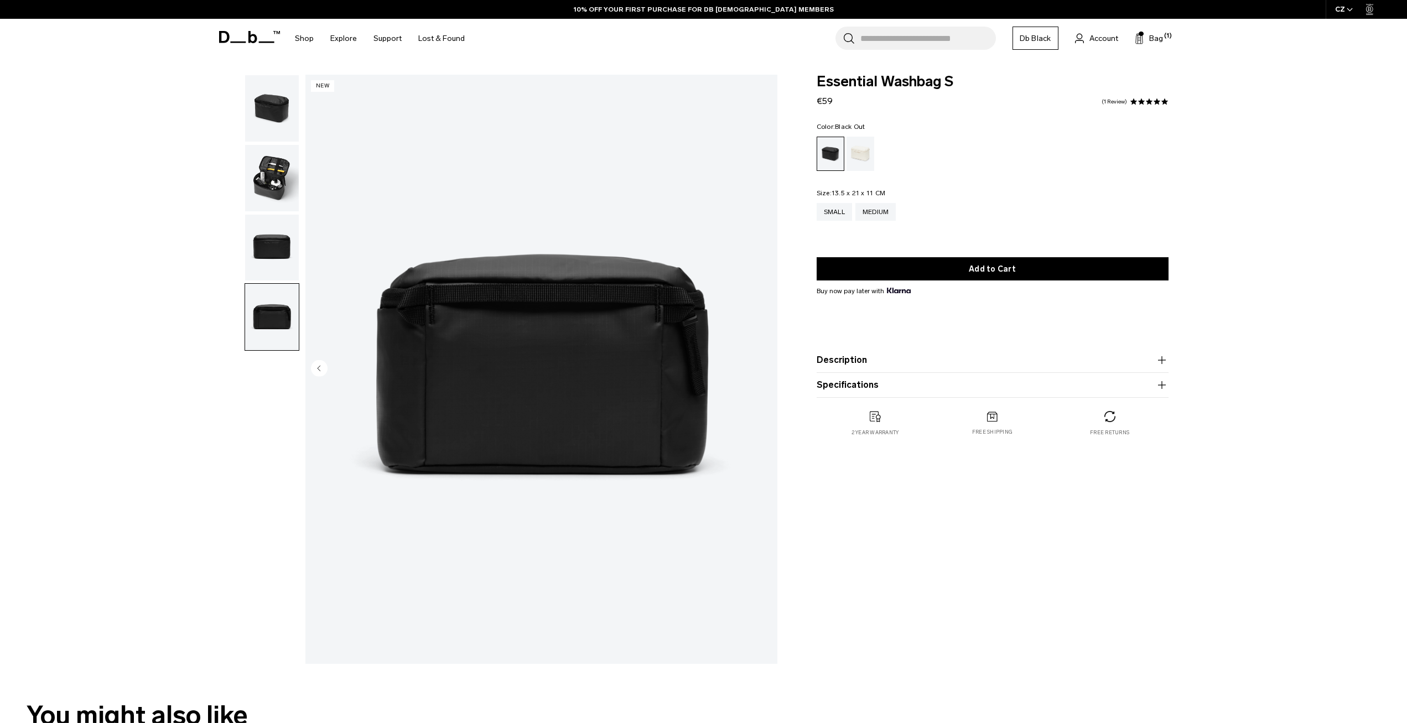
click at [826, 92] on div "Essential Washbag S €59 5.0 star rating 1 Review" at bounding box center [993, 91] width 352 height 33
drag, startPoint x: 833, startPoint y: 97, endPoint x: 806, endPoint y: 100, distance: 27.8
click at [806, 100] on div "Essential Washbag S €59 5.0 star rating 1 Review Color: Black Out Out of stock …" at bounding box center [992, 267] width 418 height 384
click at [948, 114] on form "Essential Washbag S €59 5.0 star rating 1 Review Color: Black Out Out of stock …" at bounding box center [993, 236] width 352 height 323
click at [278, 168] on img "button" at bounding box center [272, 178] width 54 height 66
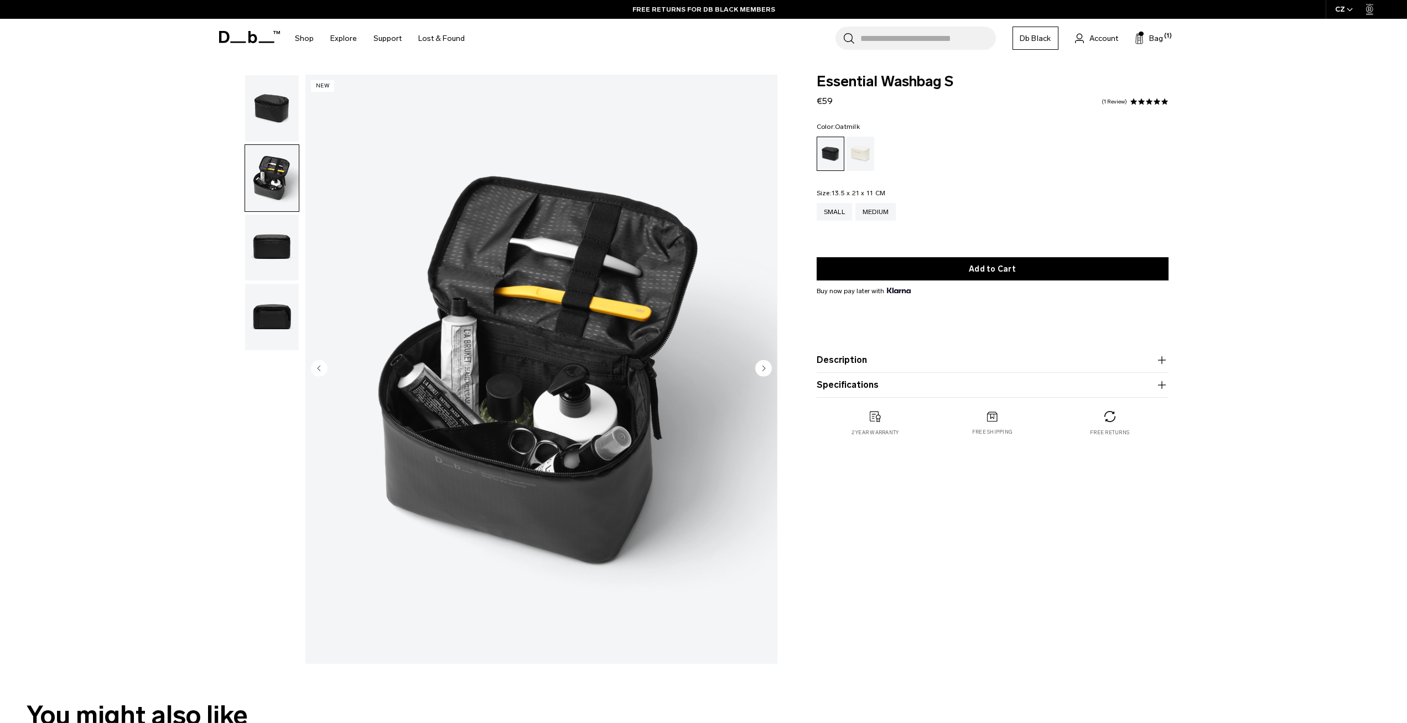
click at [857, 155] on div "Oatmilk" at bounding box center [861, 154] width 28 height 34
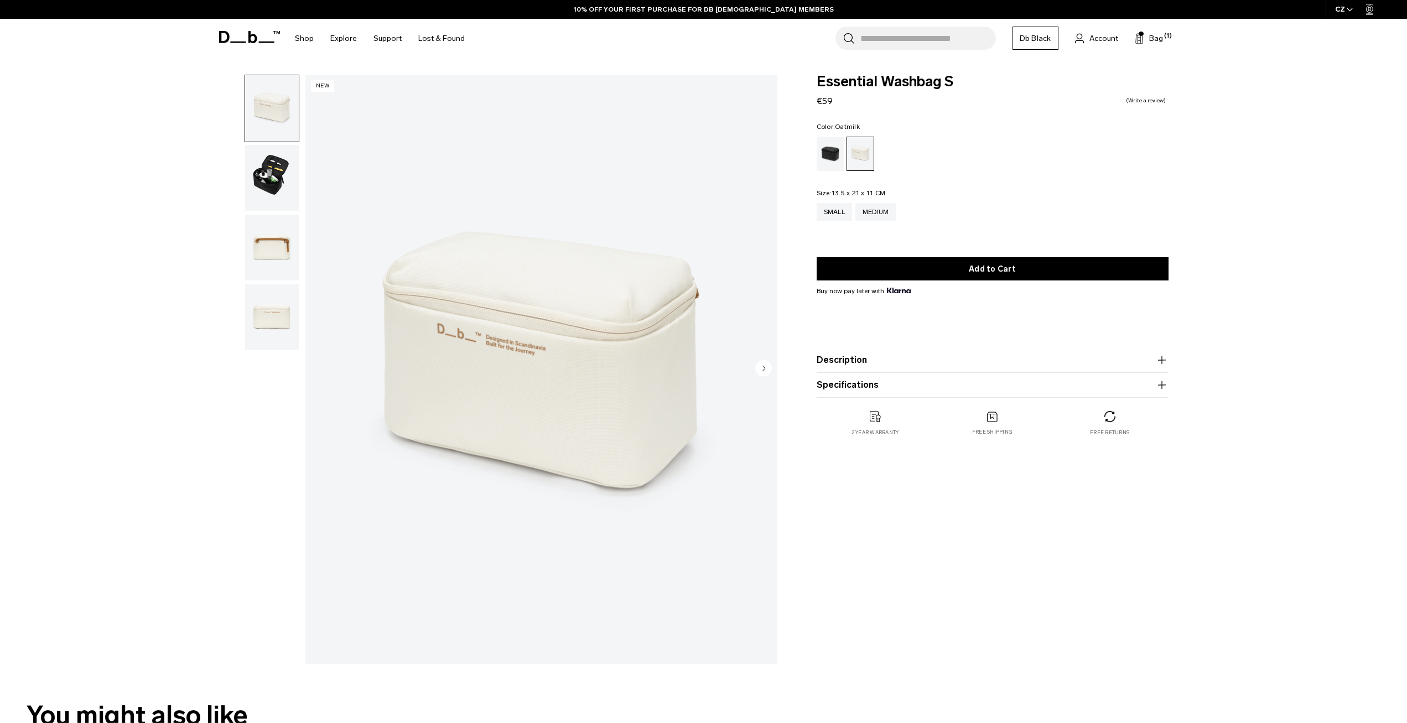
click at [283, 255] on img "button" at bounding box center [272, 248] width 54 height 66
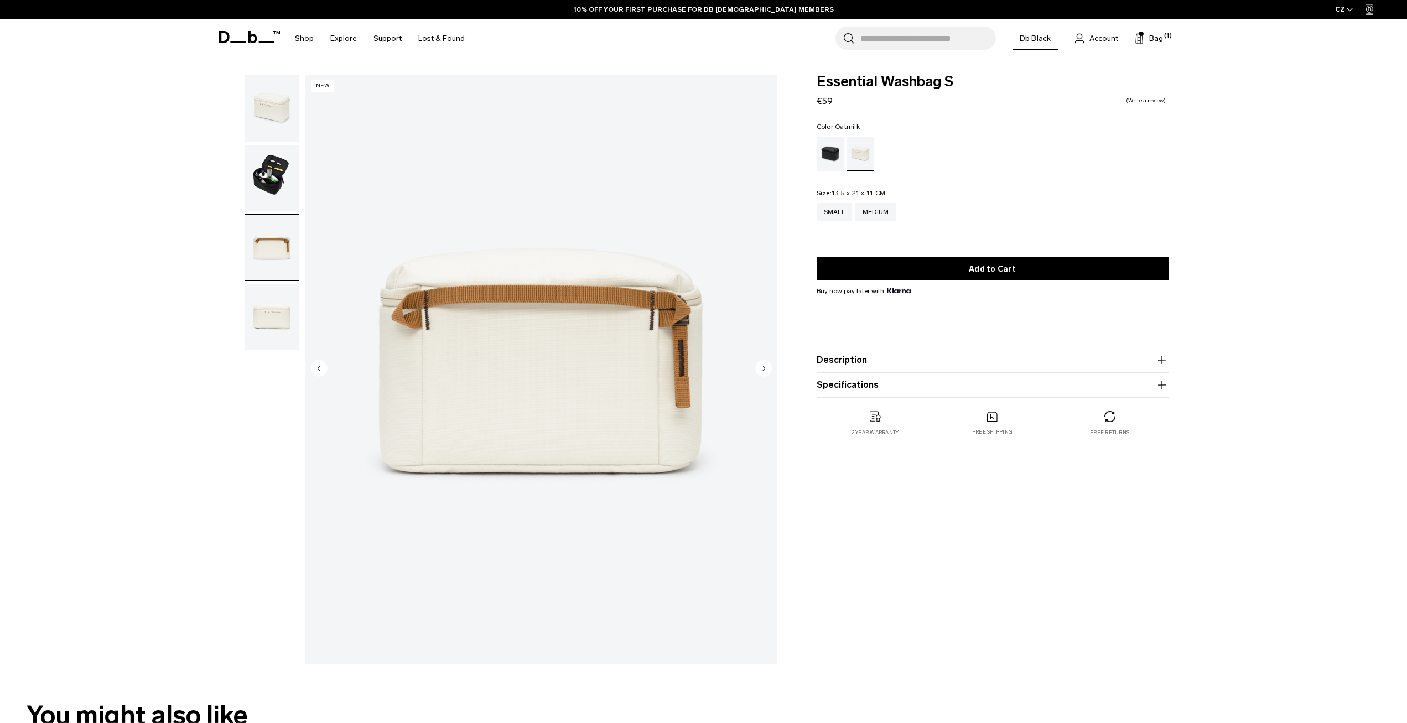
click at [265, 321] on img "button" at bounding box center [272, 317] width 54 height 66
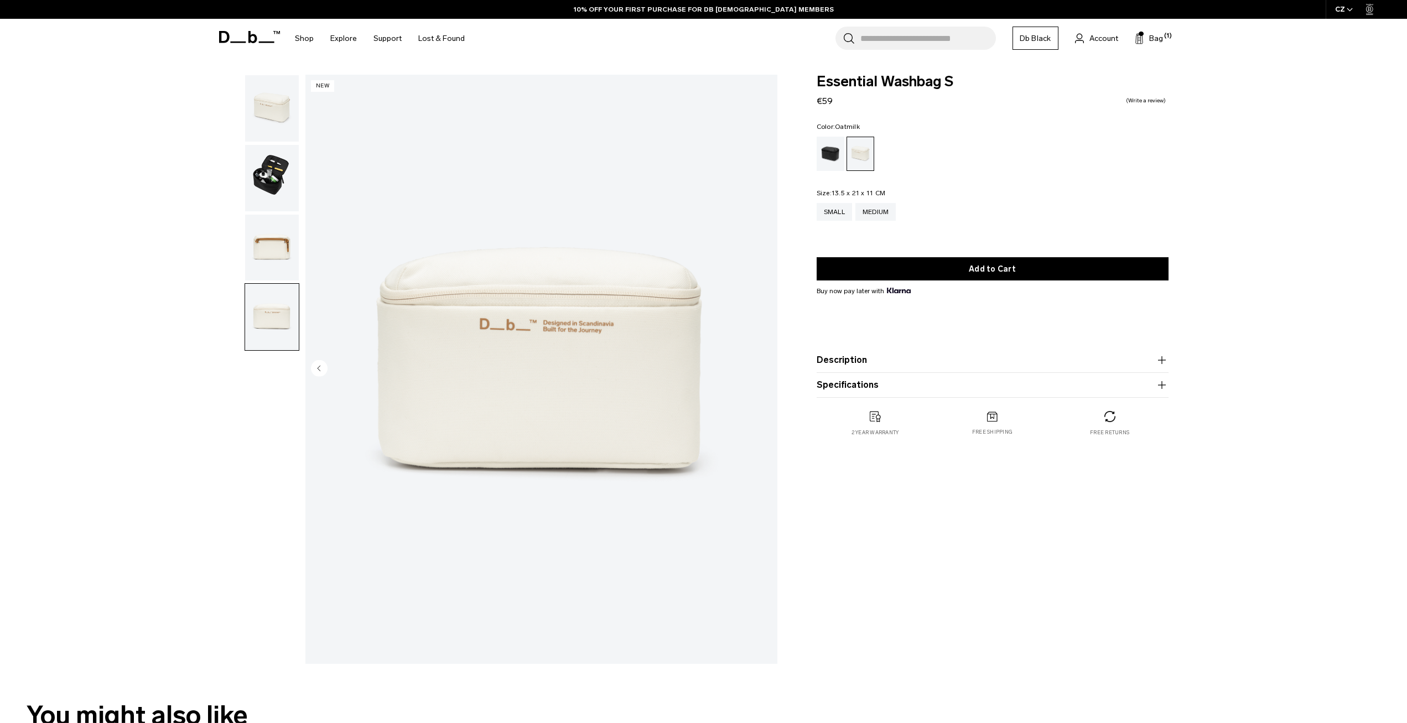
click at [253, 138] on img "button" at bounding box center [272, 108] width 54 height 66
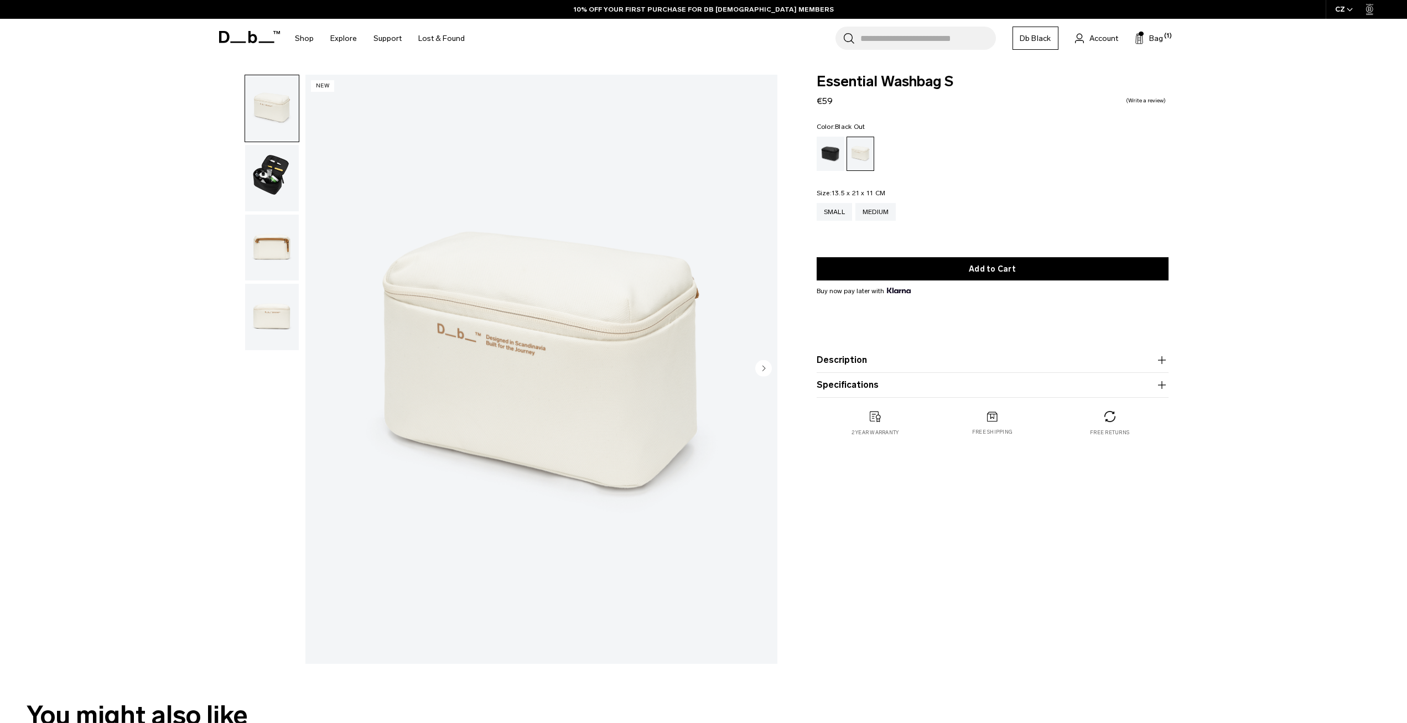
click at [837, 150] on div "Black Out" at bounding box center [831, 154] width 28 height 34
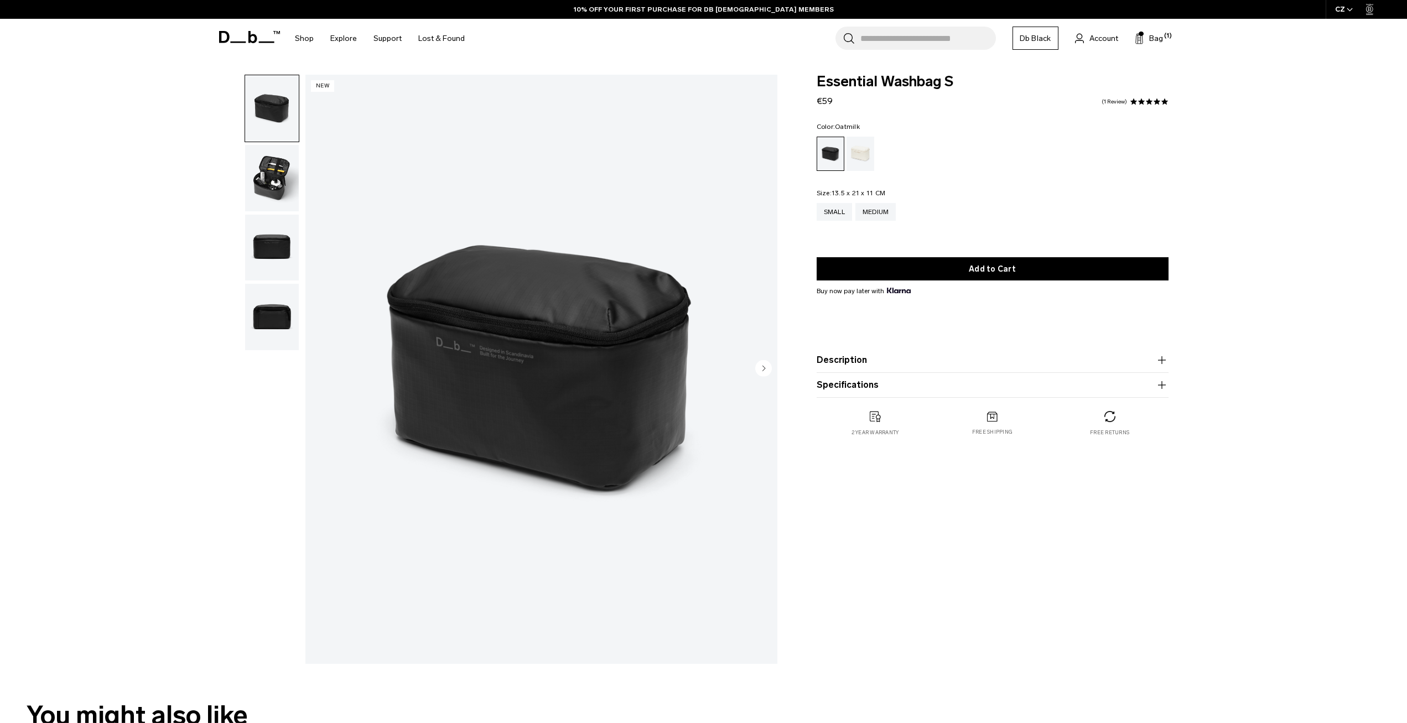
click at [863, 153] on div "Oatmilk" at bounding box center [861, 154] width 28 height 34
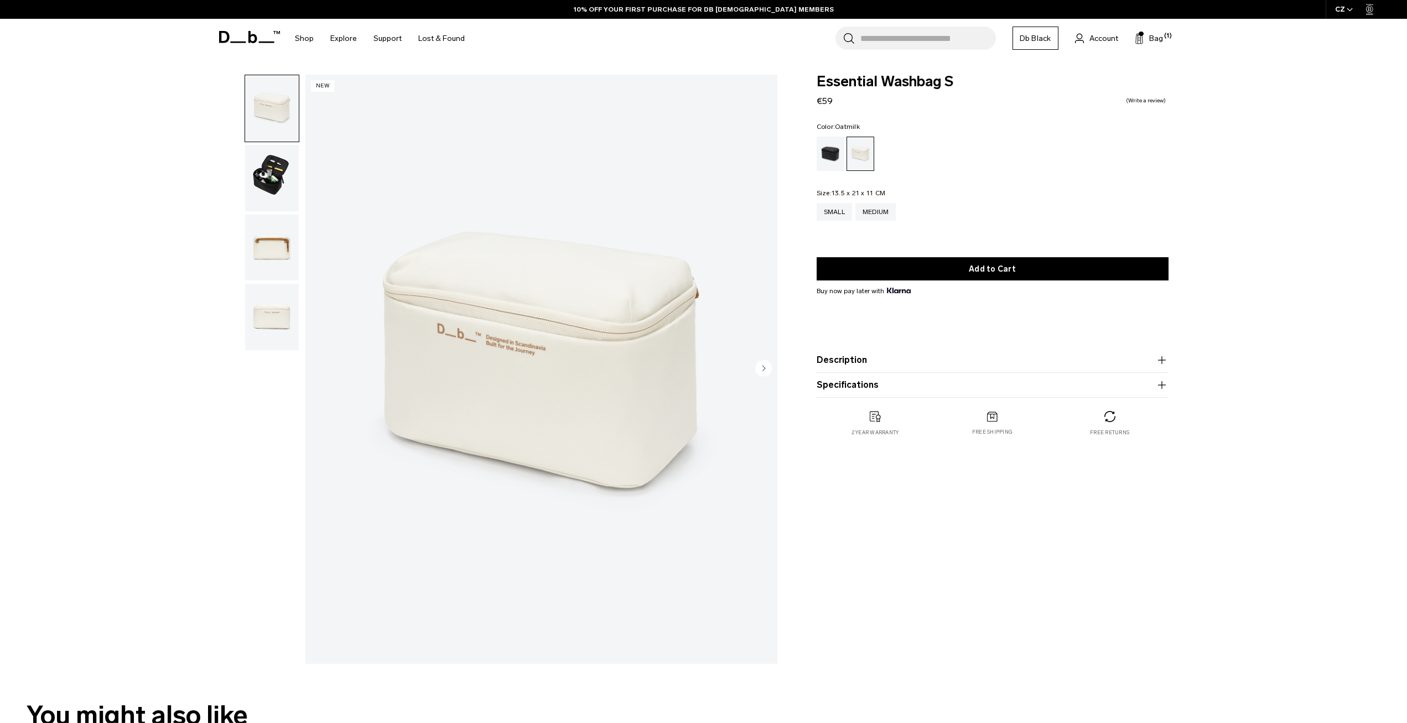
click at [272, 254] on img "button" at bounding box center [272, 248] width 54 height 66
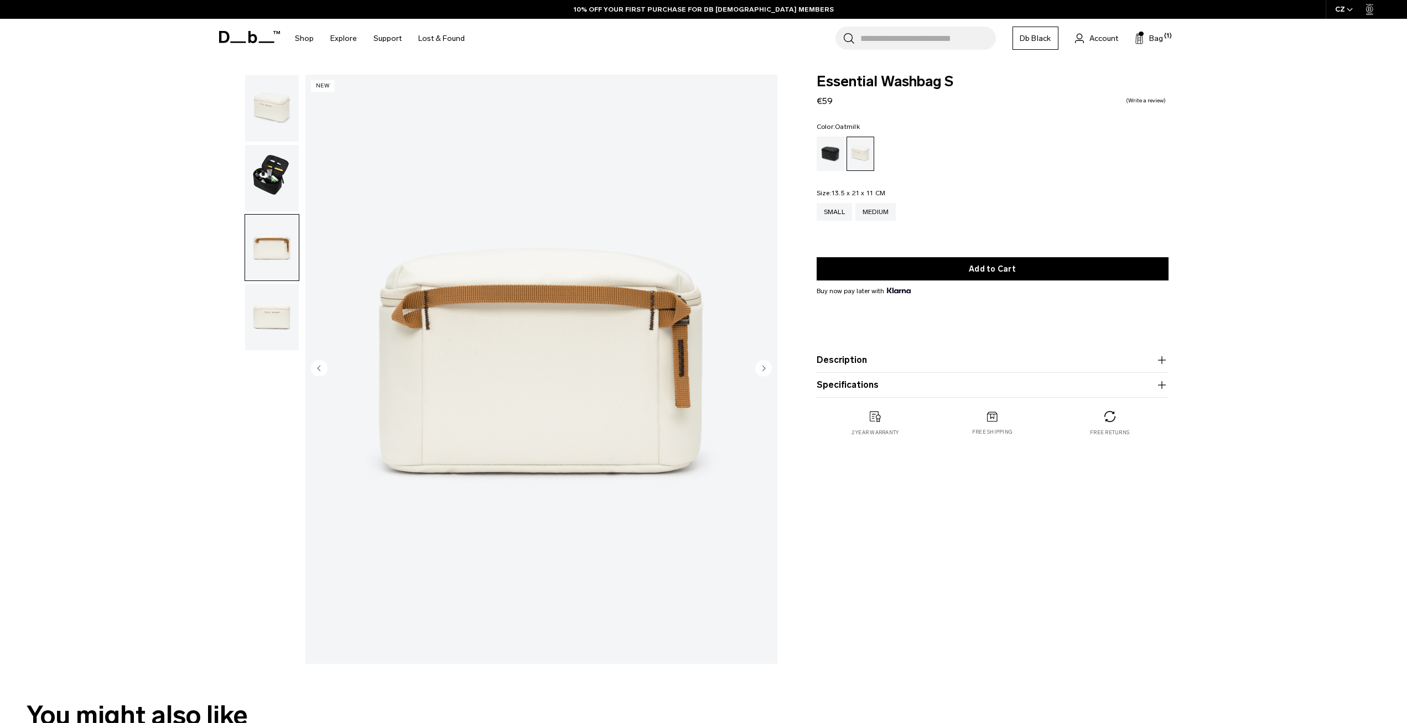
click at [256, 110] on img "button" at bounding box center [272, 108] width 54 height 66
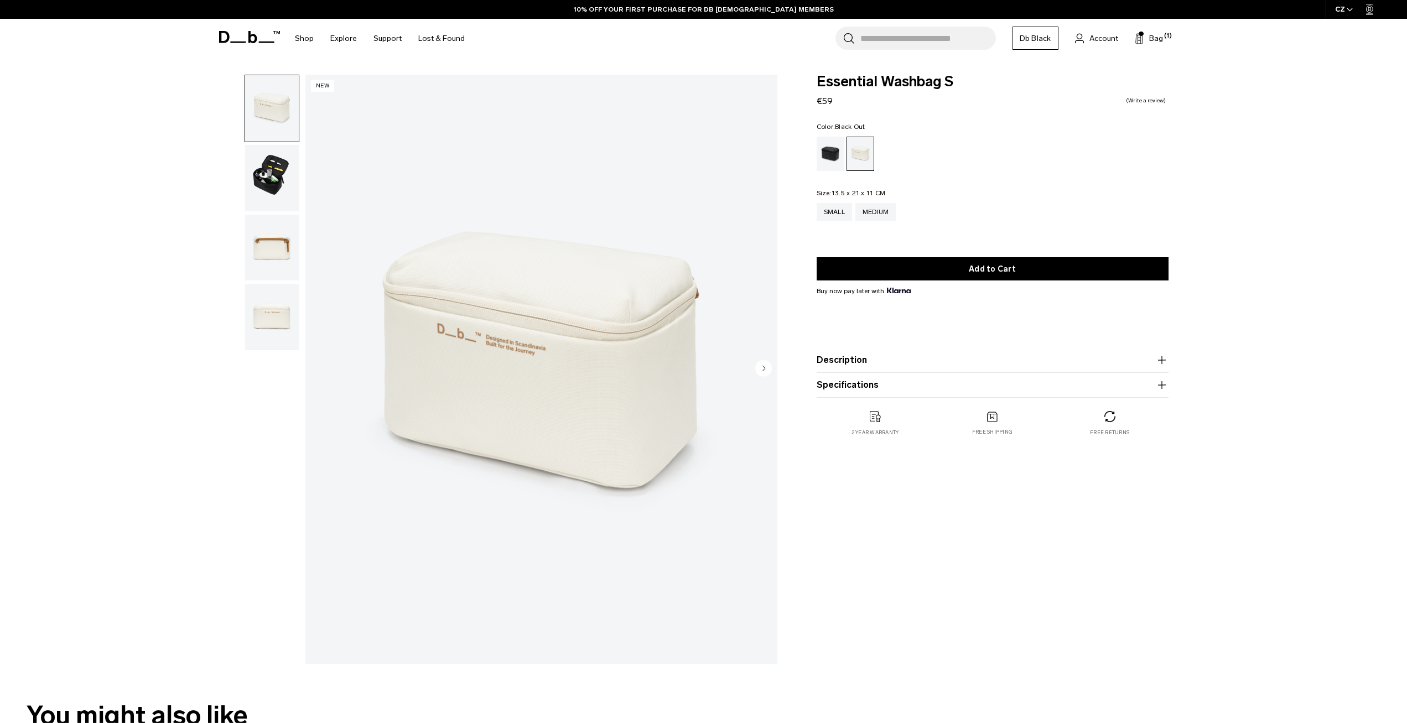
click at [834, 156] on div "Black Out" at bounding box center [831, 154] width 28 height 34
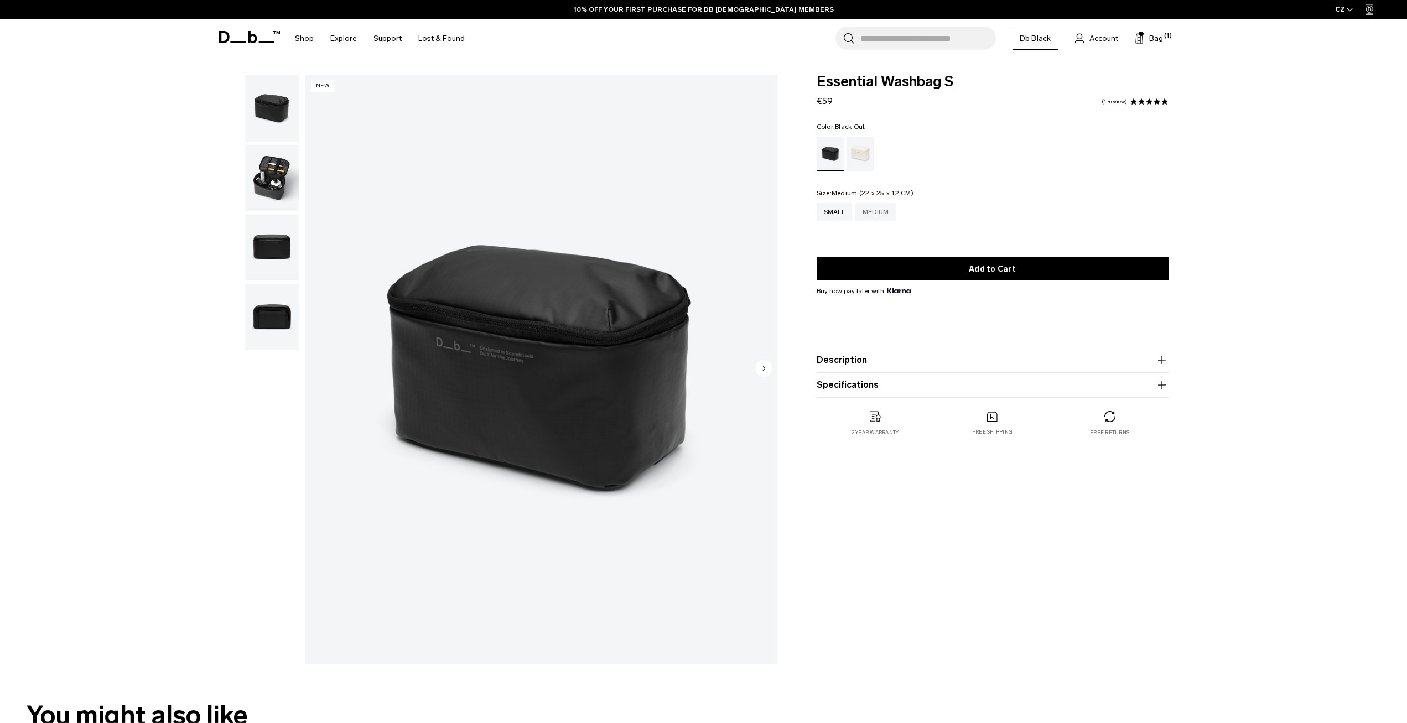
click at [874, 215] on div "Medium" at bounding box center [875, 212] width 41 height 18
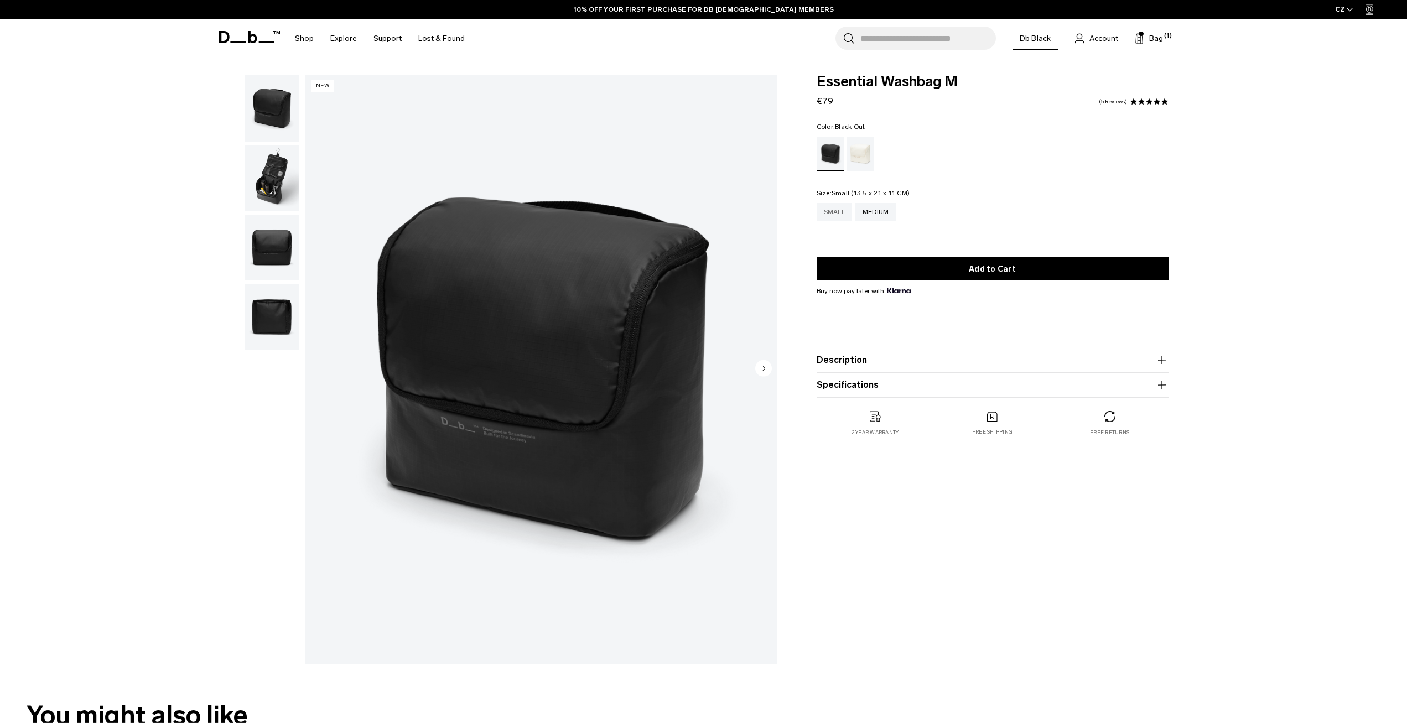
click at [832, 215] on div "Small" at bounding box center [834, 212] width 35 height 18
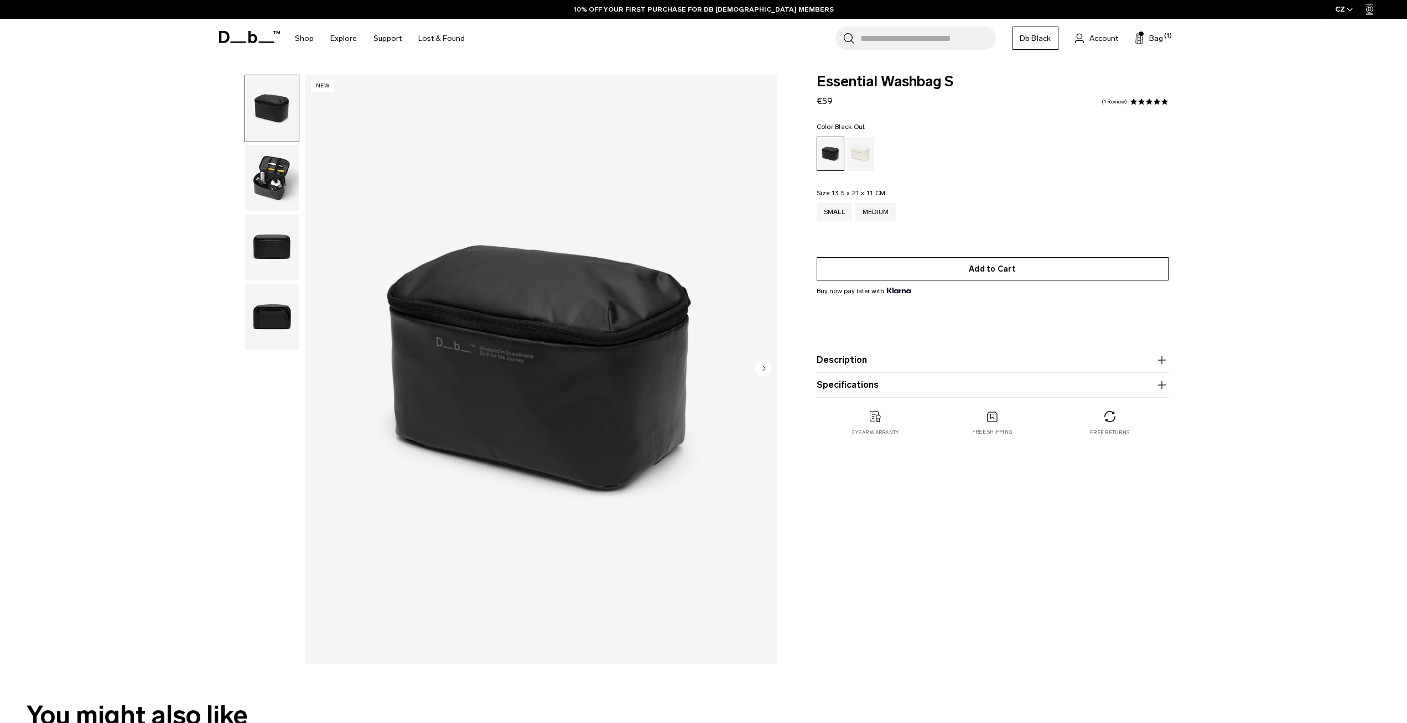
click at [1026, 272] on button "Add to Cart" at bounding box center [993, 268] width 352 height 23
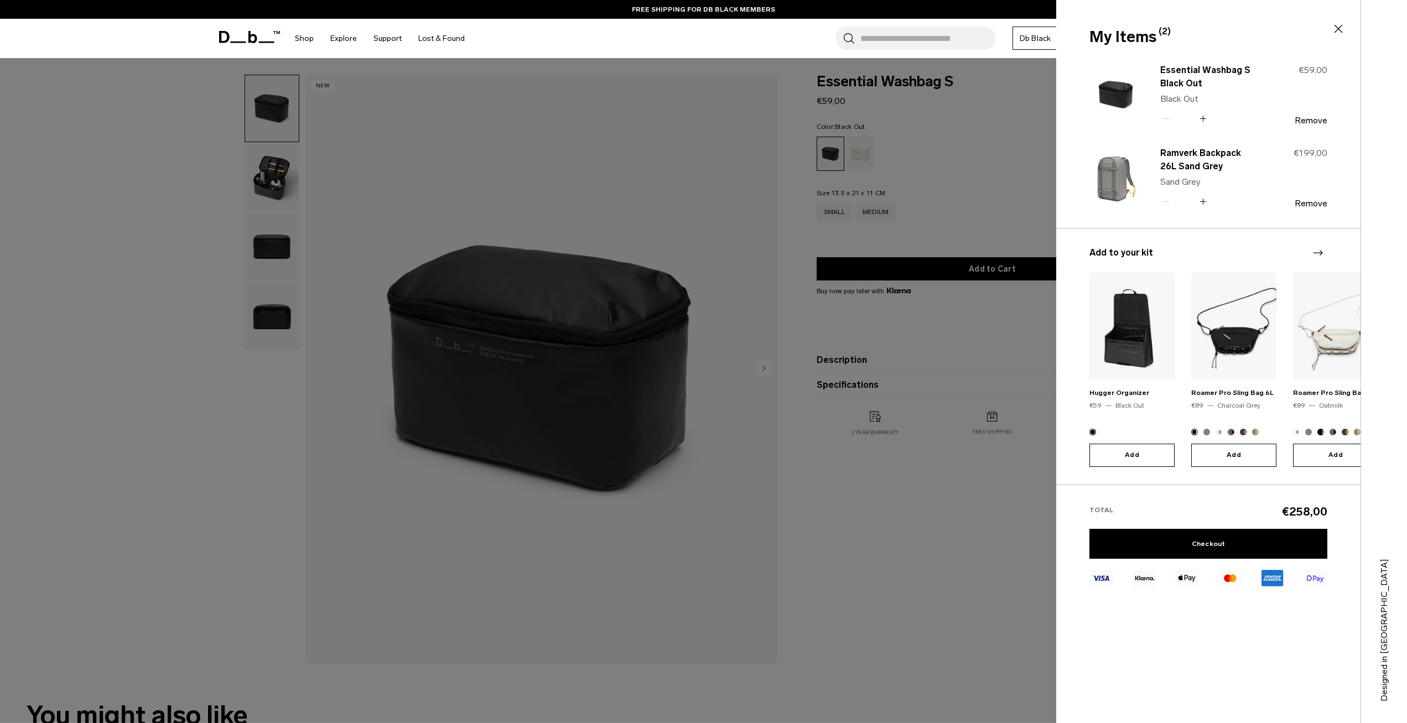
click at [144, 146] on div at bounding box center [703, 361] width 1407 height 723
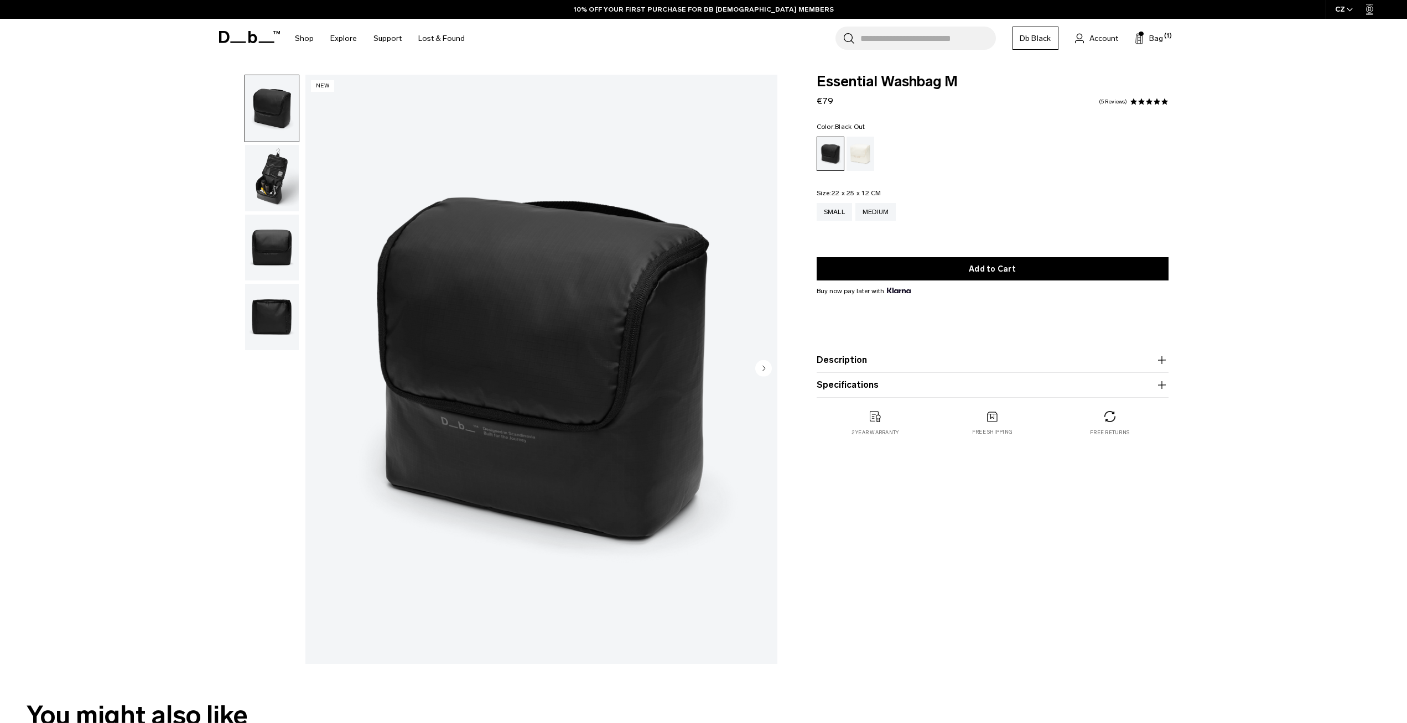
click at [11, 2] on div "10% OFF YOUR FIRST PURCHASE FOR DB [DEMOGRAPHIC_DATA] MEMBERS" at bounding box center [703, 9] width 1407 height 19
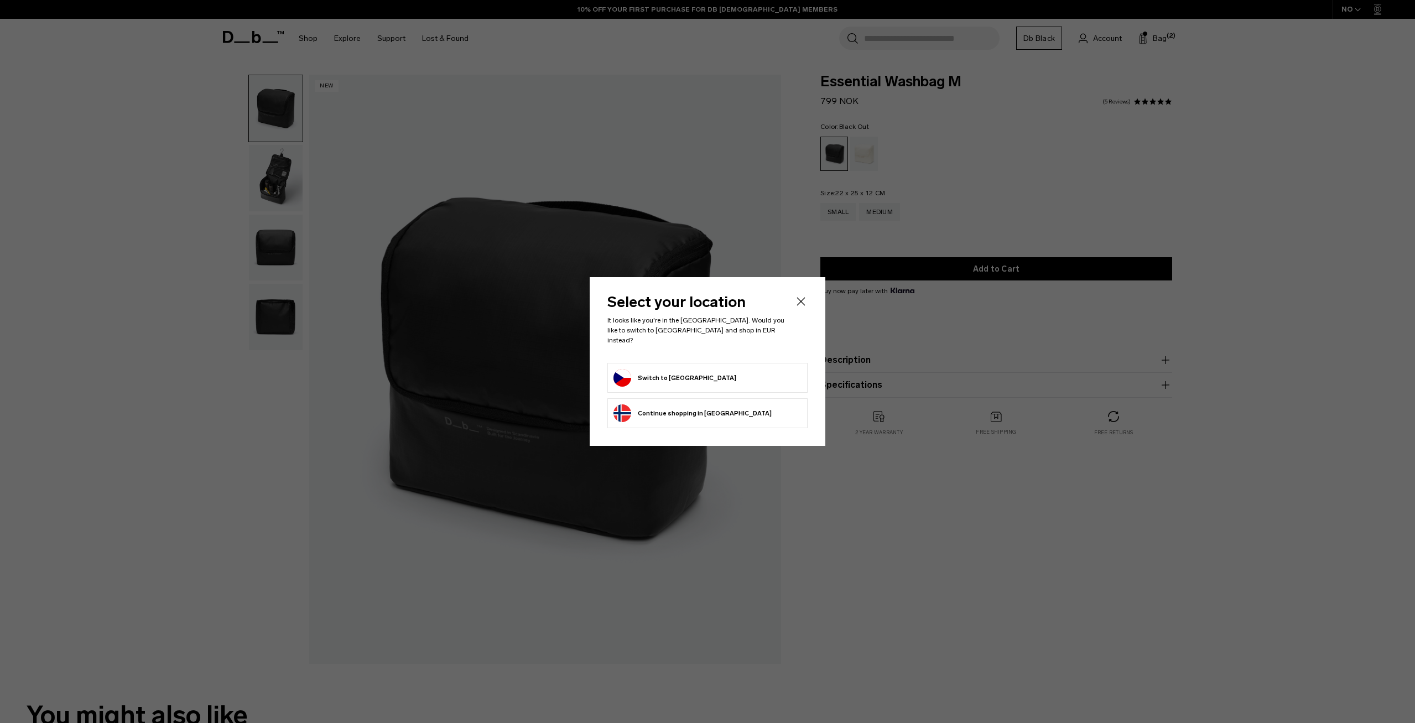
click at [693, 369] on form "Switch to Czechia" at bounding box center [708, 378] width 188 height 18
click at [648, 369] on button "Switch to Czechia" at bounding box center [675, 378] width 123 height 18
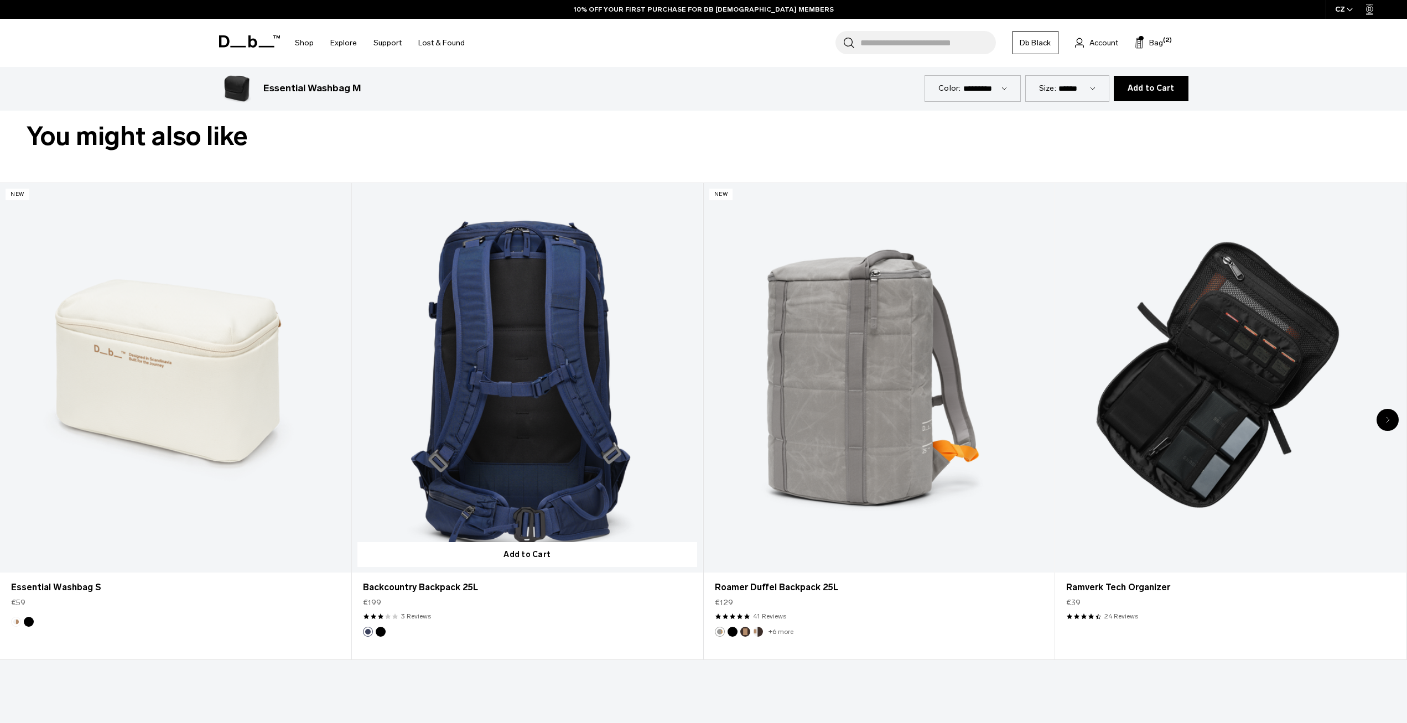
scroll to position [609, 0]
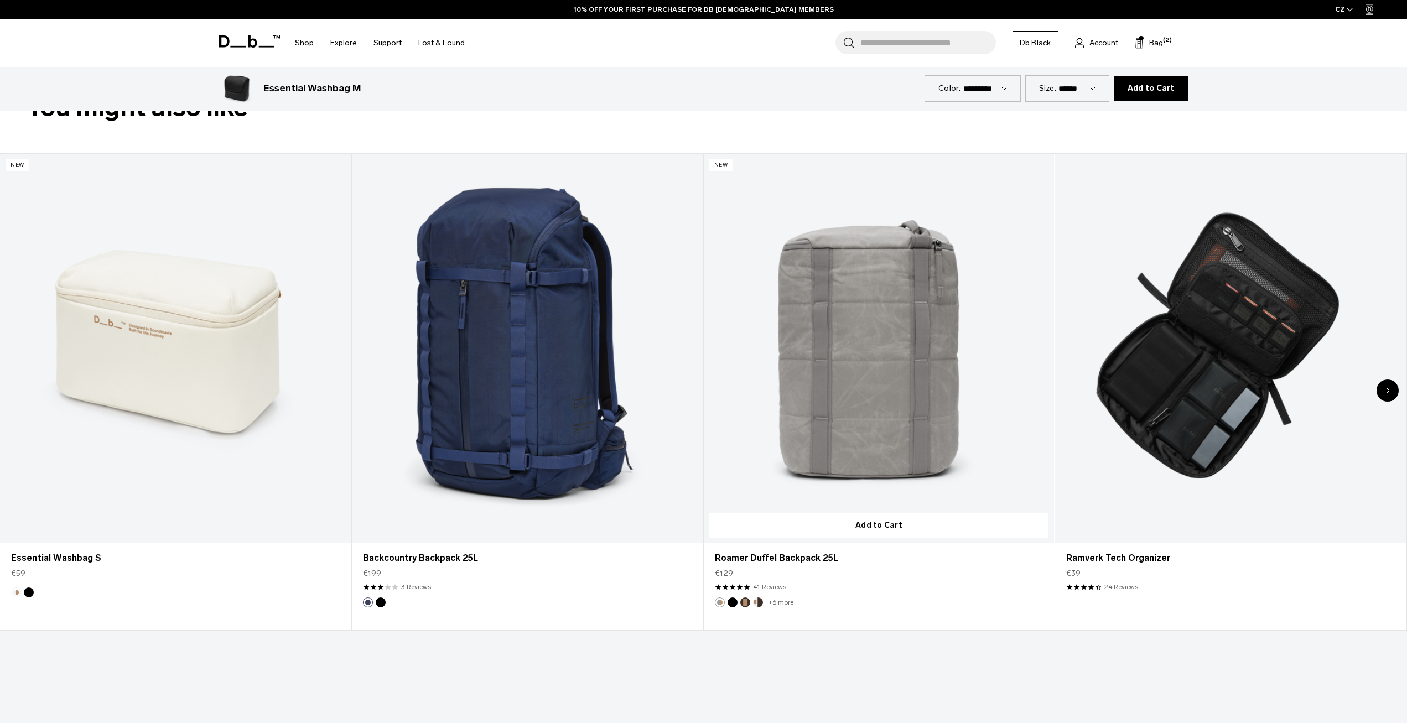
click at [864, 290] on link "Roamer Duffel Backpack 25L" at bounding box center [879, 349] width 351 height 390
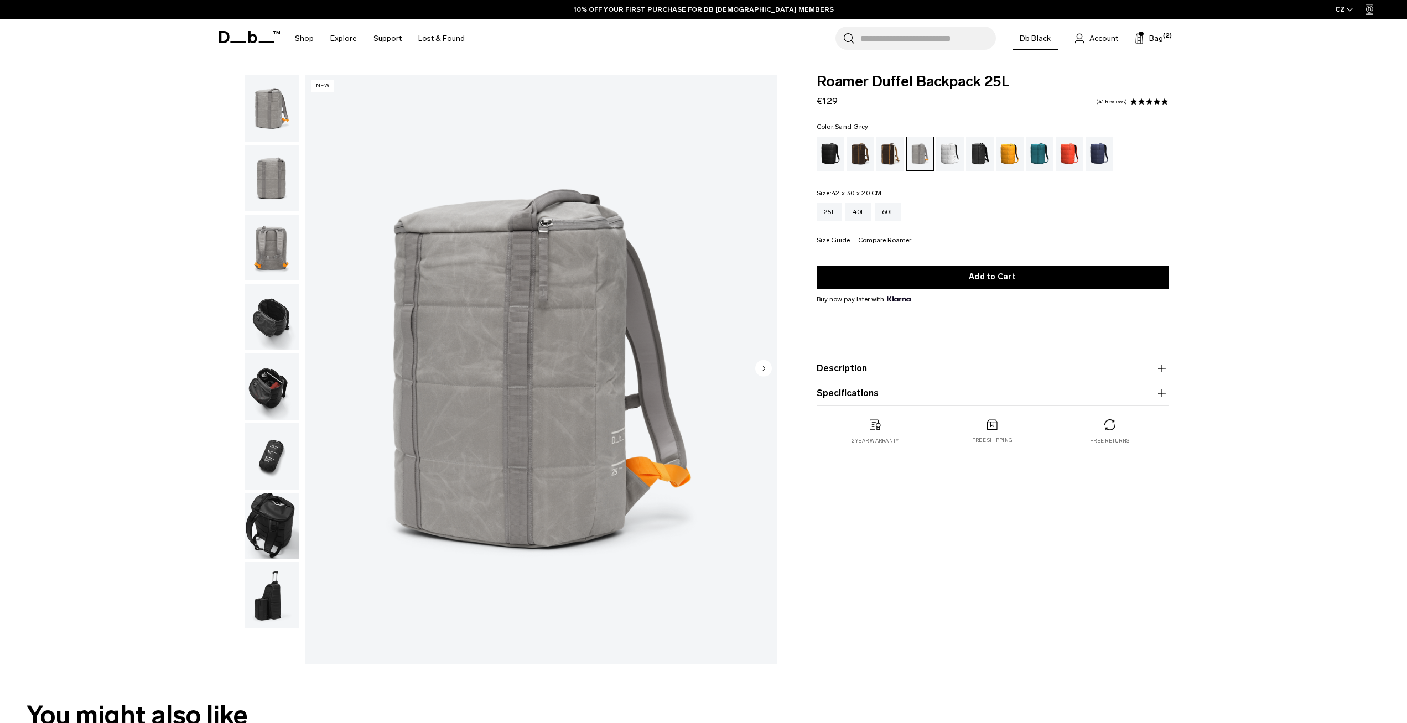
click at [268, 177] on img "button" at bounding box center [272, 178] width 54 height 66
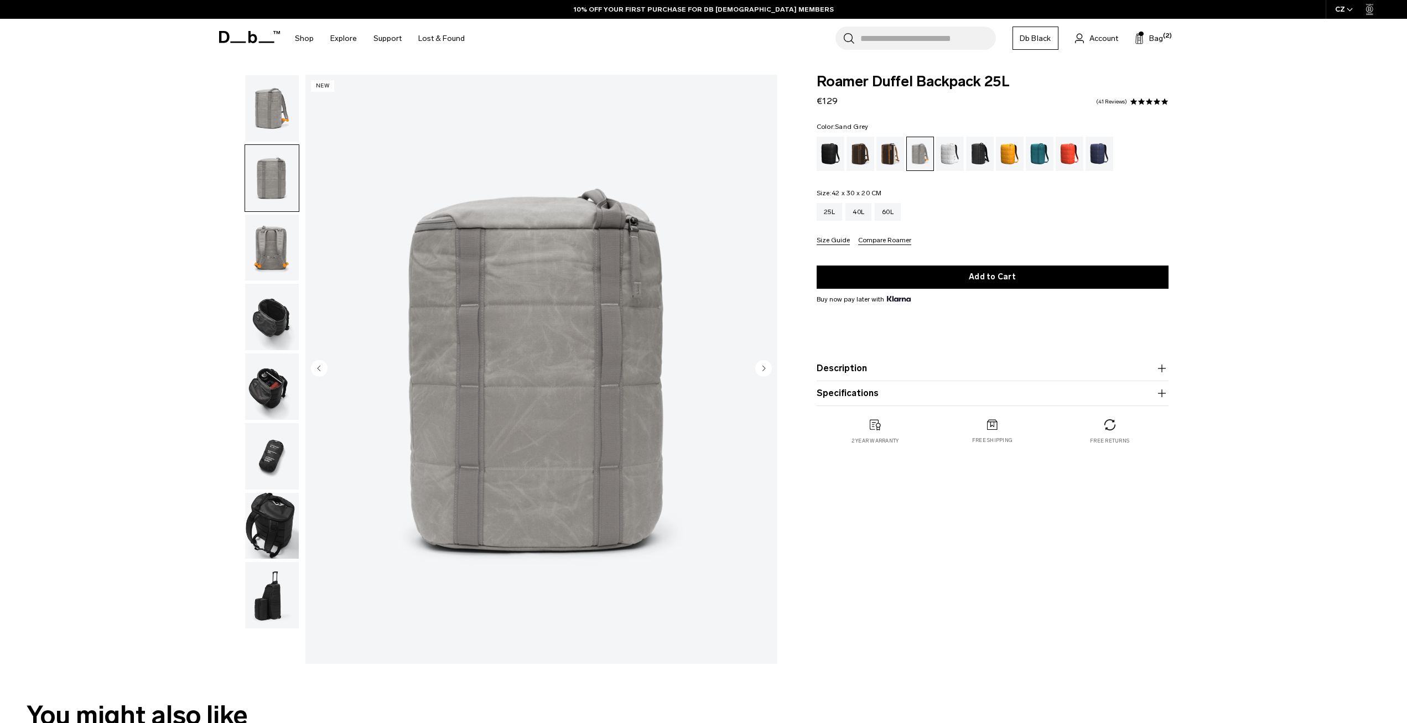
click at [270, 233] on img "button" at bounding box center [272, 248] width 54 height 66
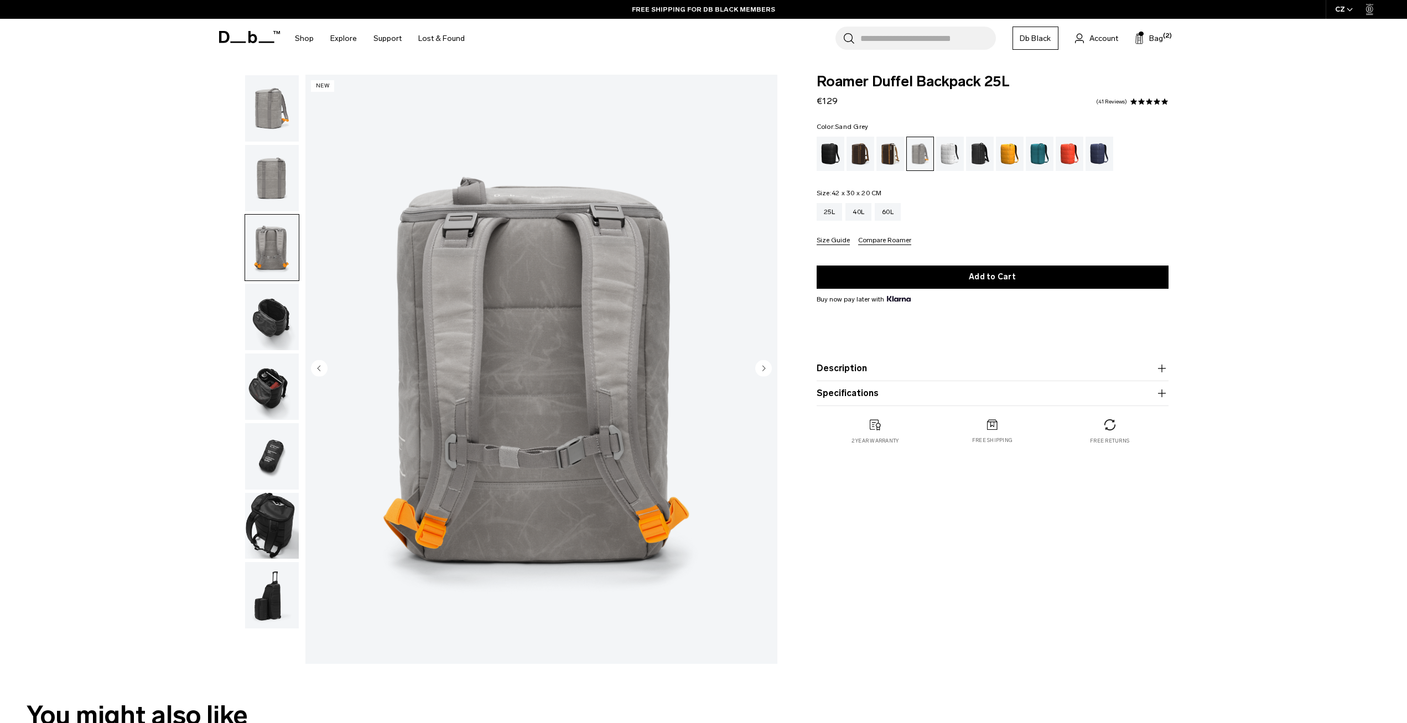
click at [292, 251] on img "button" at bounding box center [272, 248] width 54 height 66
click at [273, 312] on img "button" at bounding box center [272, 317] width 54 height 66
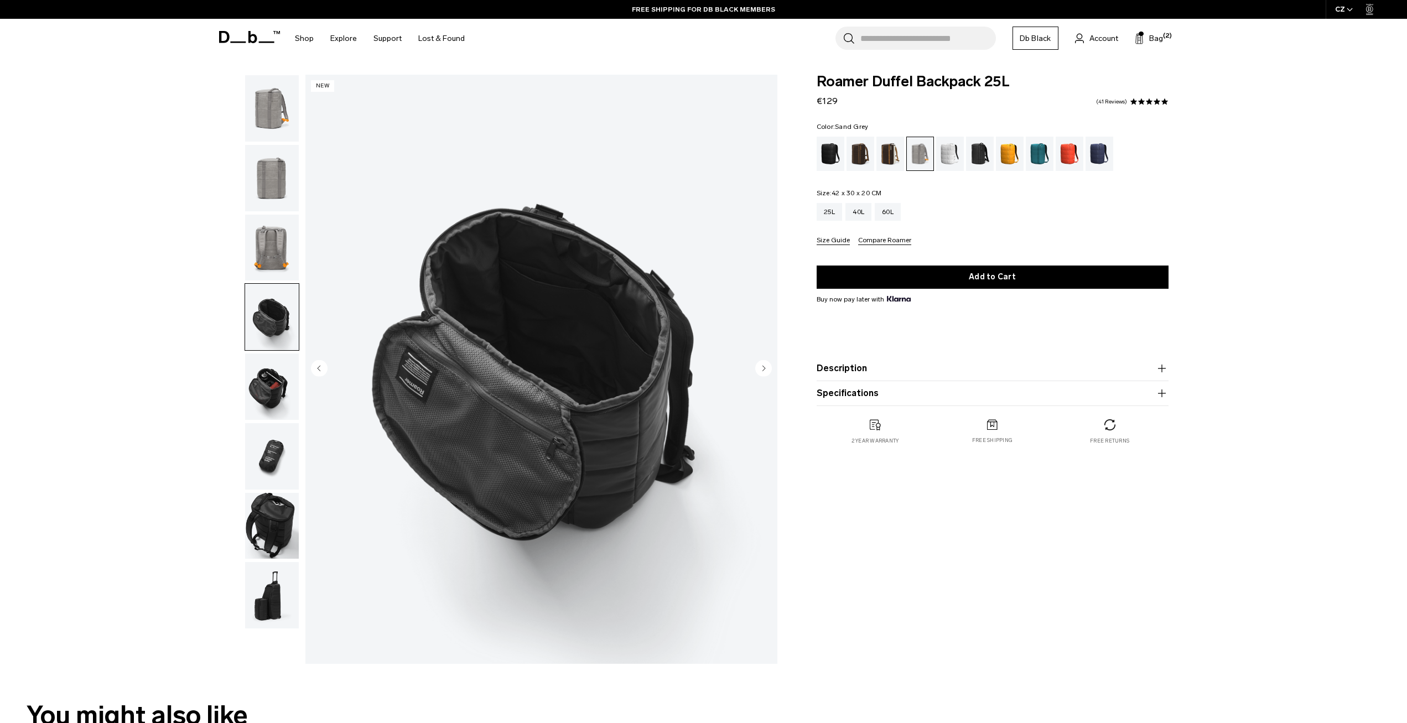
click at [271, 389] on img "button" at bounding box center [272, 387] width 54 height 66
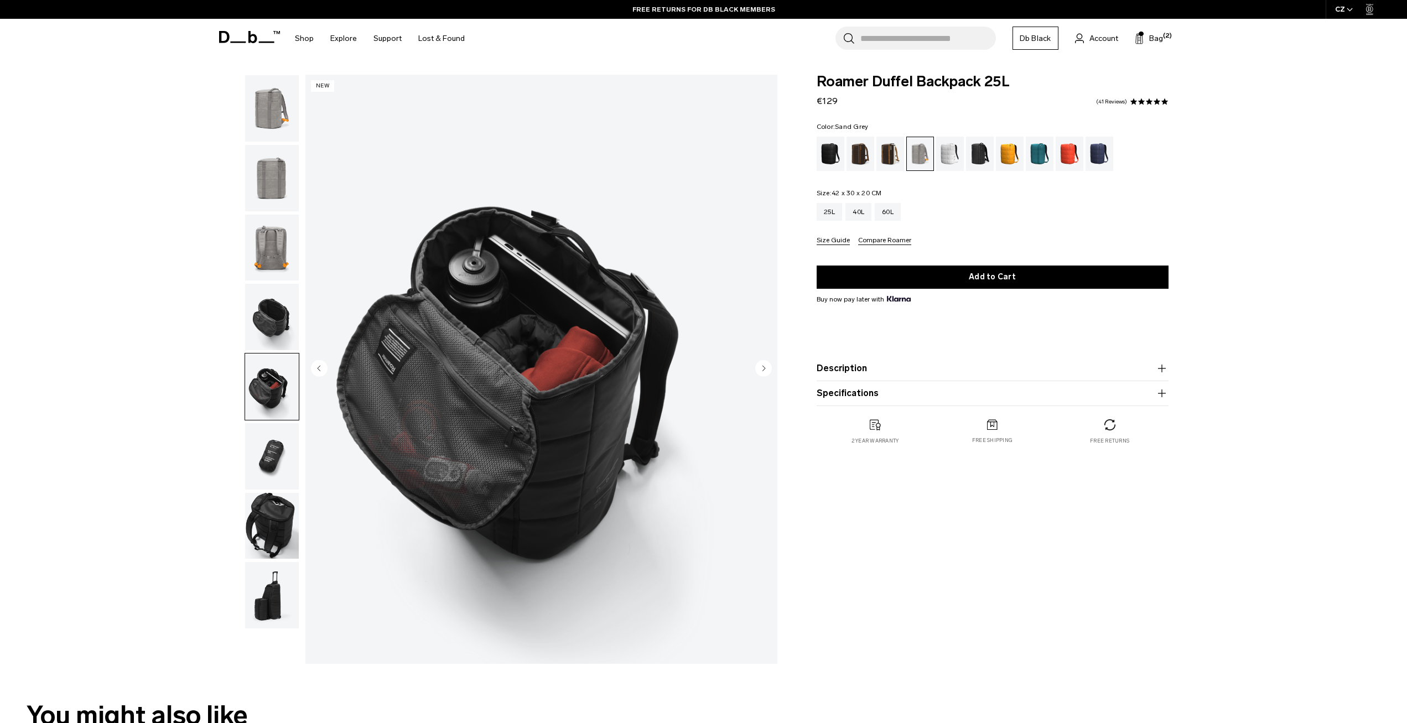
click at [260, 460] on img "button" at bounding box center [272, 456] width 54 height 66
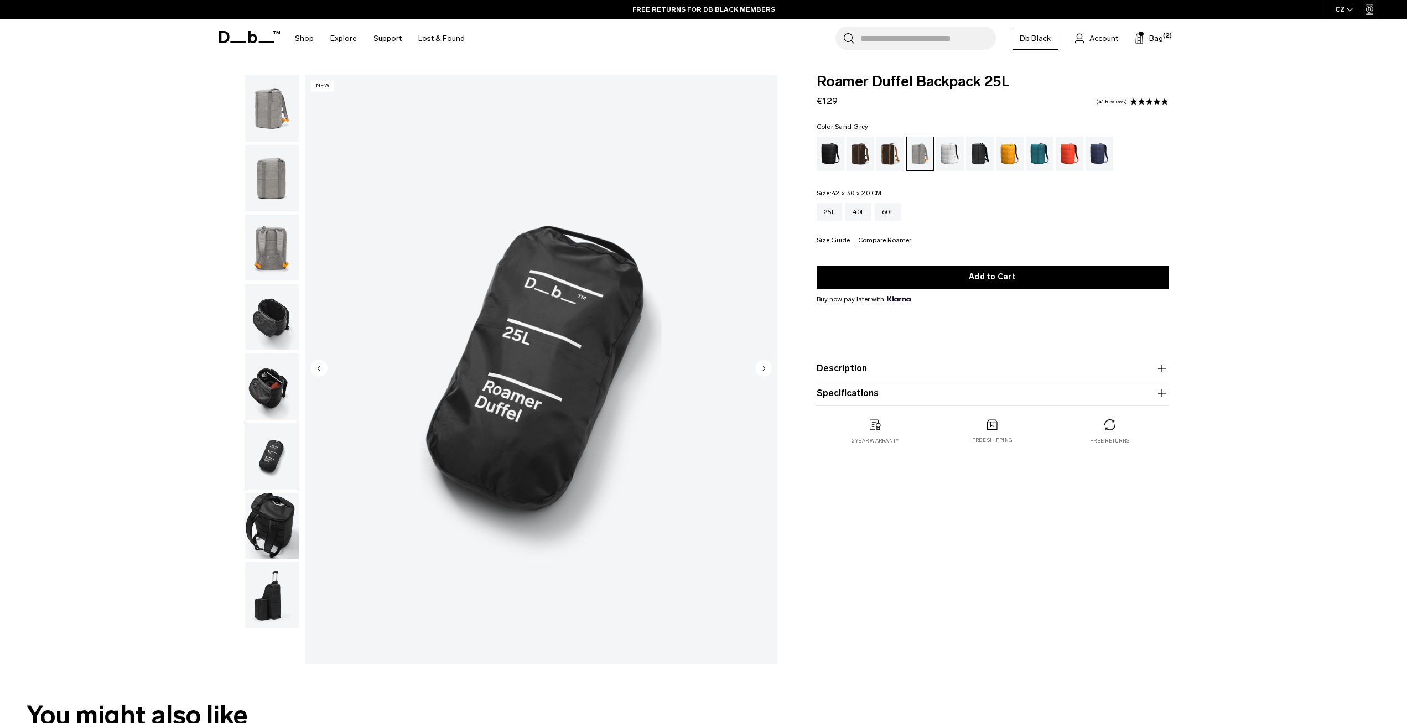
click at [279, 516] on img "button" at bounding box center [272, 526] width 54 height 66
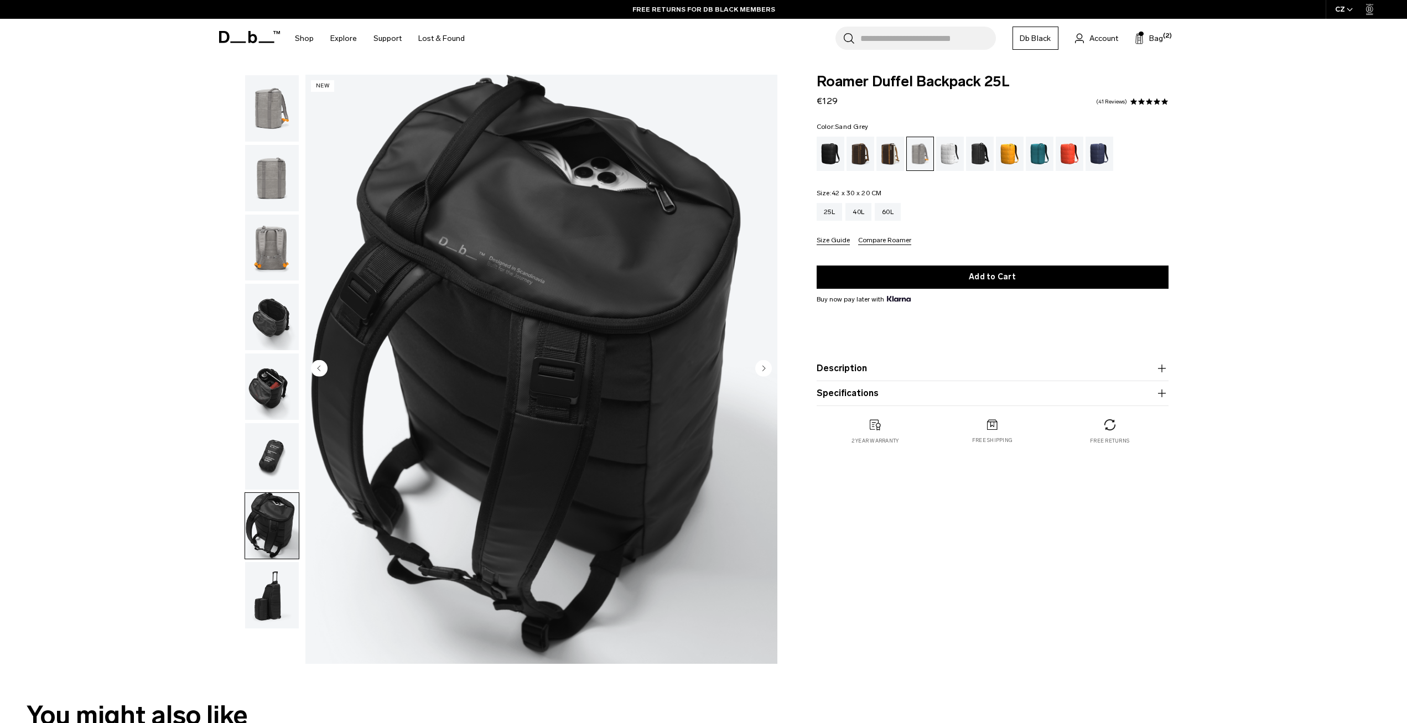
click at [274, 464] on img "button" at bounding box center [272, 456] width 54 height 66
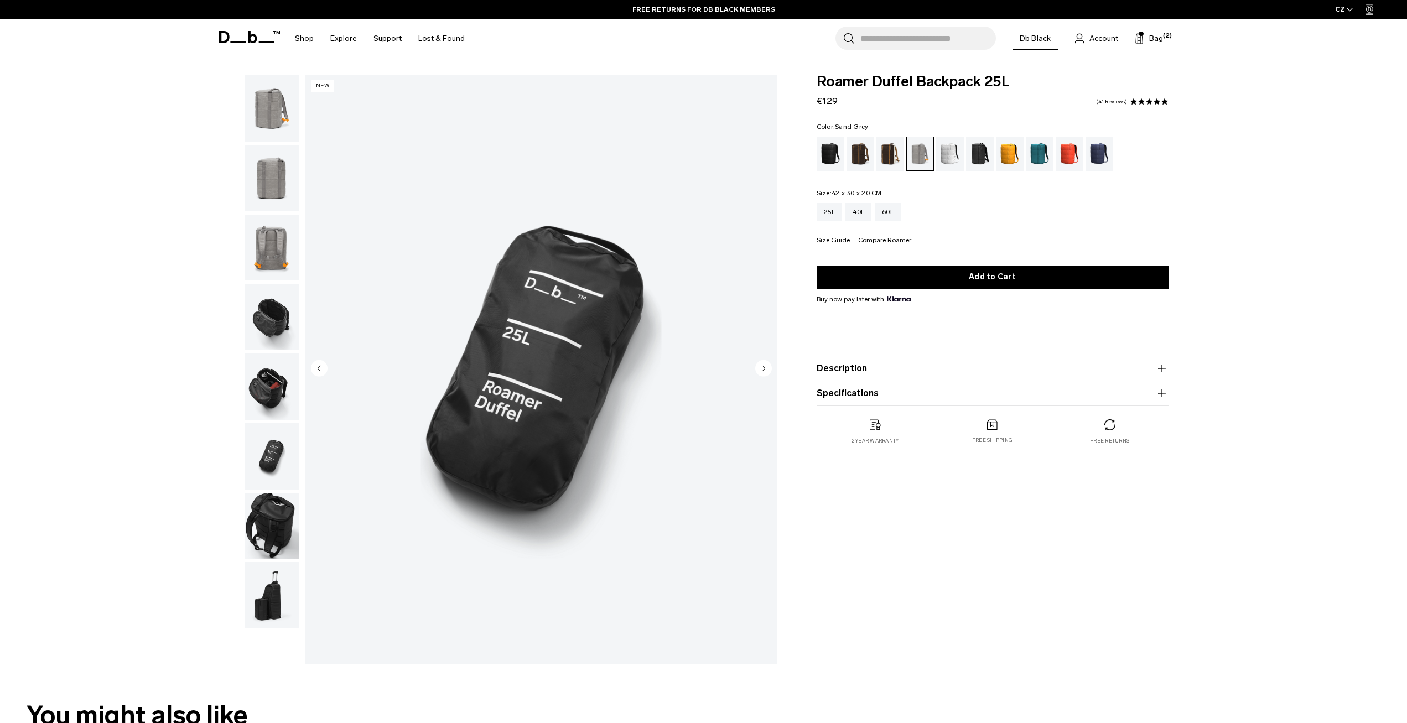
click at [269, 506] on img "button" at bounding box center [272, 526] width 54 height 66
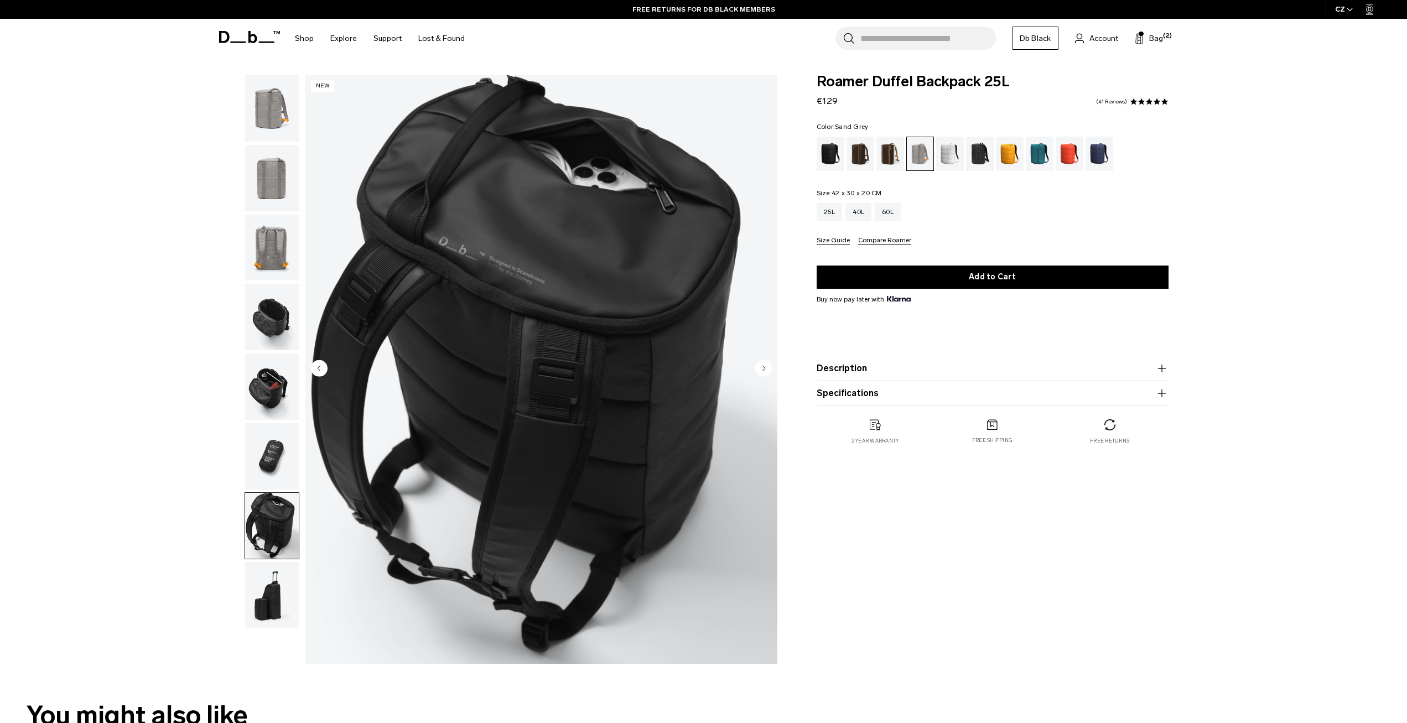
click at [267, 609] on img "button" at bounding box center [272, 595] width 54 height 66
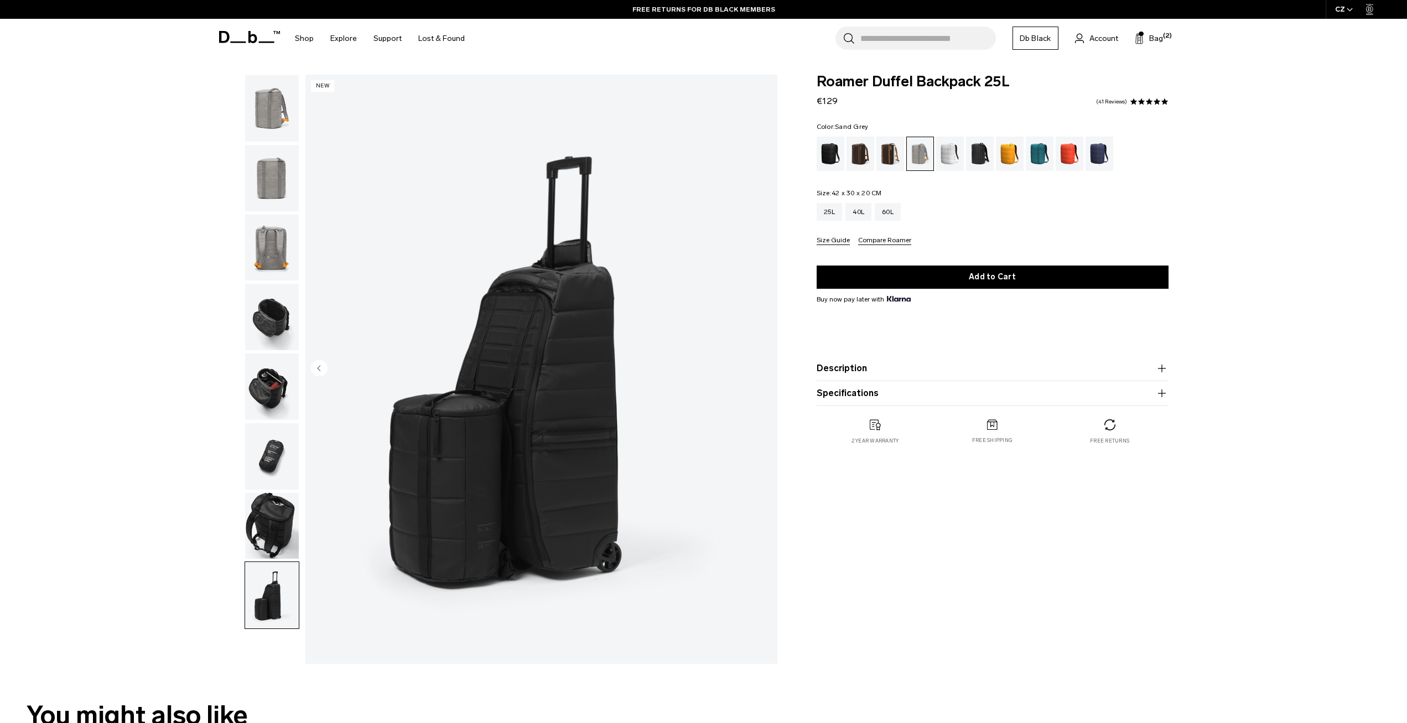
click at [264, 538] on img "button" at bounding box center [272, 526] width 54 height 66
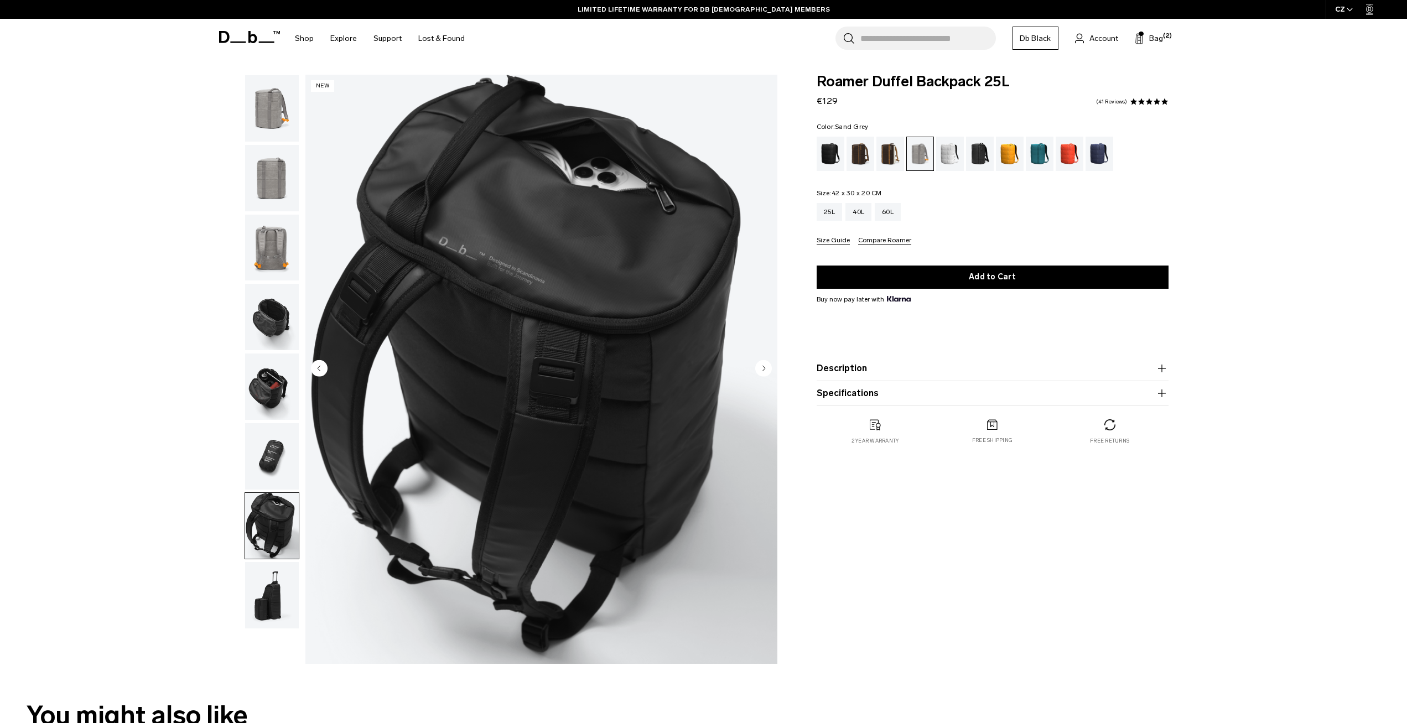
click at [266, 439] on img "button" at bounding box center [272, 456] width 54 height 66
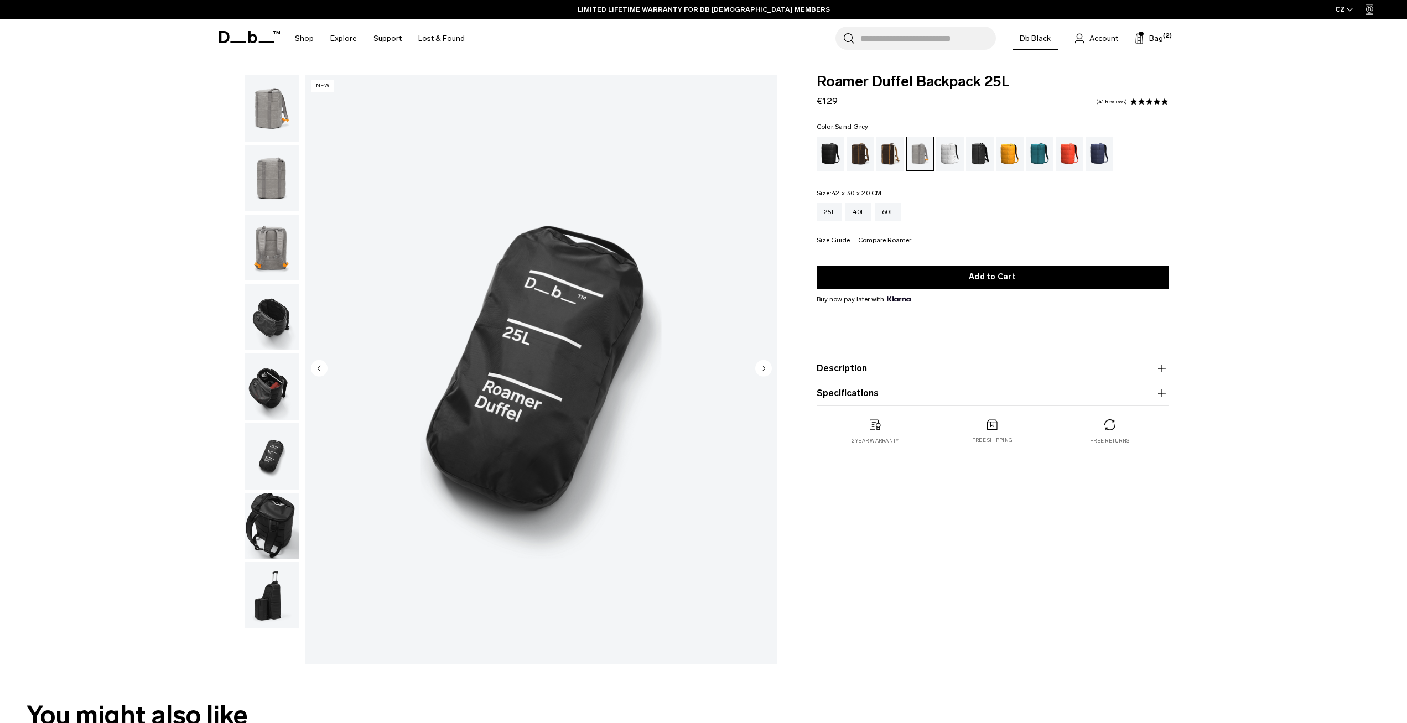
click at [255, 377] on img "button" at bounding box center [272, 387] width 54 height 66
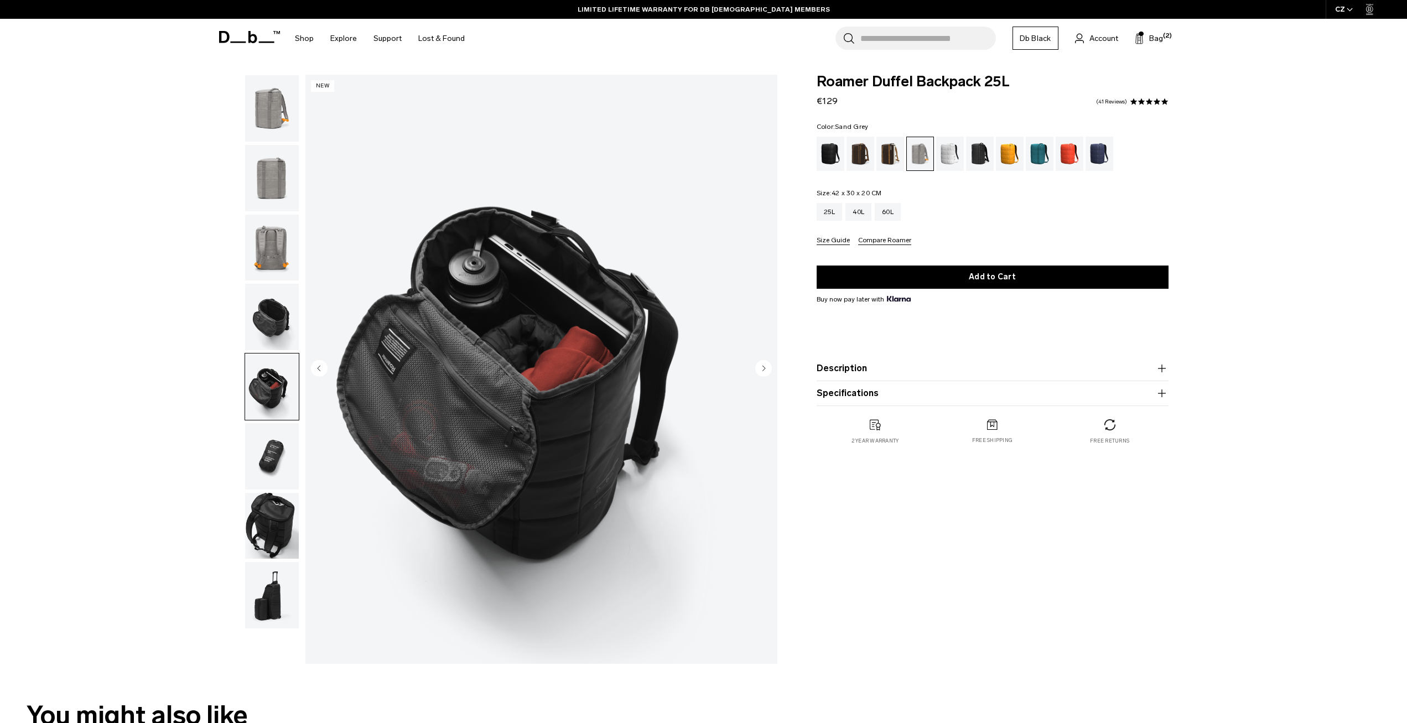
click at [250, 316] on img "button" at bounding box center [272, 317] width 54 height 66
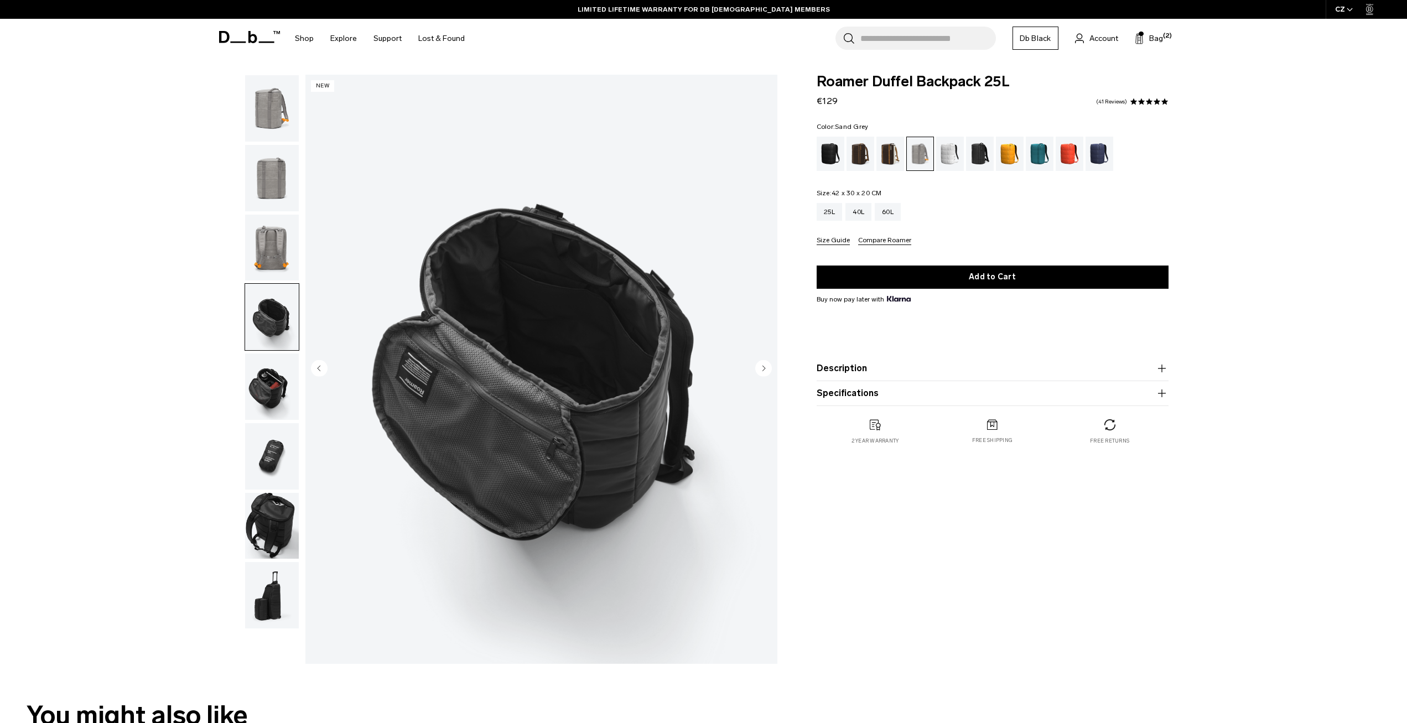
click at [268, 408] on img "button" at bounding box center [272, 387] width 54 height 66
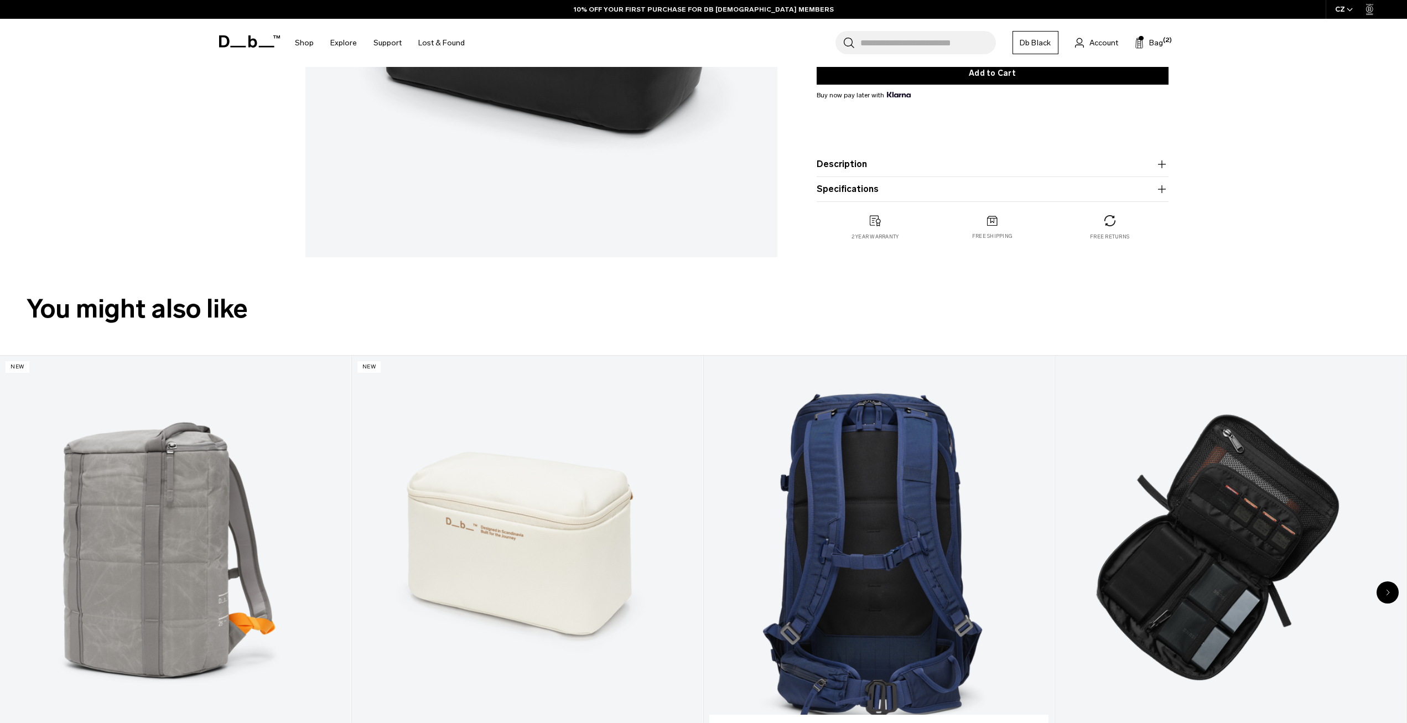
scroll to position [553, 0]
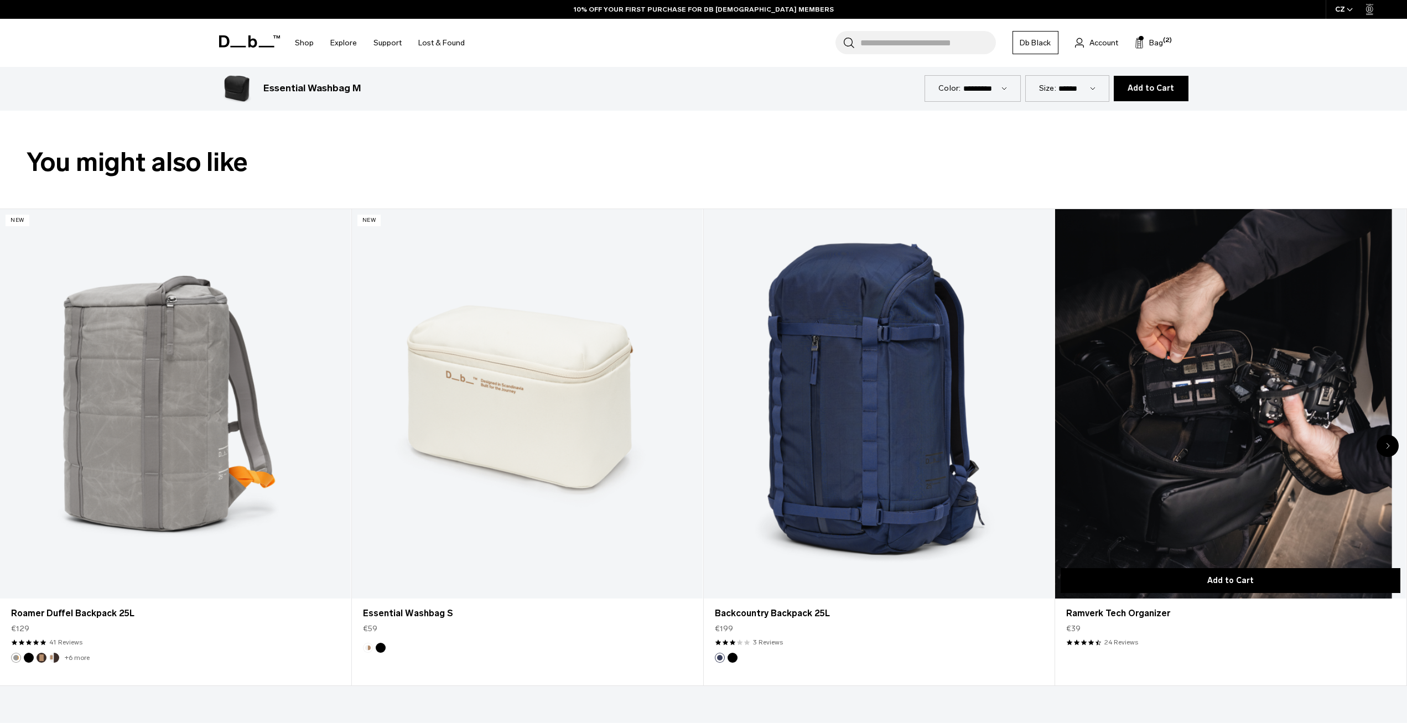
click at [1252, 583] on button "Add to Cart" at bounding box center [1231, 580] width 340 height 25
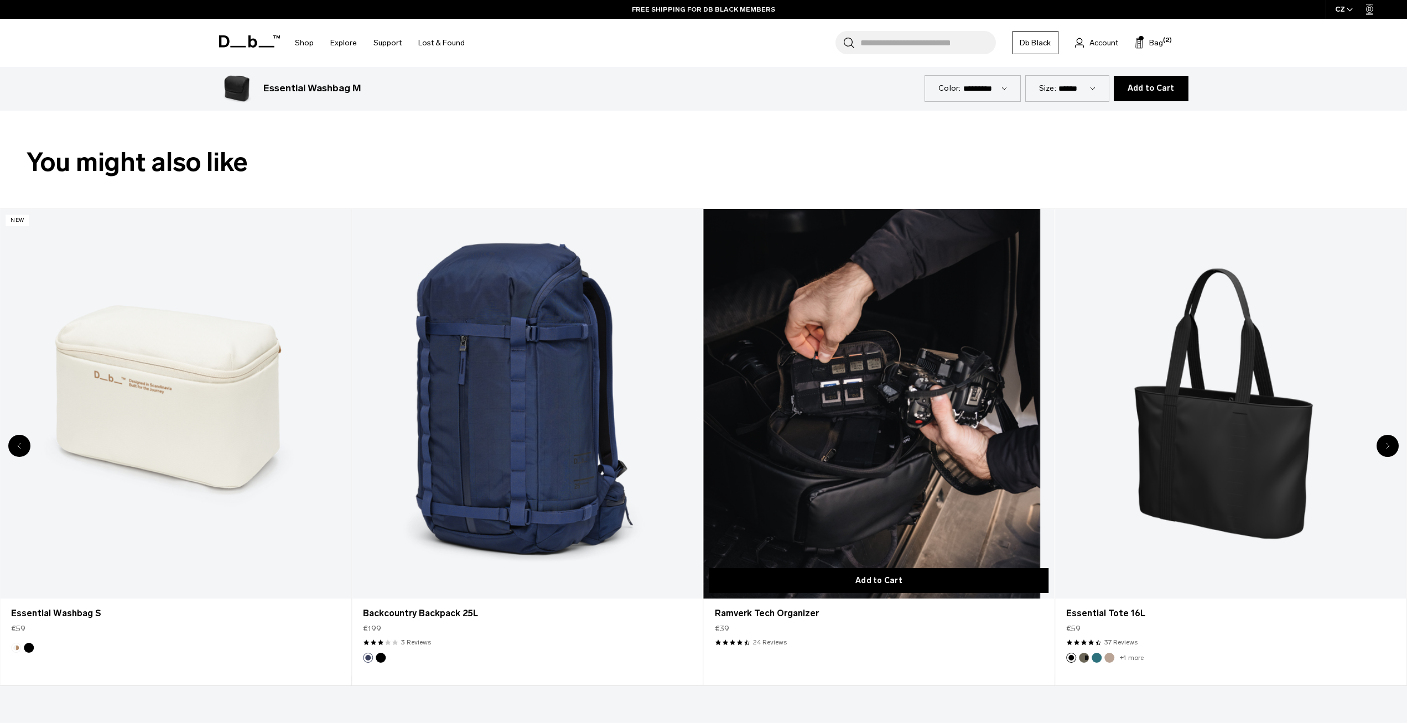
click at [886, 580] on button "Add to Cart" at bounding box center [879, 580] width 340 height 25
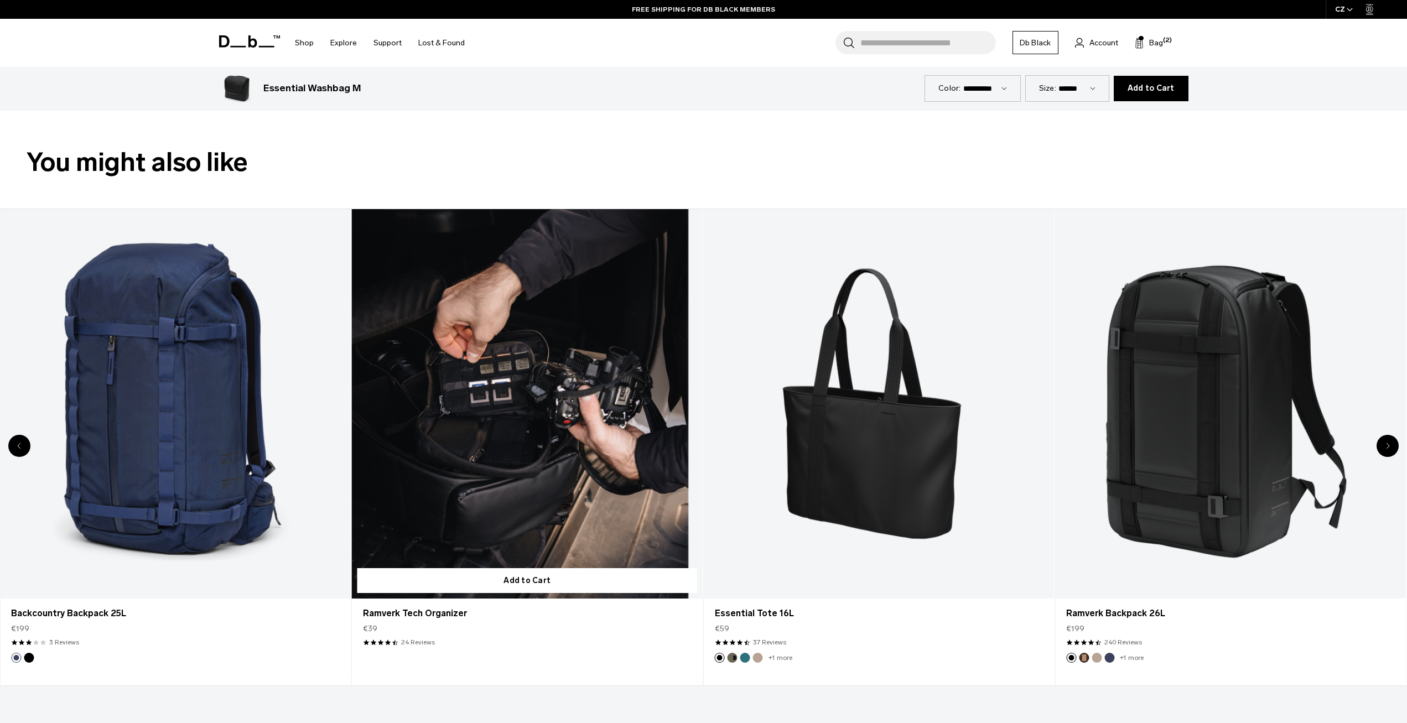
click at [536, 428] on link "Ramverk Tech Organizer" at bounding box center [527, 404] width 351 height 390
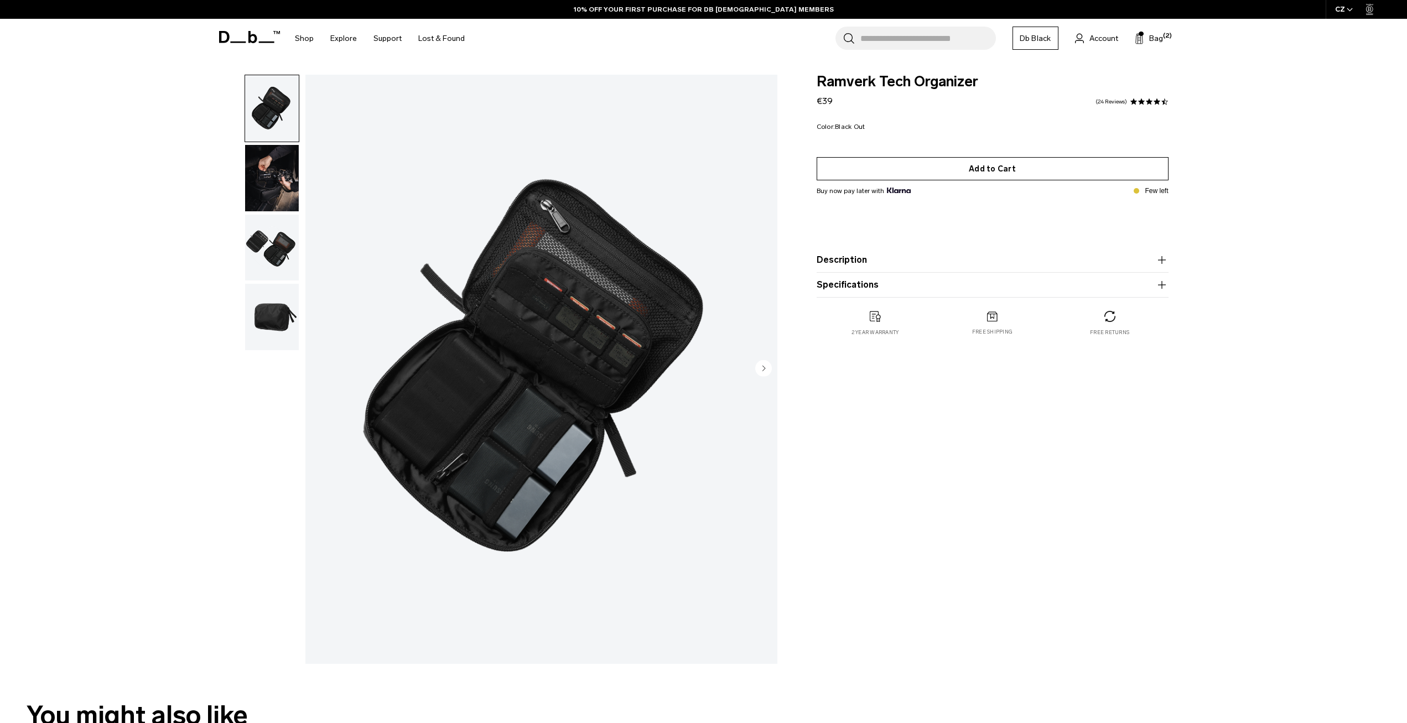
click at [1007, 166] on button "Add to Cart" at bounding box center [993, 168] width 352 height 23
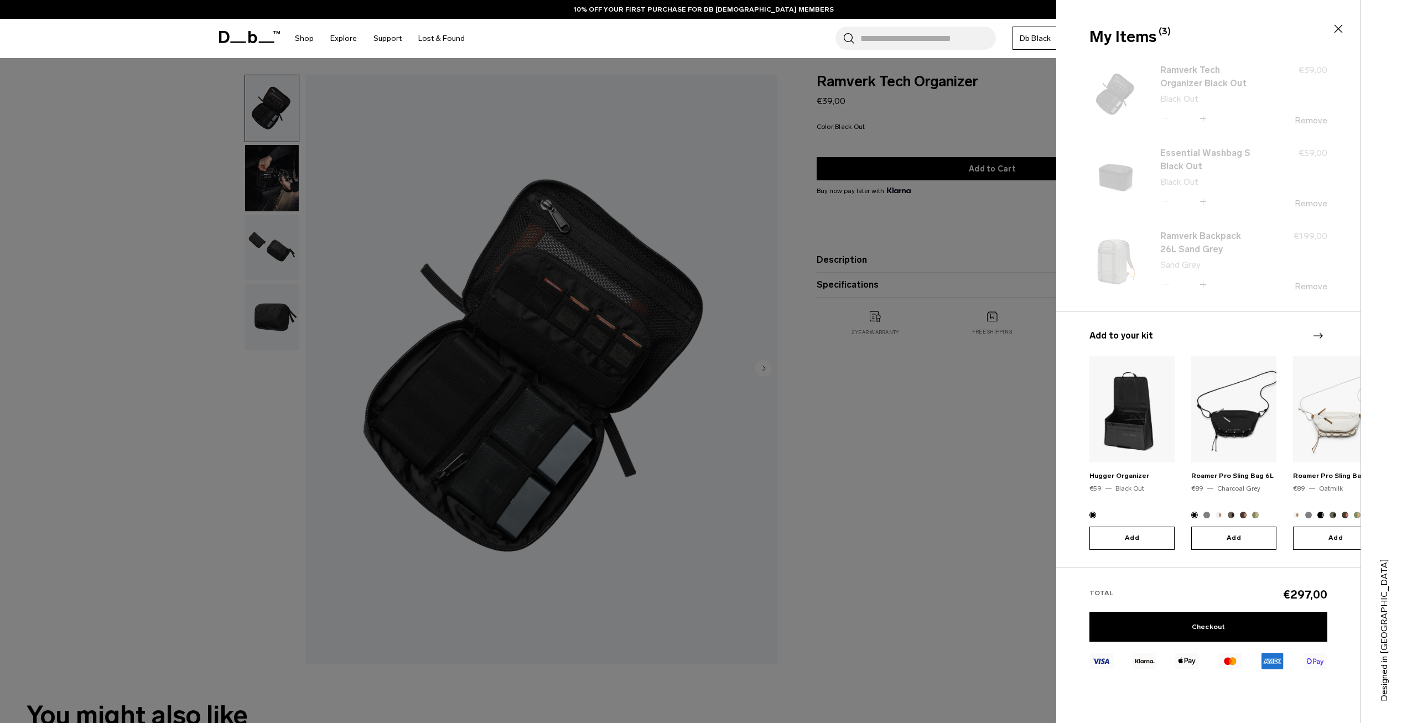
click at [1159, 41] on div "My Items (3) Close" at bounding box center [1207, 36] width 236 height 23
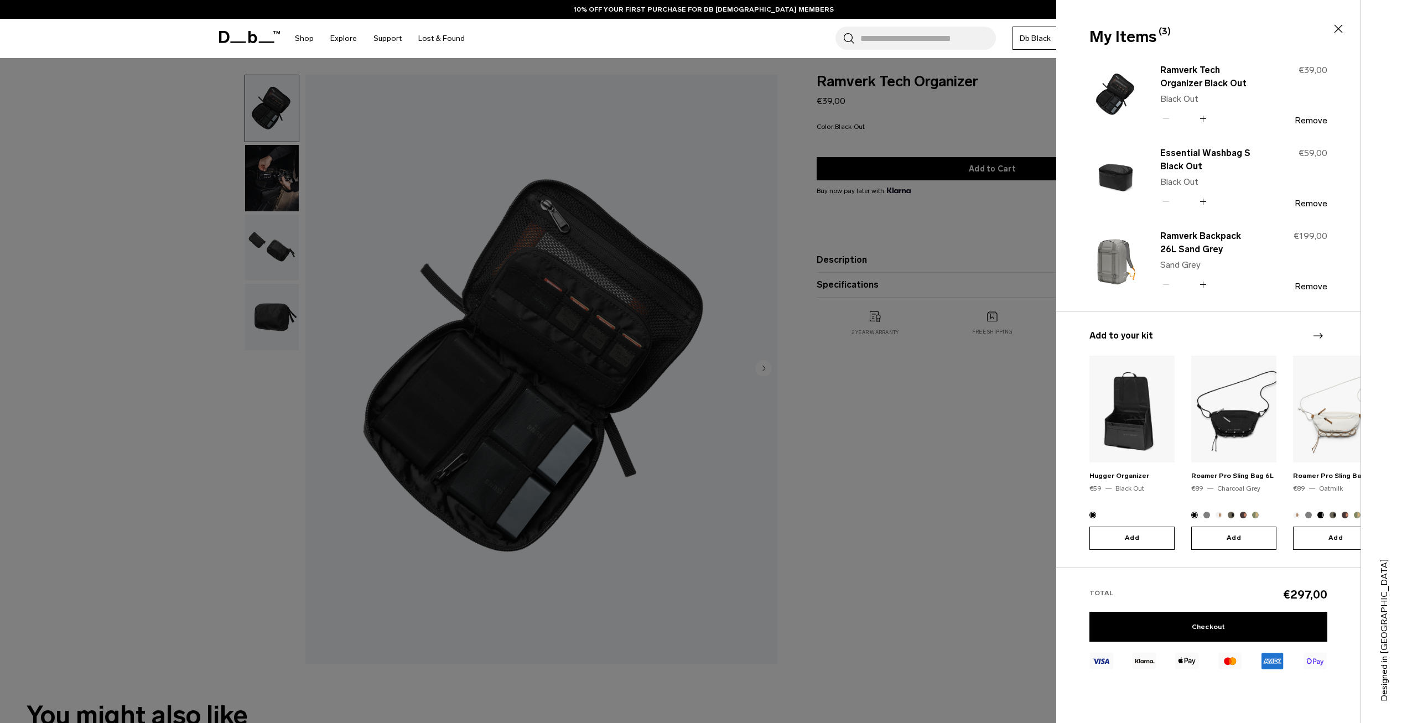
click at [1140, 41] on div "My Items (3) Close" at bounding box center [1207, 36] width 236 height 23
drag, startPoint x: 1285, startPoint y: 590, endPoint x: 1331, endPoint y: 590, distance: 45.9
click at [1331, 590] on div "Total €297,00 Checkout" at bounding box center [1208, 626] width 304 height 116
click at [914, 480] on div at bounding box center [703, 361] width 1407 height 723
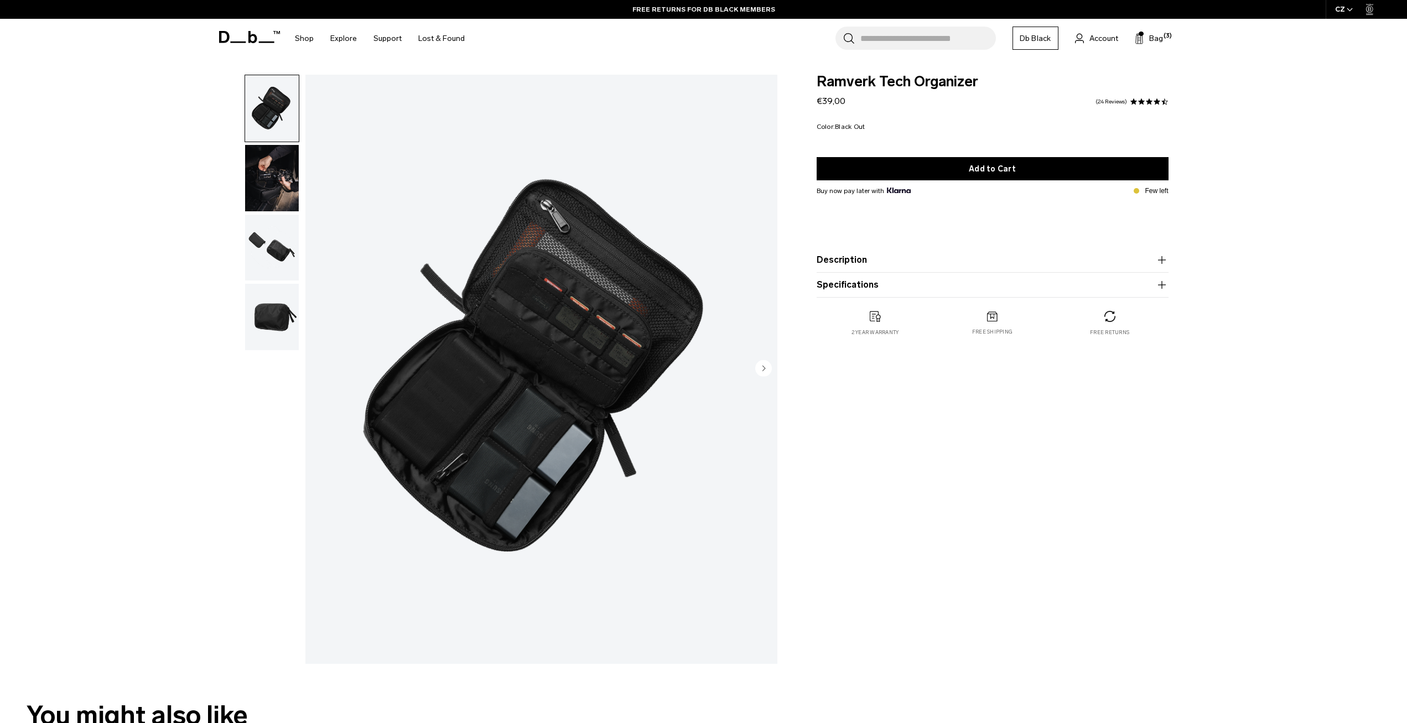
click at [1132, 35] on div "Search for Bags, Luggage... Search Close Trending Products All Products Hugger …" at bounding box center [833, 38] width 720 height 39
click at [1156, 35] on span "Bag" at bounding box center [1156, 39] width 14 height 12
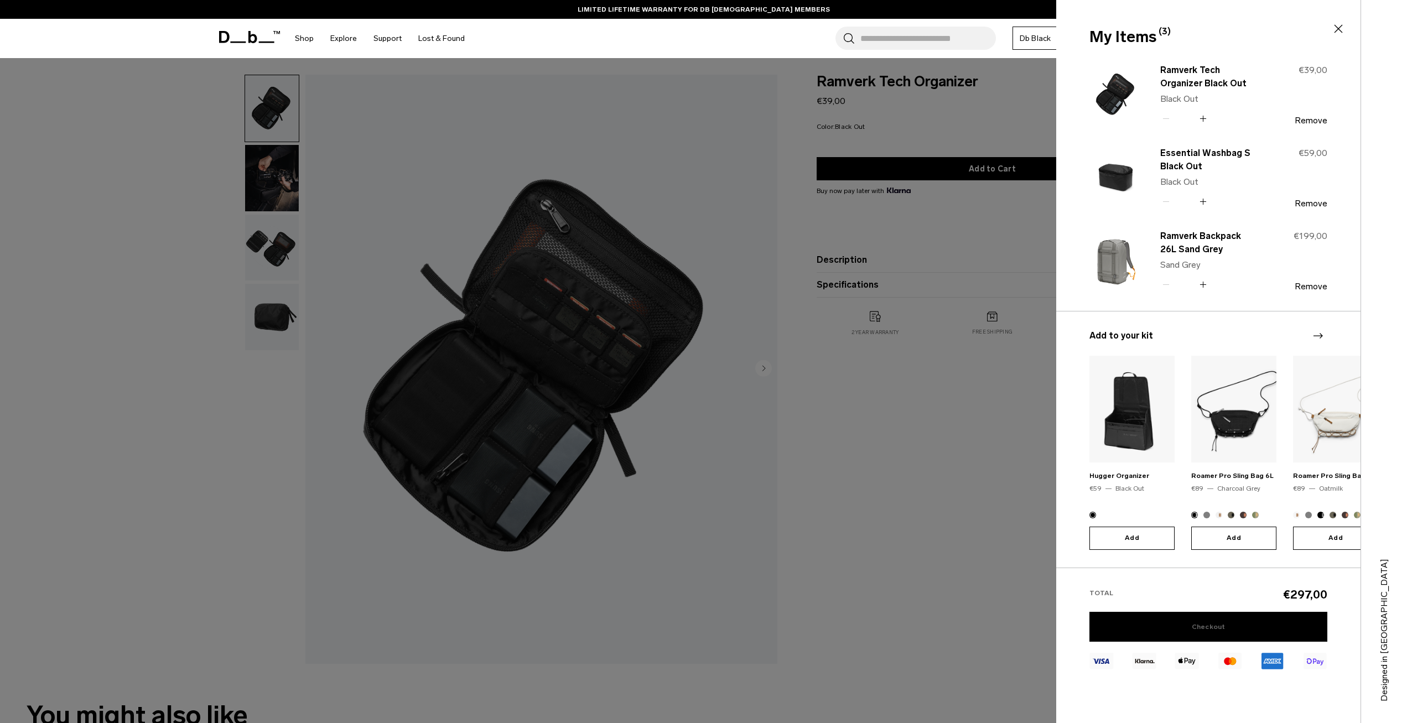
click at [1232, 615] on link "Checkout" at bounding box center [1208, 627] width 238 height 30
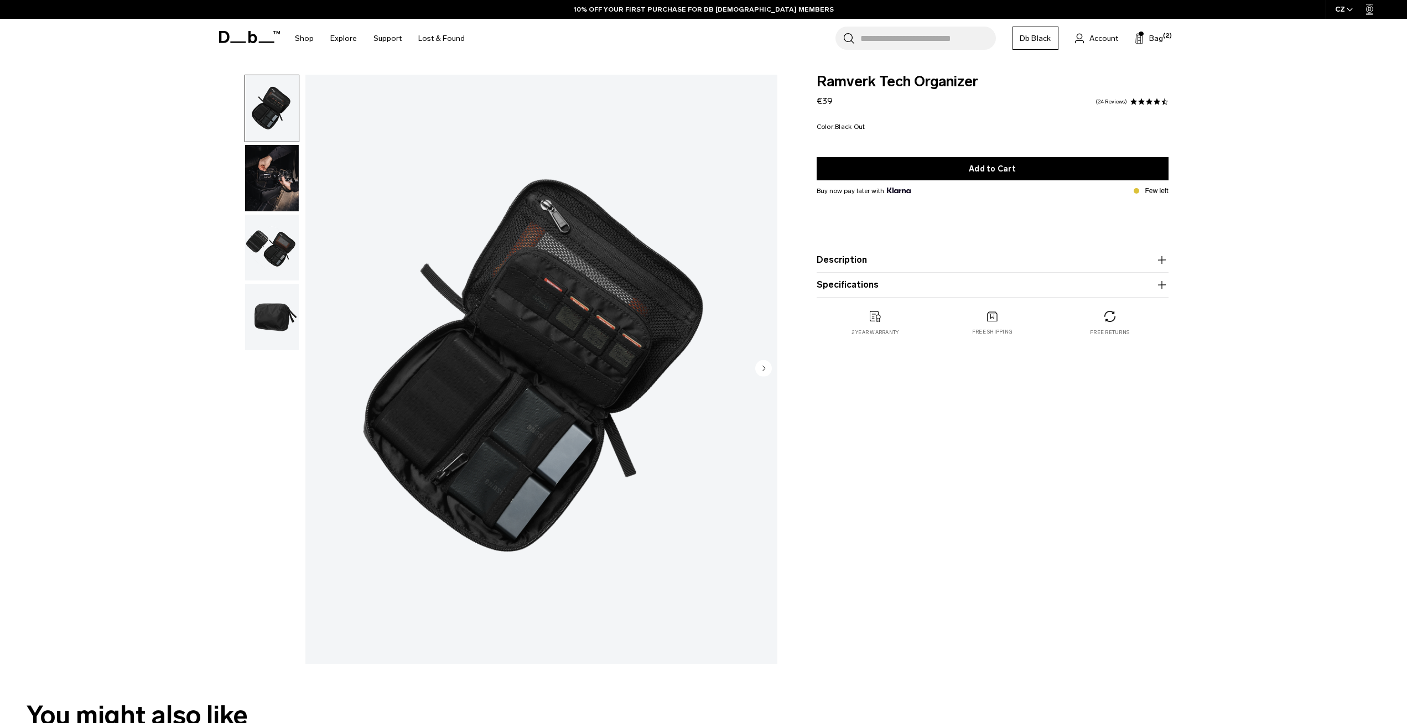
click at [242, 34] on icon at bounding box center [249, 37] width 61 height 12
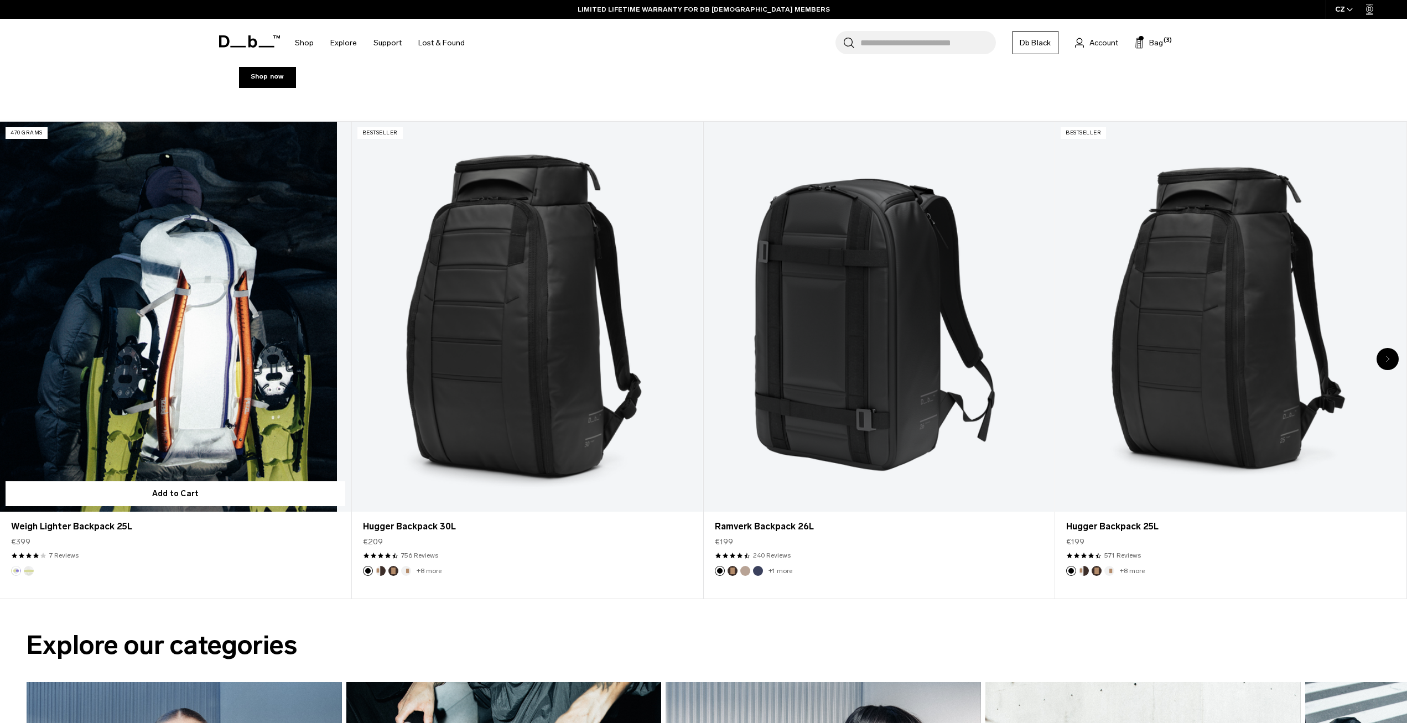
scroll to position [775, 0]
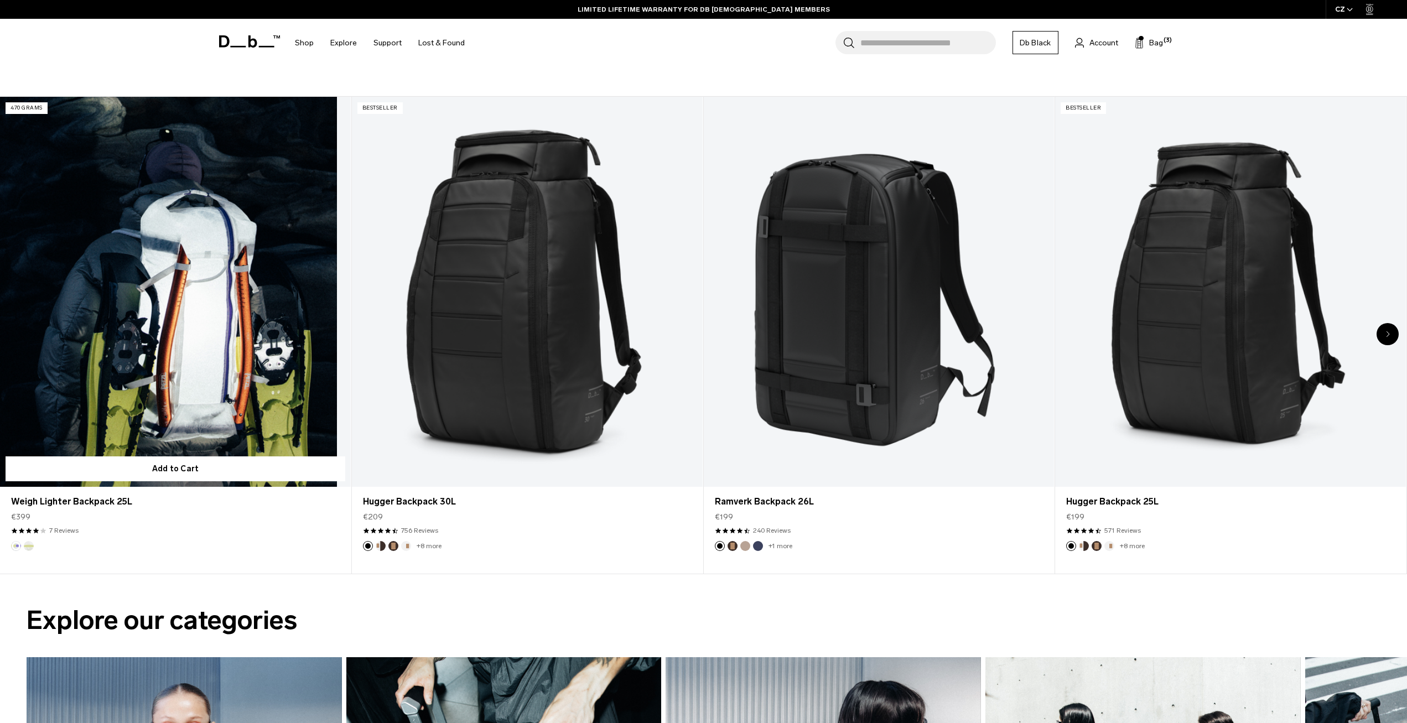
click at [163, 338] on link "Weigh Lighter Backpack 25L" at bounding box center [175, 292] width 351 height 390
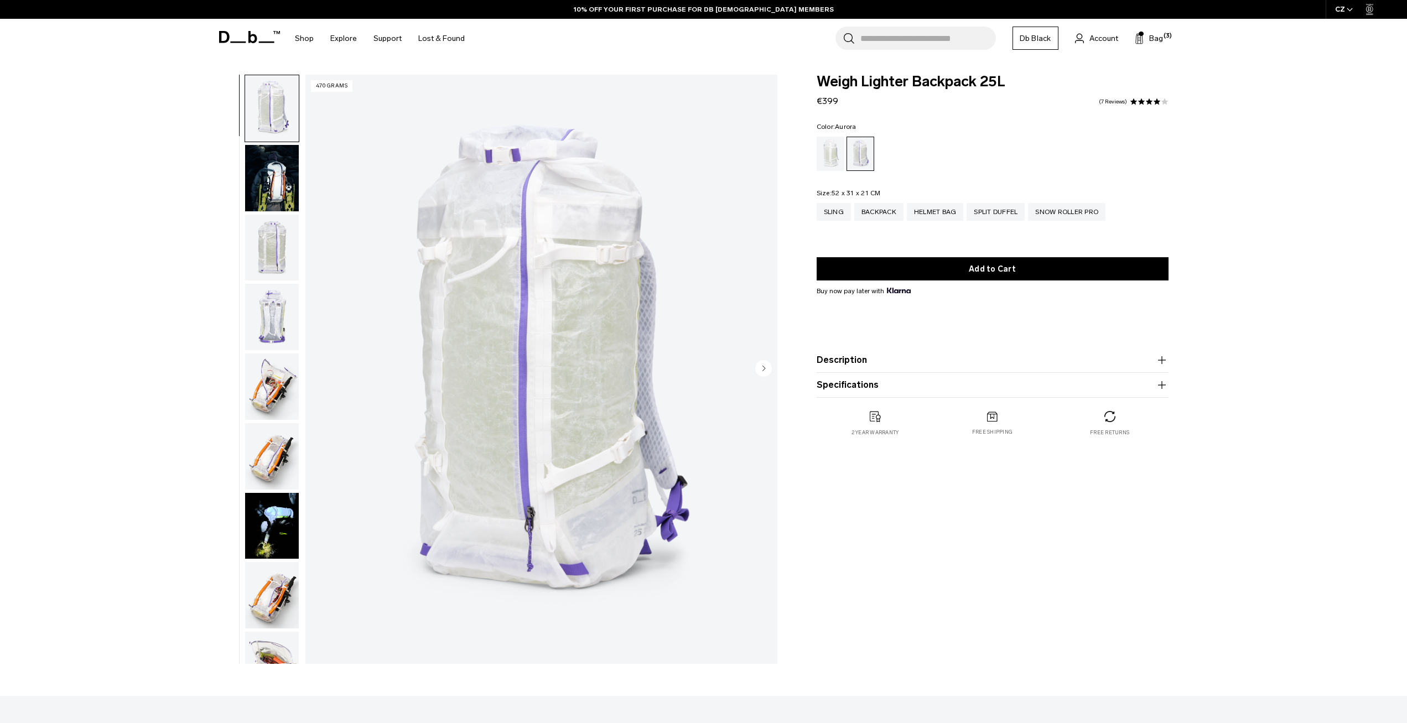
click at [511, 295] on img "1 / 18" at bounding box center [541, 369] width 472 height 589
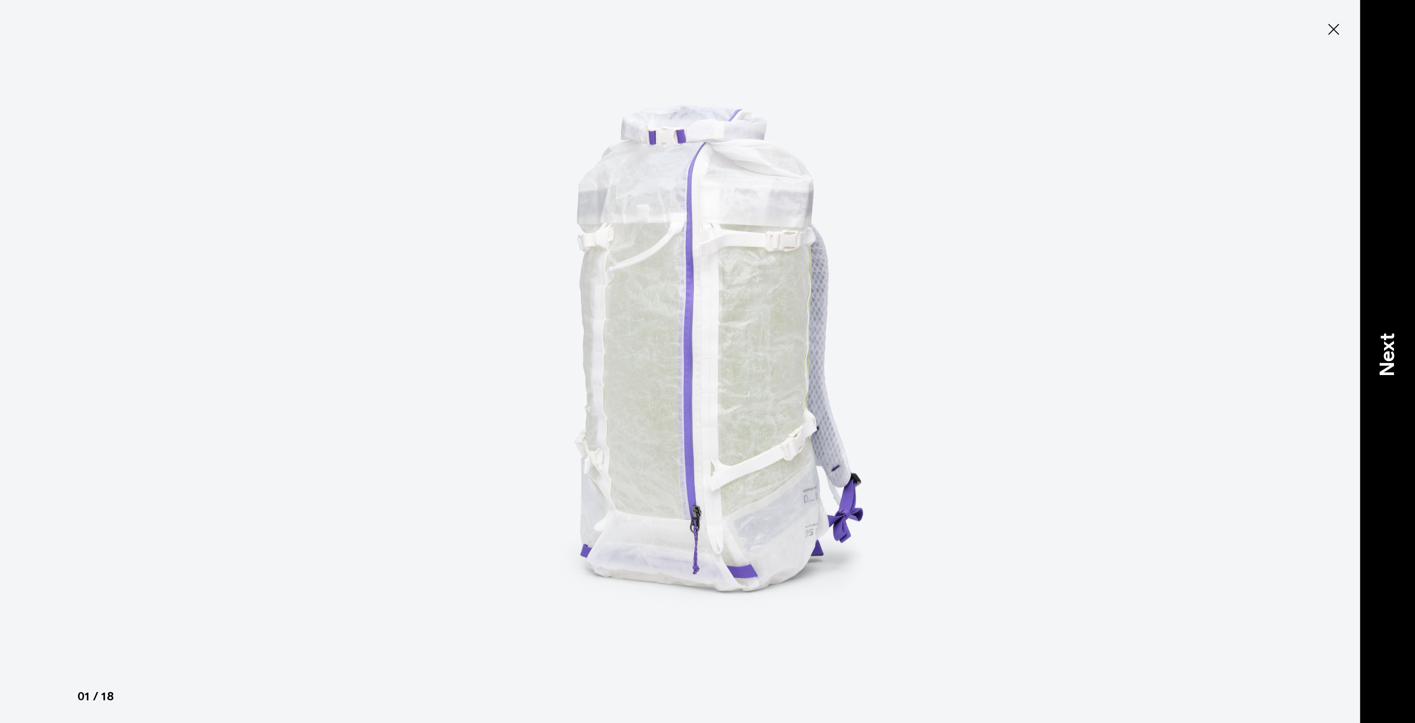
click at [1381, 352] on p "Next" at bounding box center [1388, 355] width 30 height 44
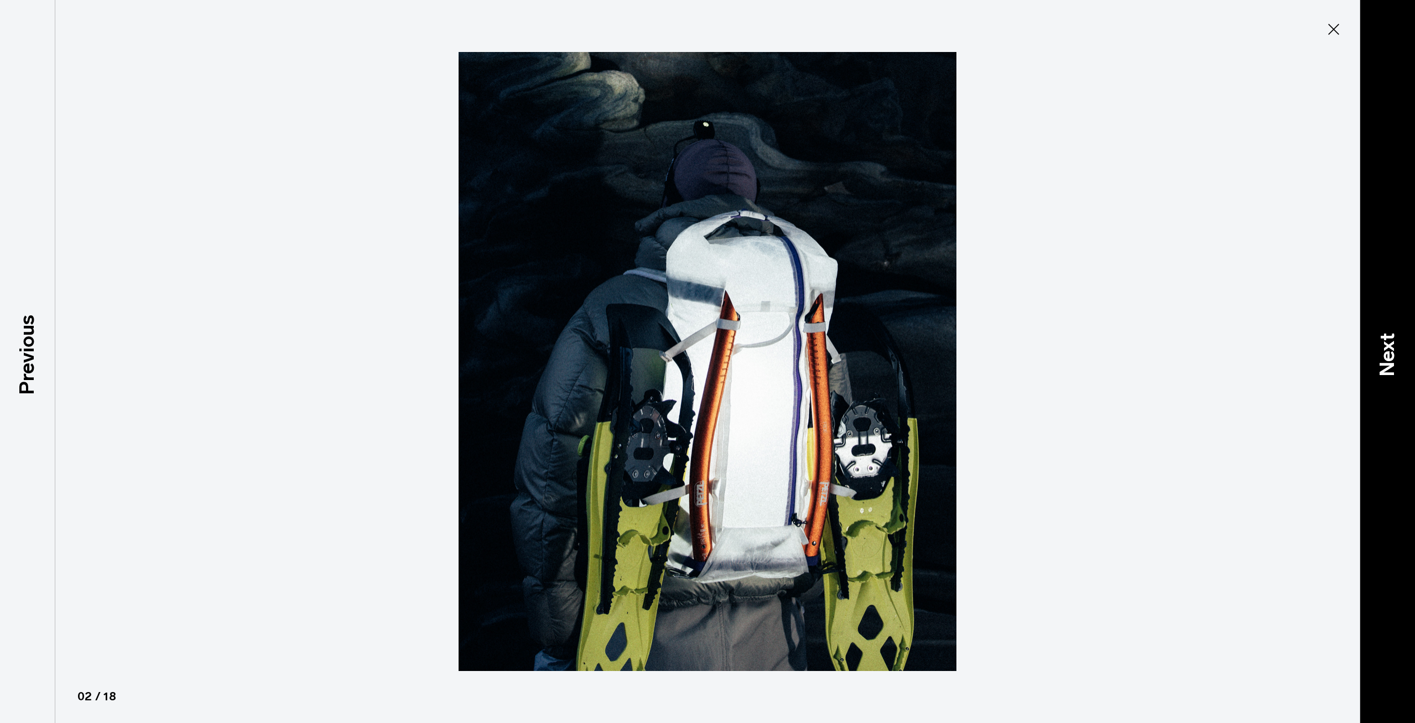
click at [1381, 352] on p "Next" at bounding box center [1388, 355] width 30 height 44
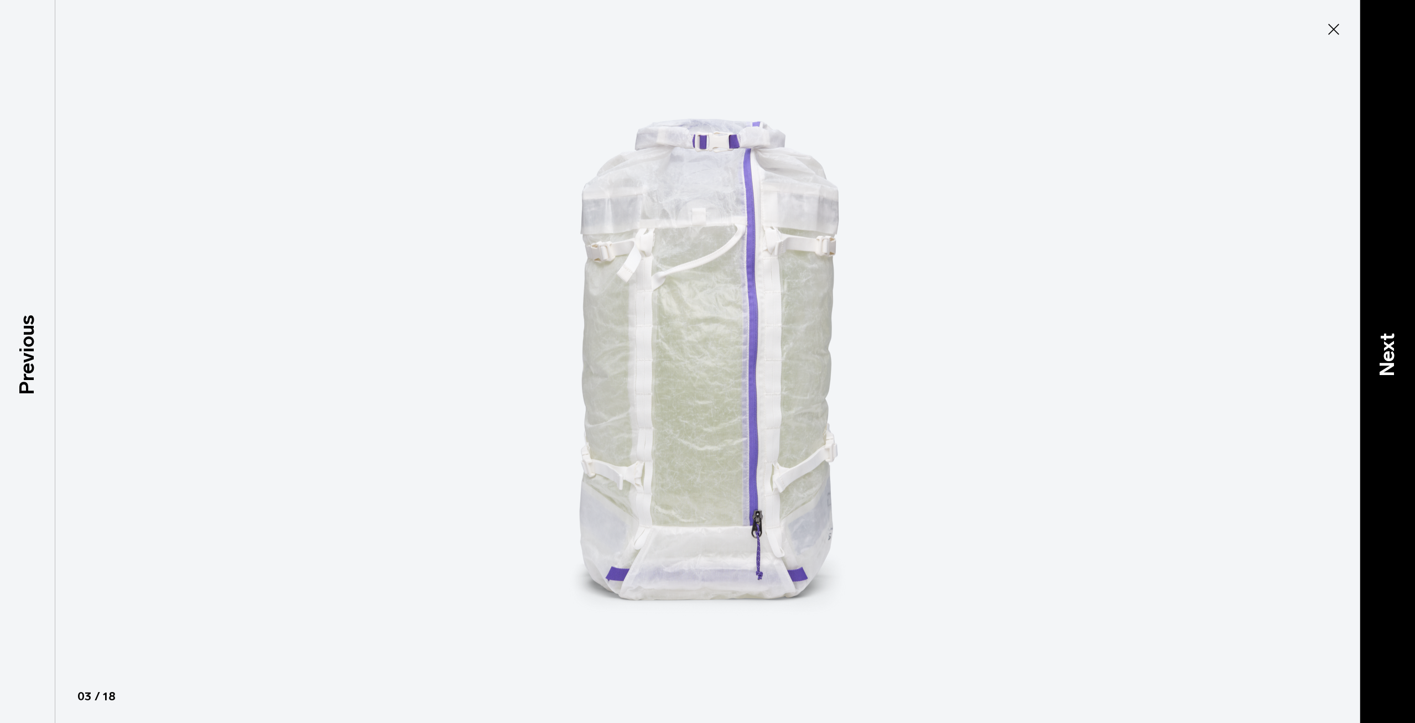
click at [1377, 331] on div "Next" at bounding box center [1387, 361] width 55 height 723
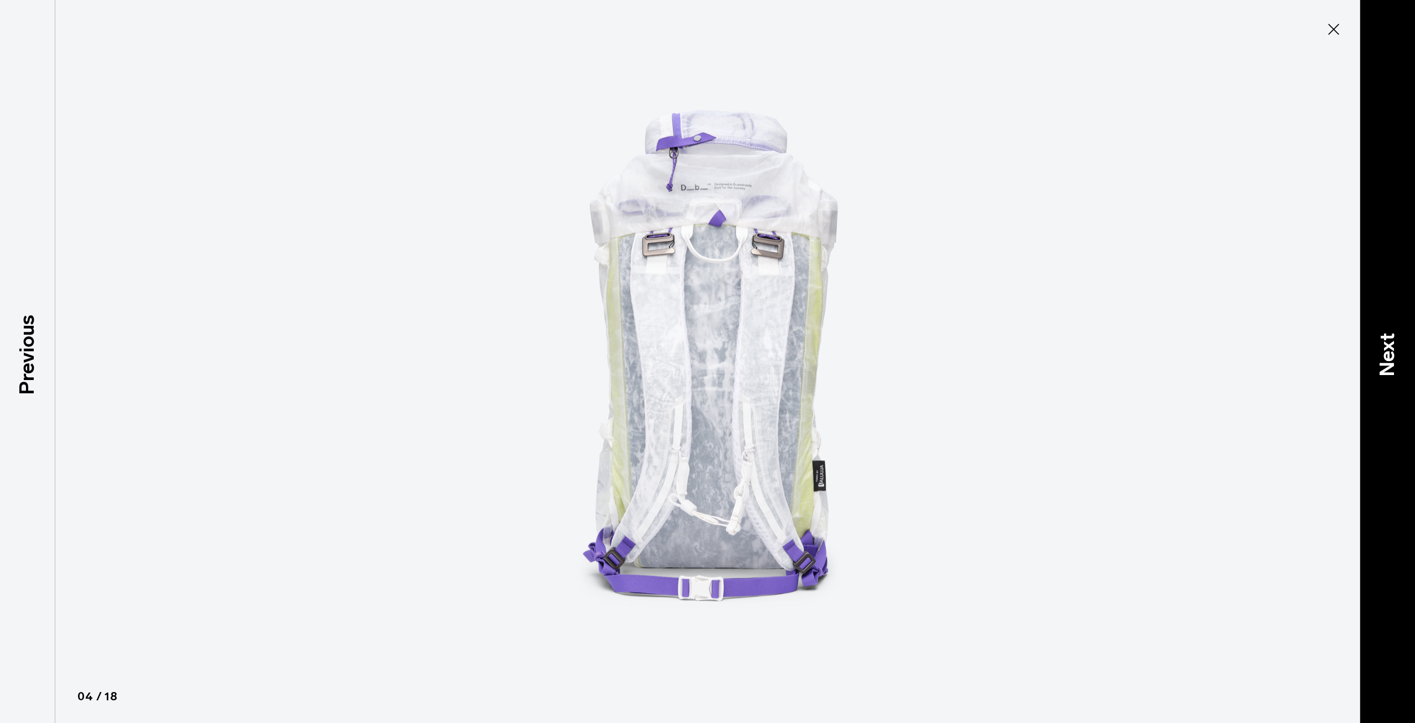
click at [1385, 331] on div "Next" at bounding box center [1387, 361] width 55 height 723
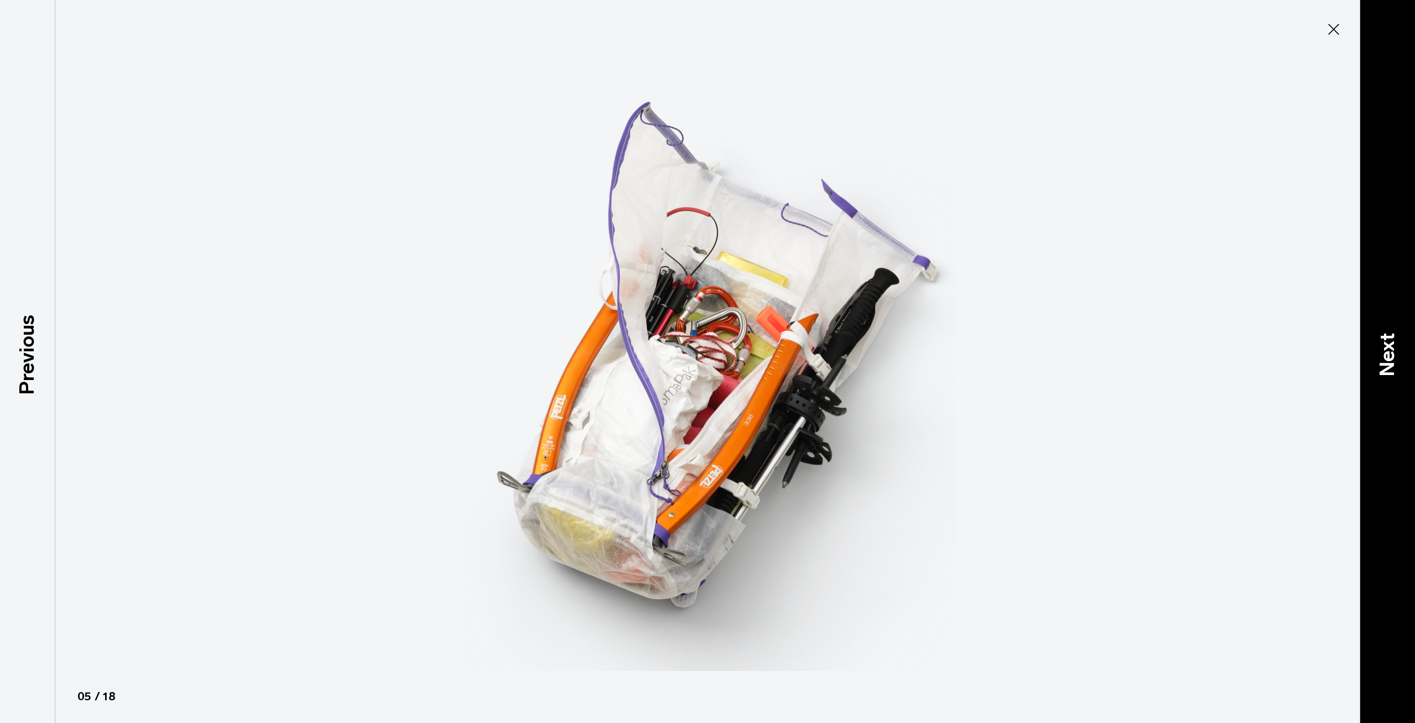
click at [1388, 358] on p "Next" at bounding box center [1388, 355] width 30 height 44
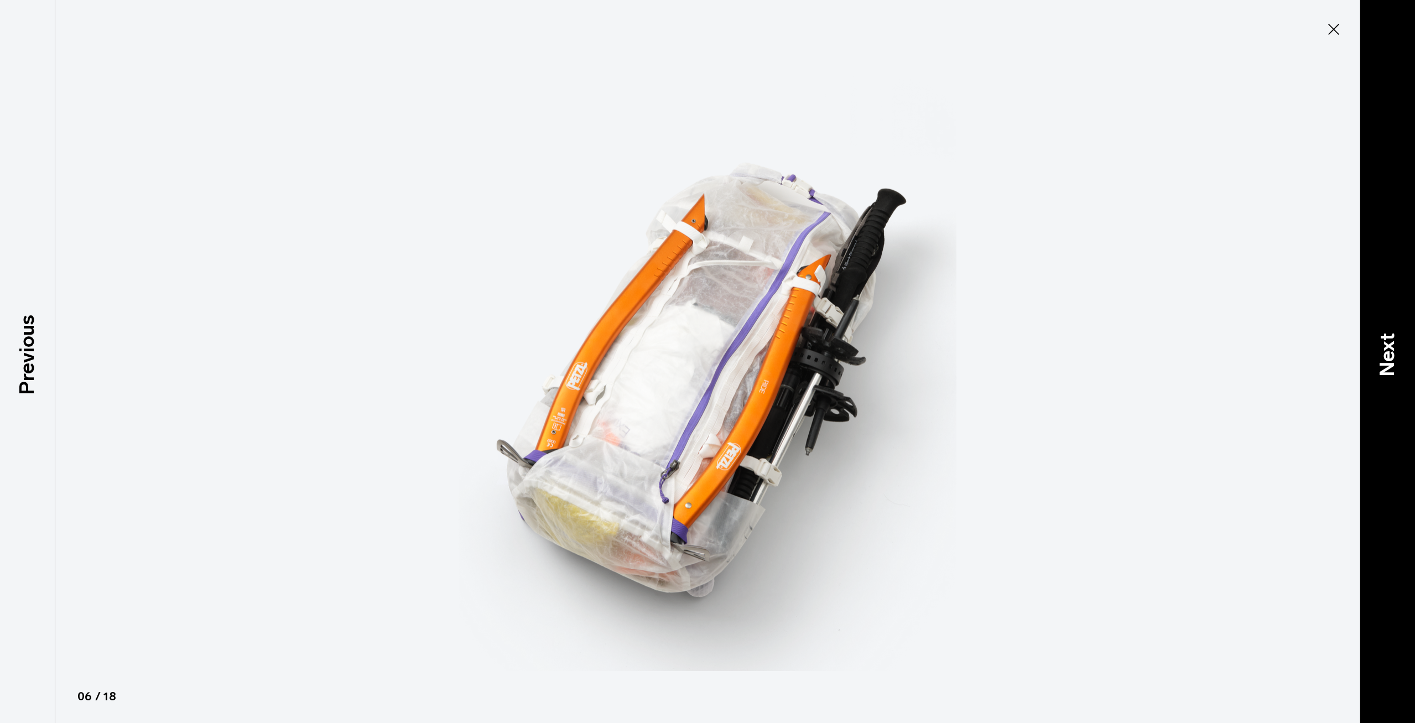
click at [1388, 358] on p "Next" at bounding box center [1388, 355] width 30 height 44
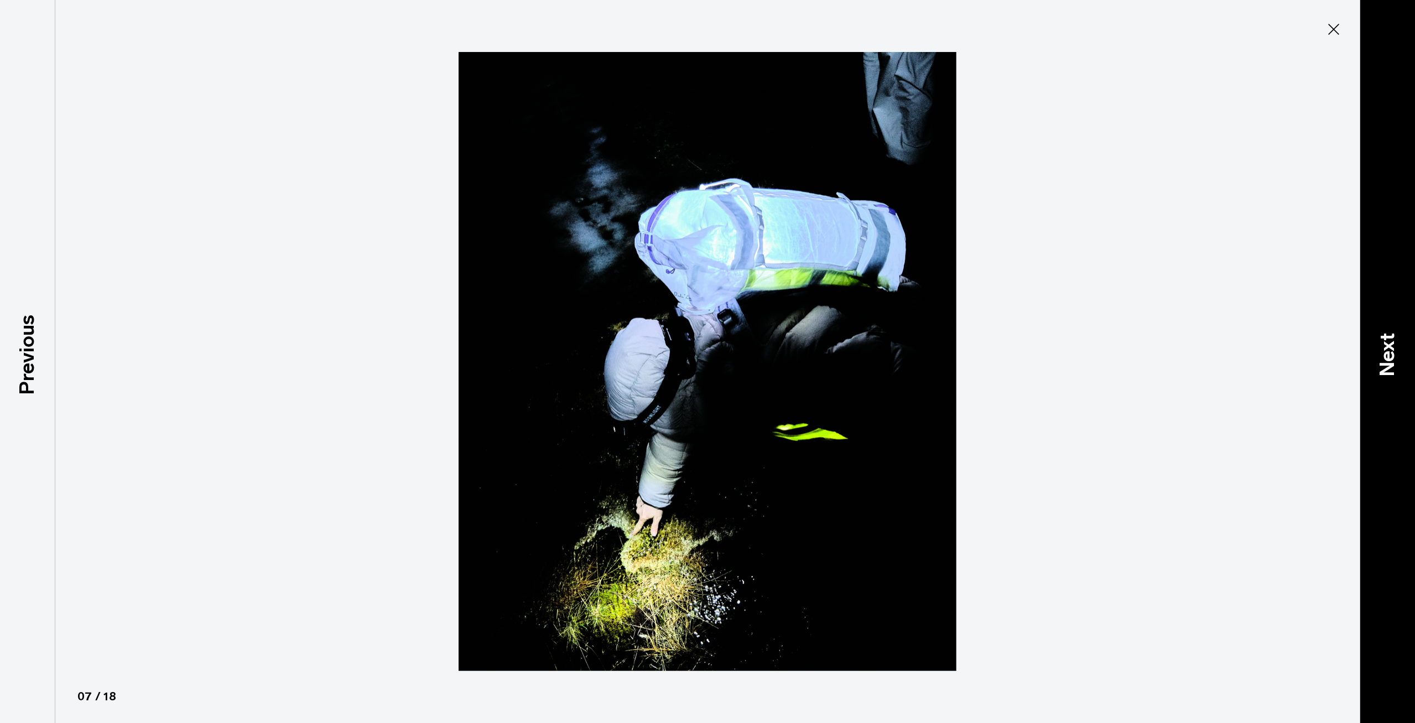
click at [1403, 351] on p "Next" at bounding box center [1388, 355] width 30 height 44
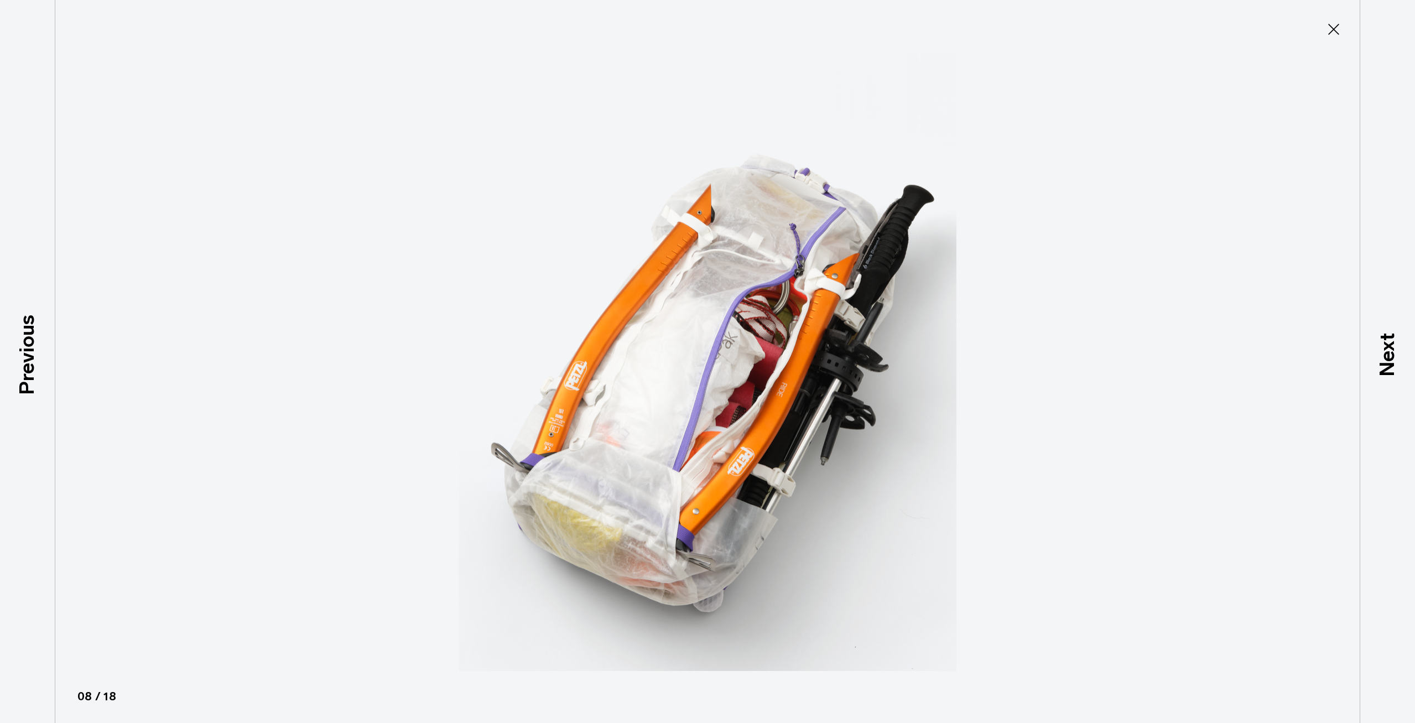
click at [1328, 27] on icon at bounding box center [1334, 29] width 18 height 18
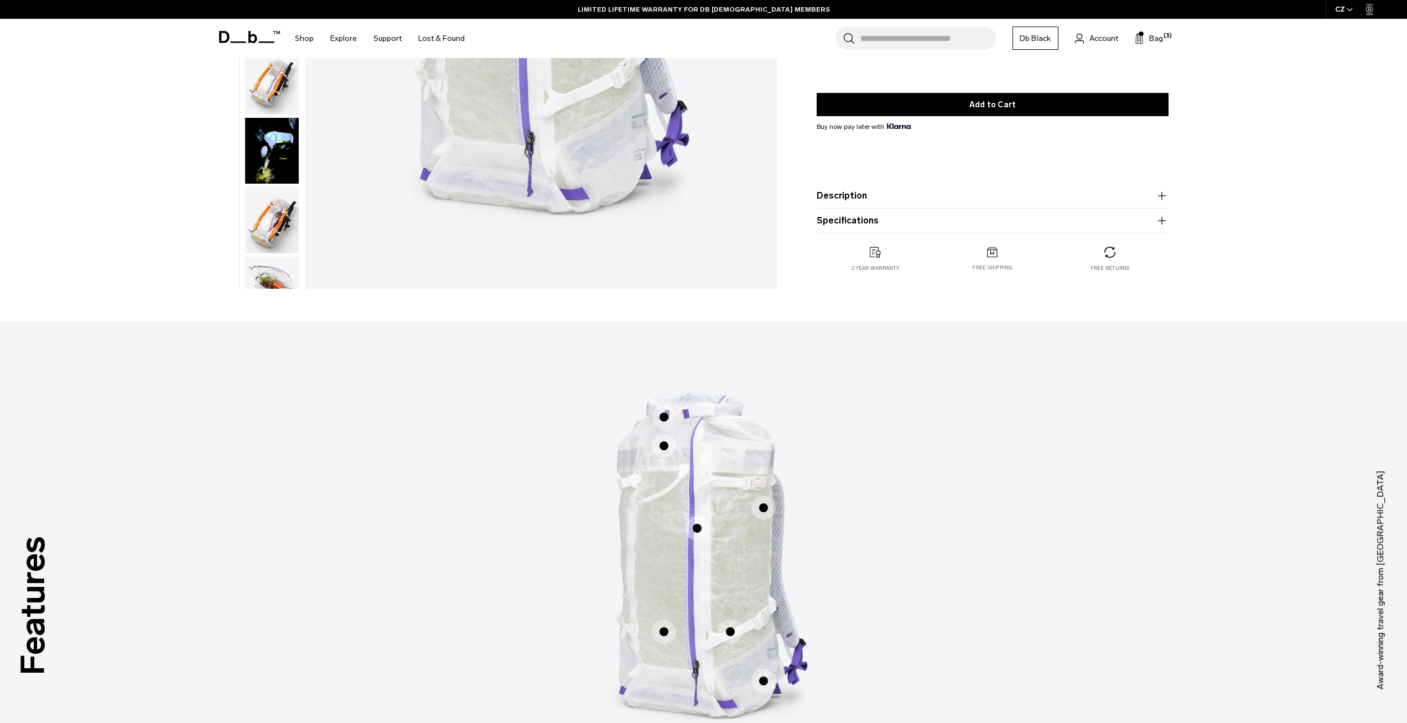
scroll to position [387, 0]
